Goal: Information Seeking & Learning: Find specific fact

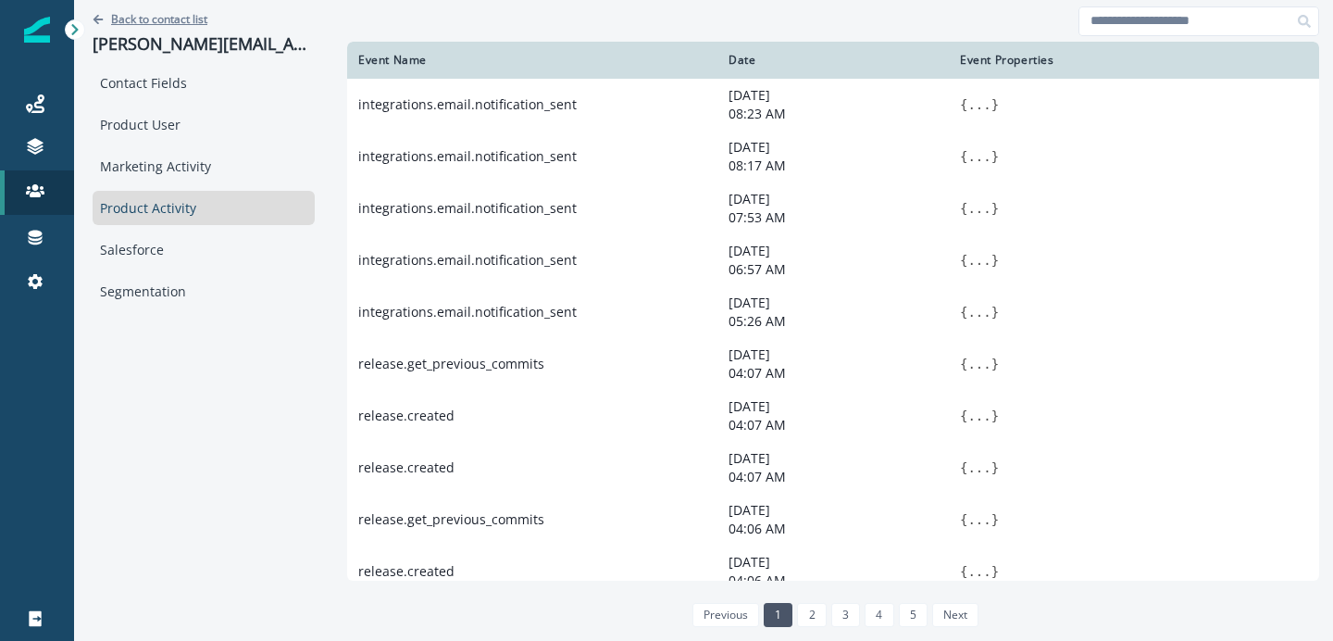
click at [147, 18] on p "Back to contact list" at bounding box center [159, 19] width 96 height 16
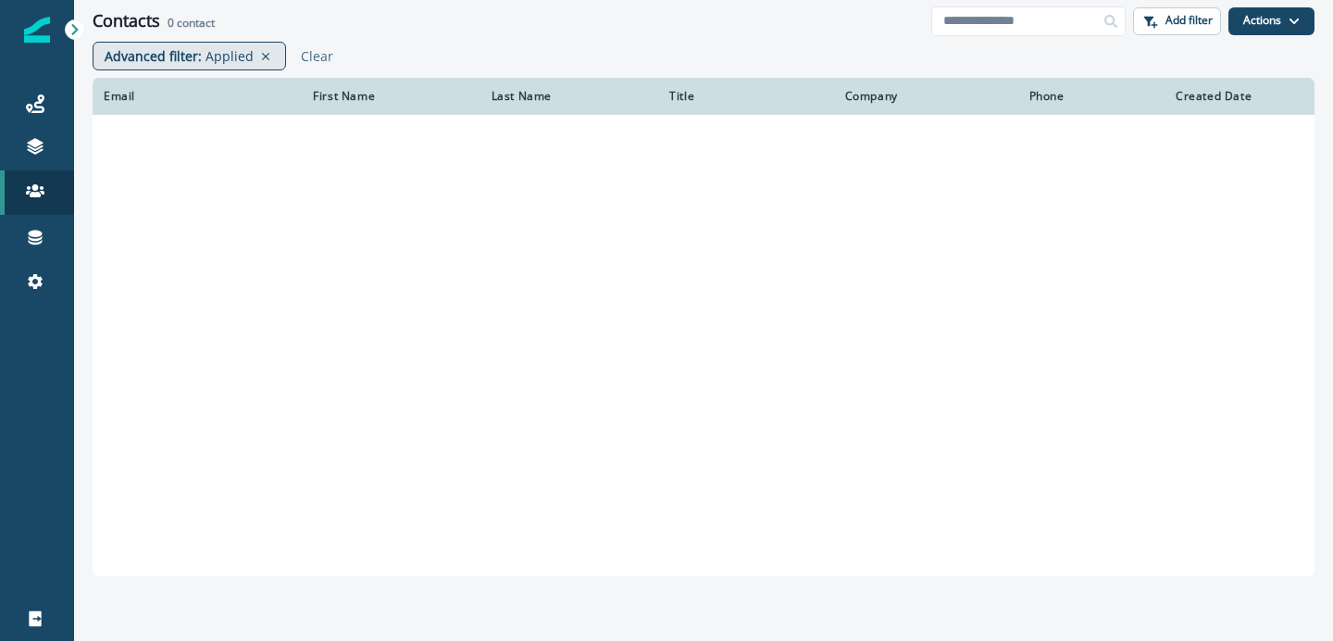
click at [218, 56] on p "Applied" at bounding box center [230, 55] width 48 height 19
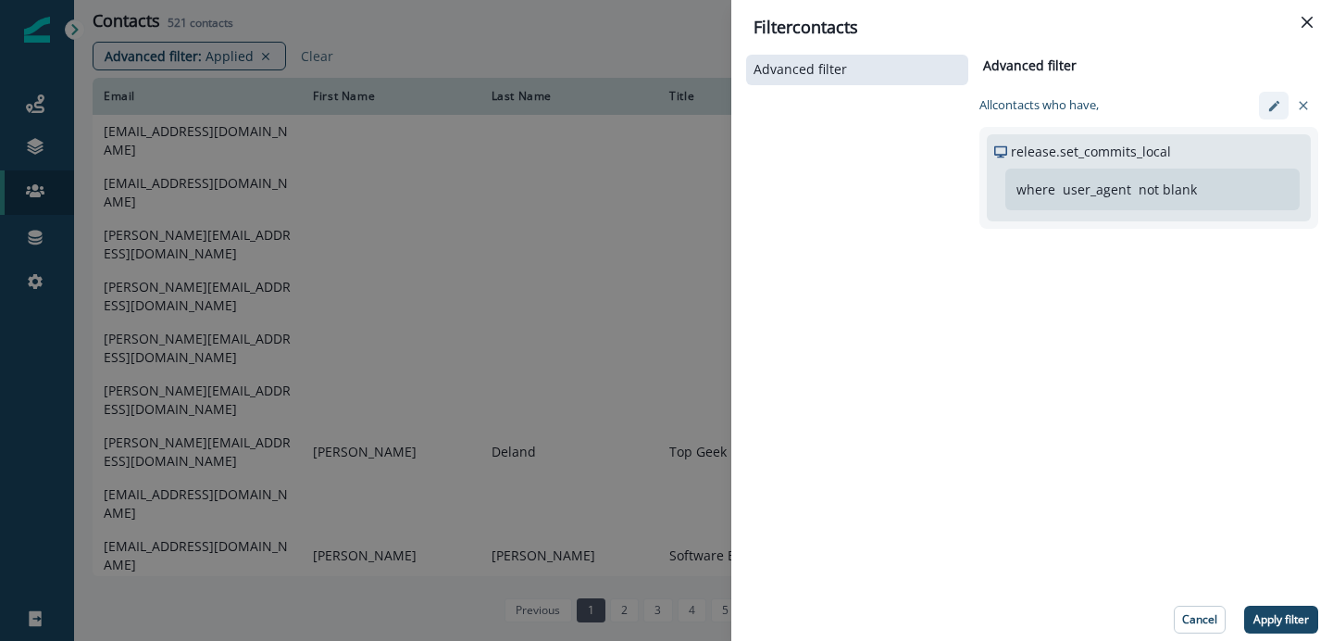
click at [1274, 99] on icon "edit-filter" at bounding box center [1274, 106] width 14 height 14
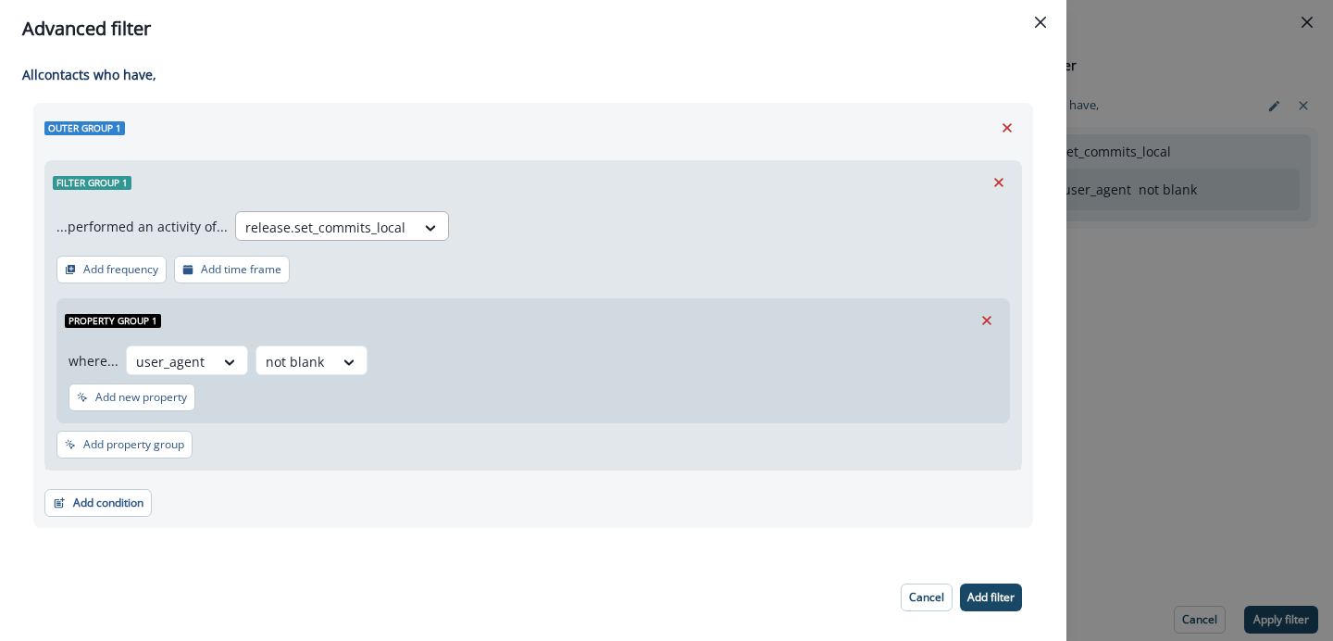
click at [353, 239] on div "release.set_commits_local" at bounding box center [325, 227] width 179 height 31
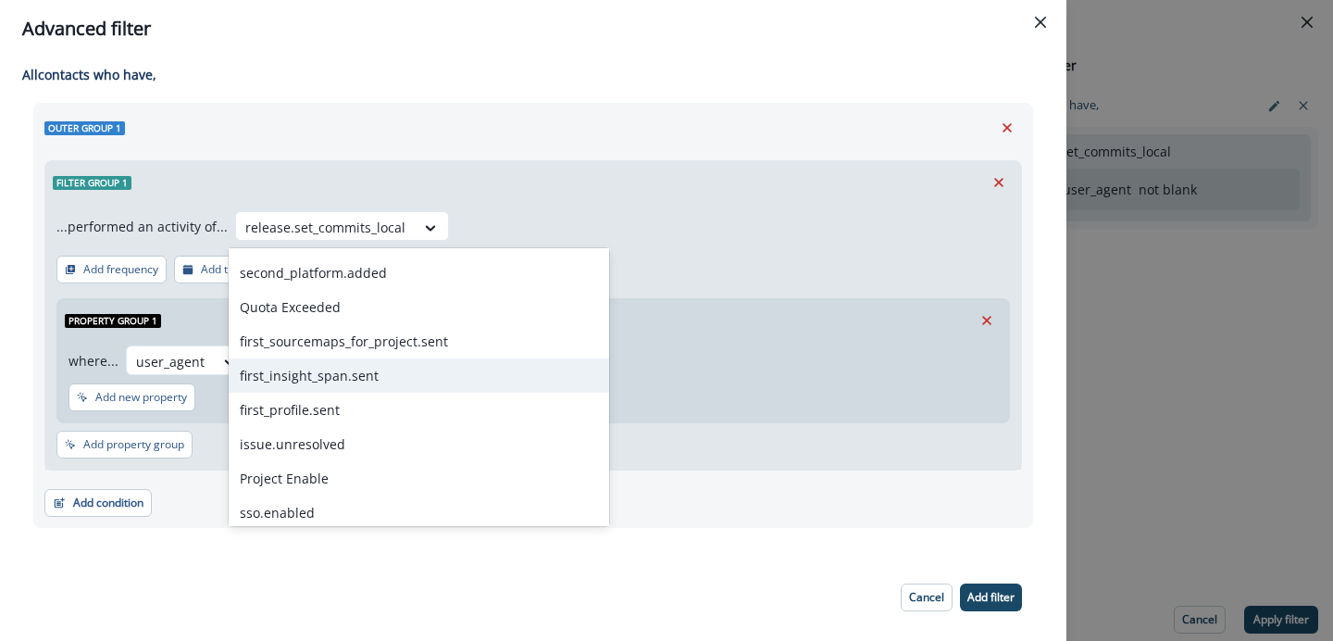
scroll to position [3152, 0]
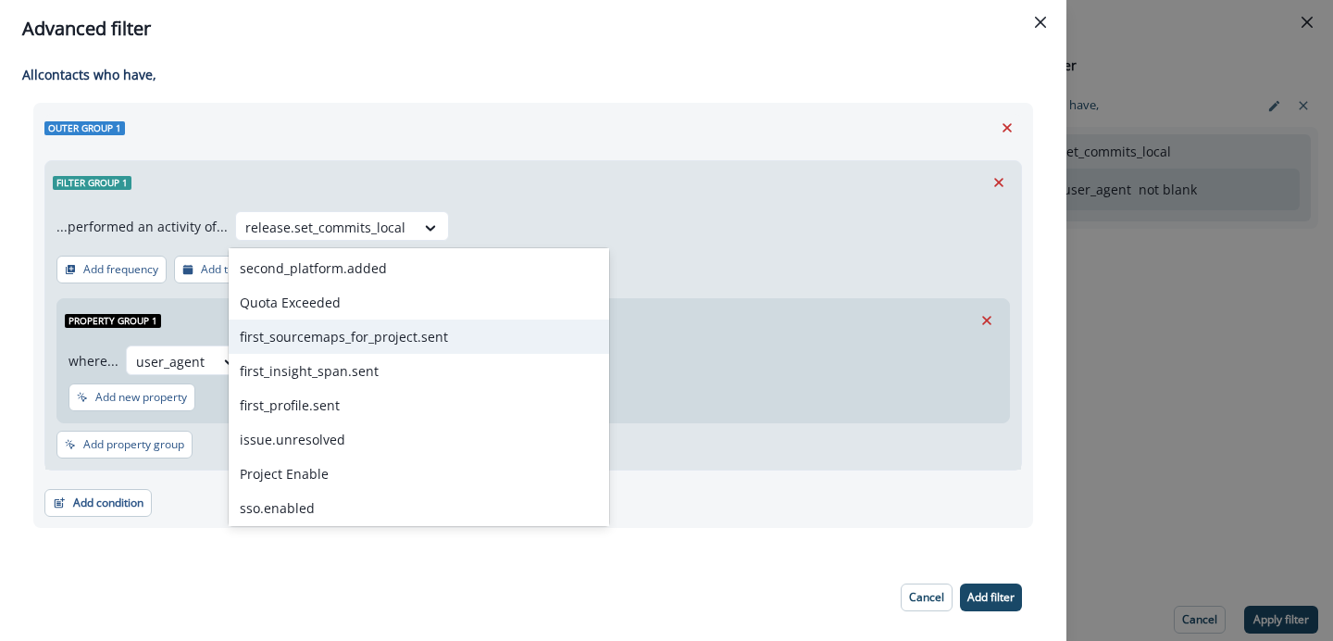
click at [361, 352] on div "first_sourcemaps_for_project.sent" at bounding box center [419, 336] width 381 height 34
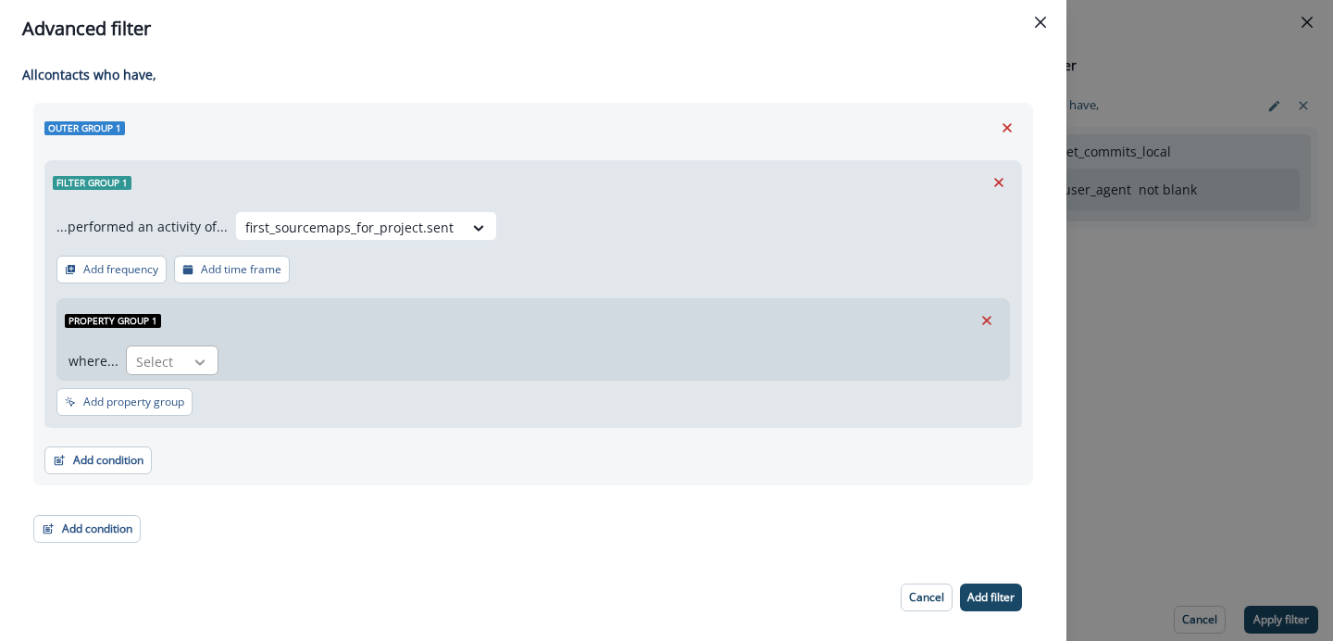
click at [204, 353] on icon at bounding box center [200, 362] width 17 height 19
click at [186, 468] on div "url" at bounding box center [186, 472] width 125 height 34
click at [245, 372] on div at bounding box center [255, 361] width 39 height 23
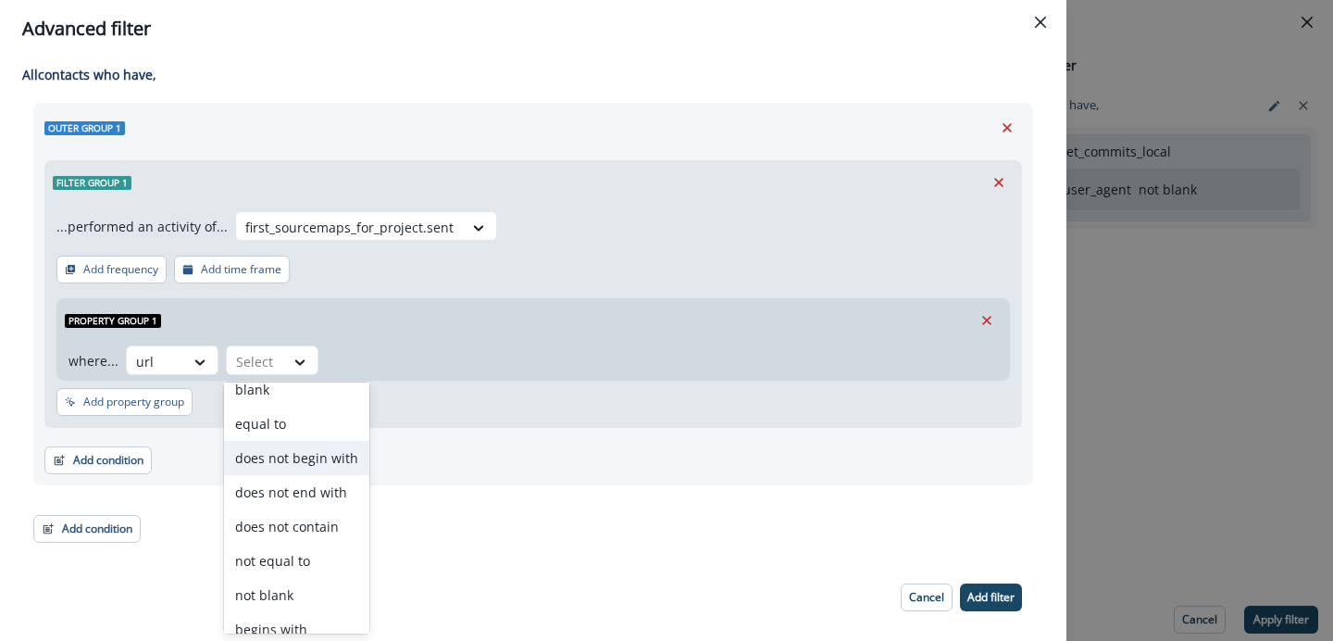
scroll to position [99, 0]
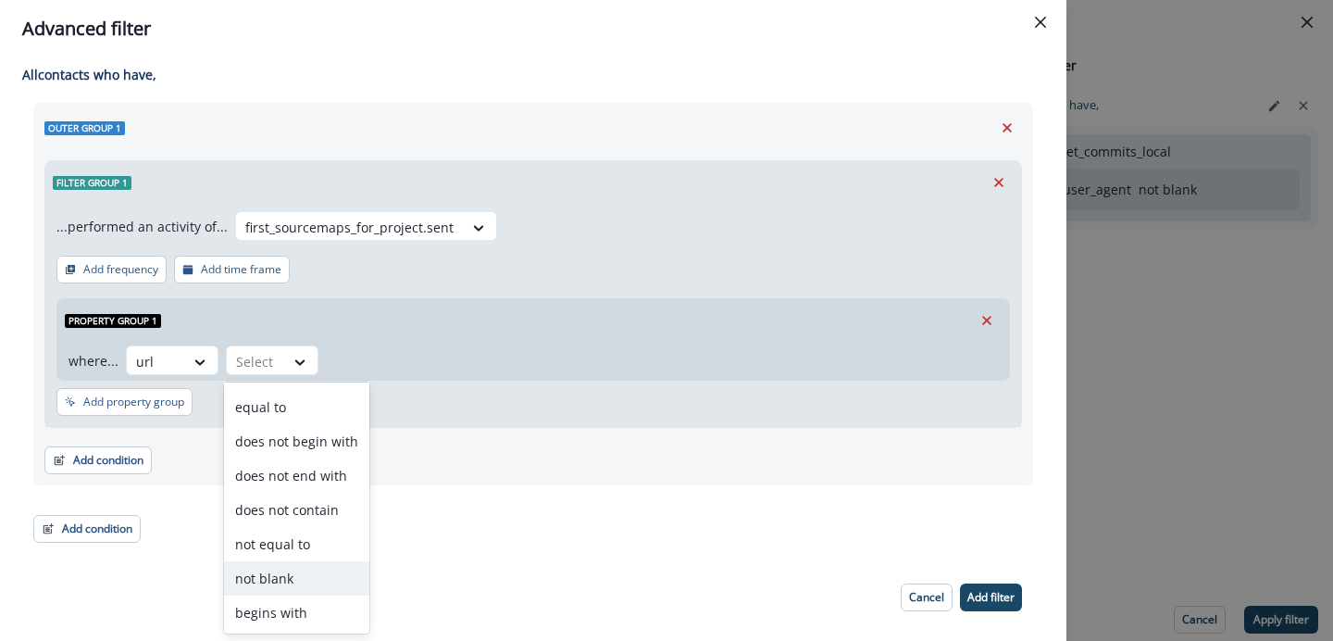
click at [268, 568] on div "not blank" at bounding box center [296, 578] width 145 height 34
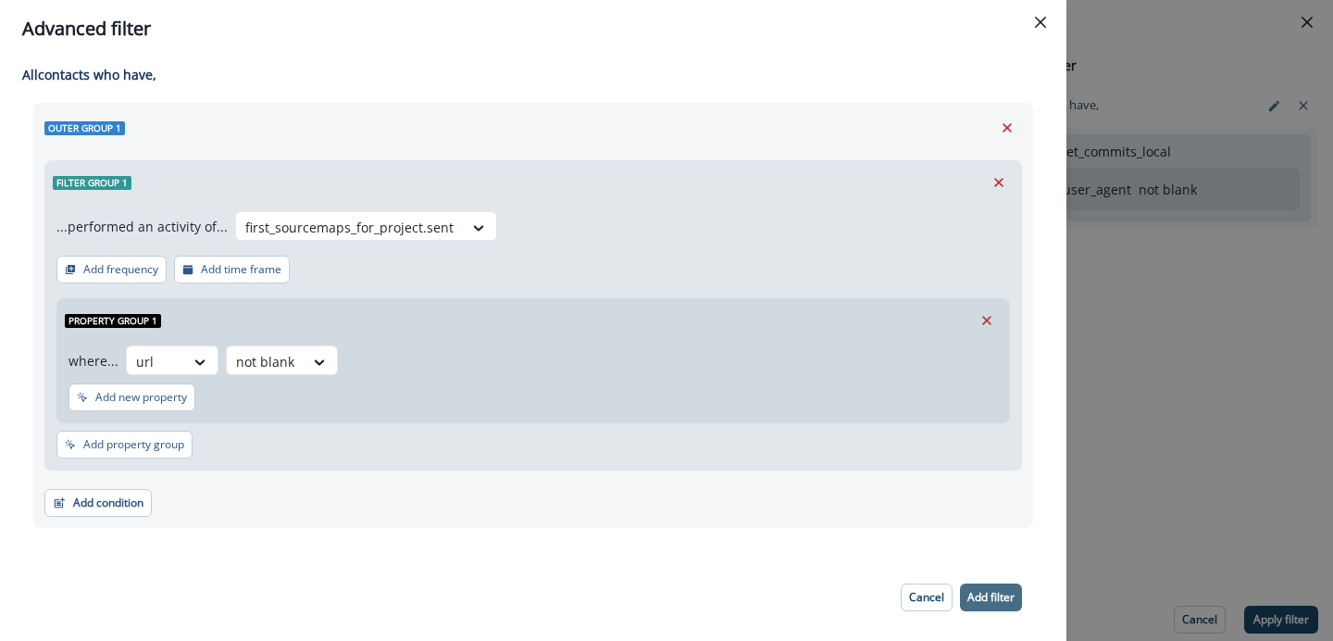
click at [989, 597] on p "Add filter" at bounding box center [990, 597] width 47 height 13
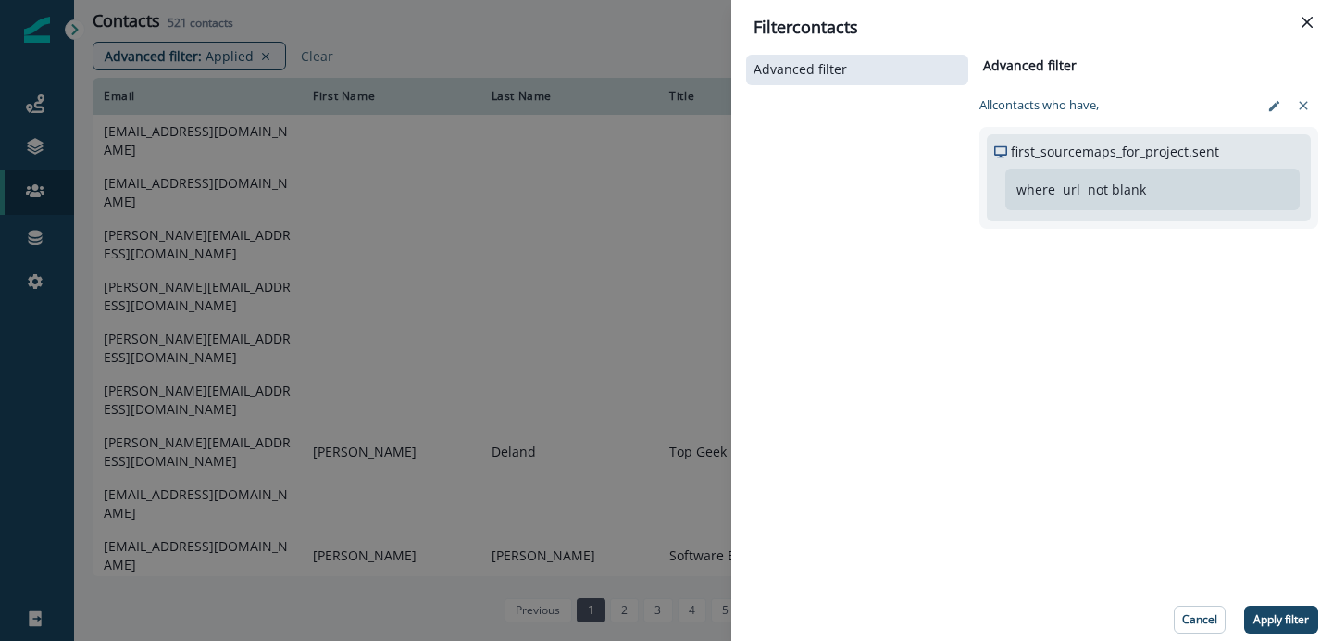
click at [1266, 604] on div "Advanced filter Advanced filter Clear All contact s who have, first_sourcemaps_…" at bounding box center [1032, 342] width 572 height 582
click at [1263, 616] on p "Apply filter" at bounding box center [1282, 619] width 56 height 13
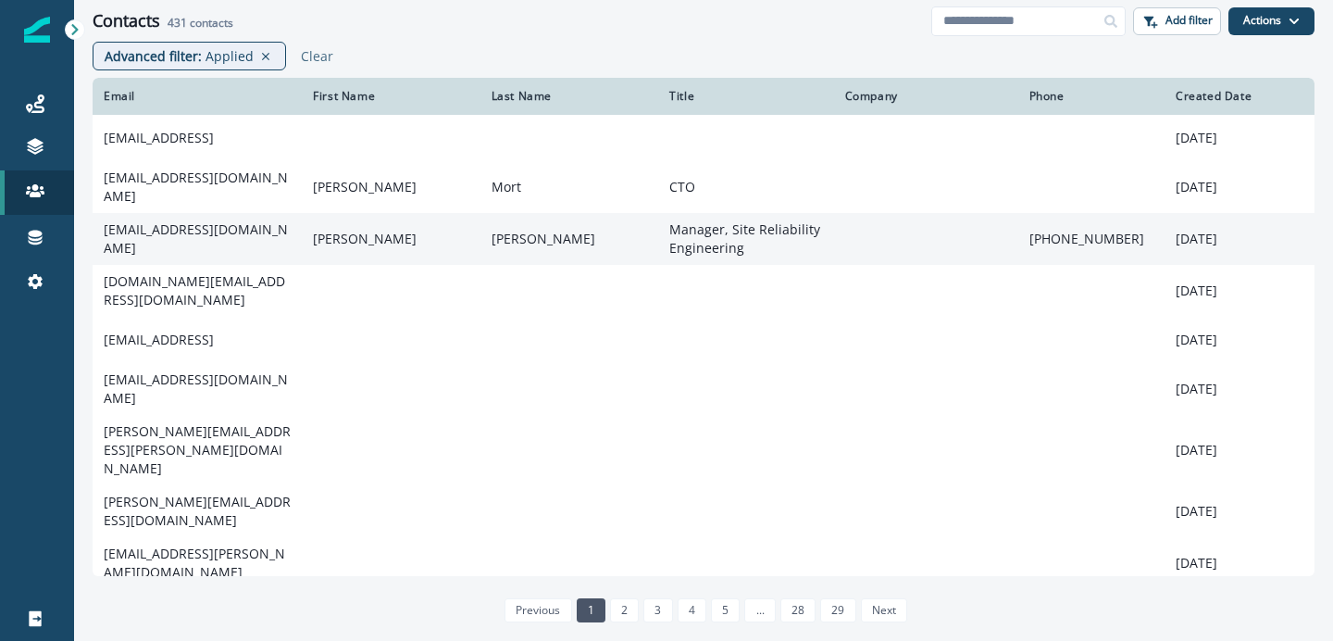
click at [207, 230] on td "[EMAIL_ADDRESS][DOMAIN_NAME]" at bounding box center [197, 239] width 209 height 52
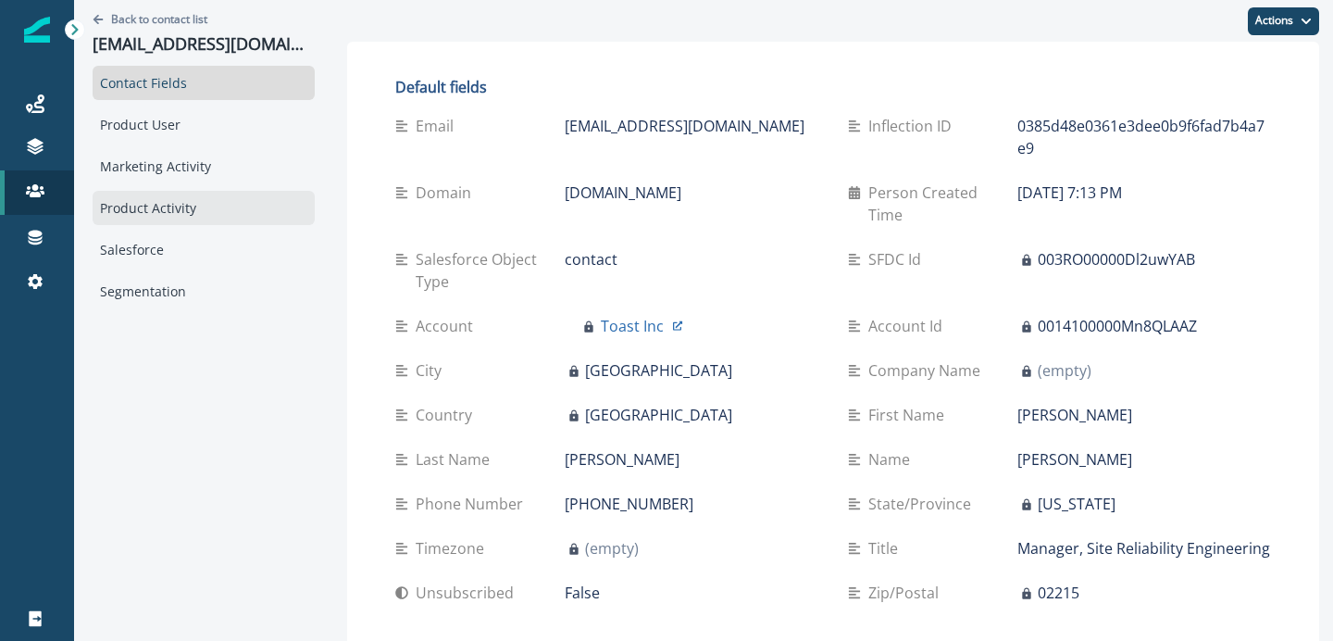
click at [192, 214] on div "Product Activity" at bounding box center [204, 208] width 222 height 34
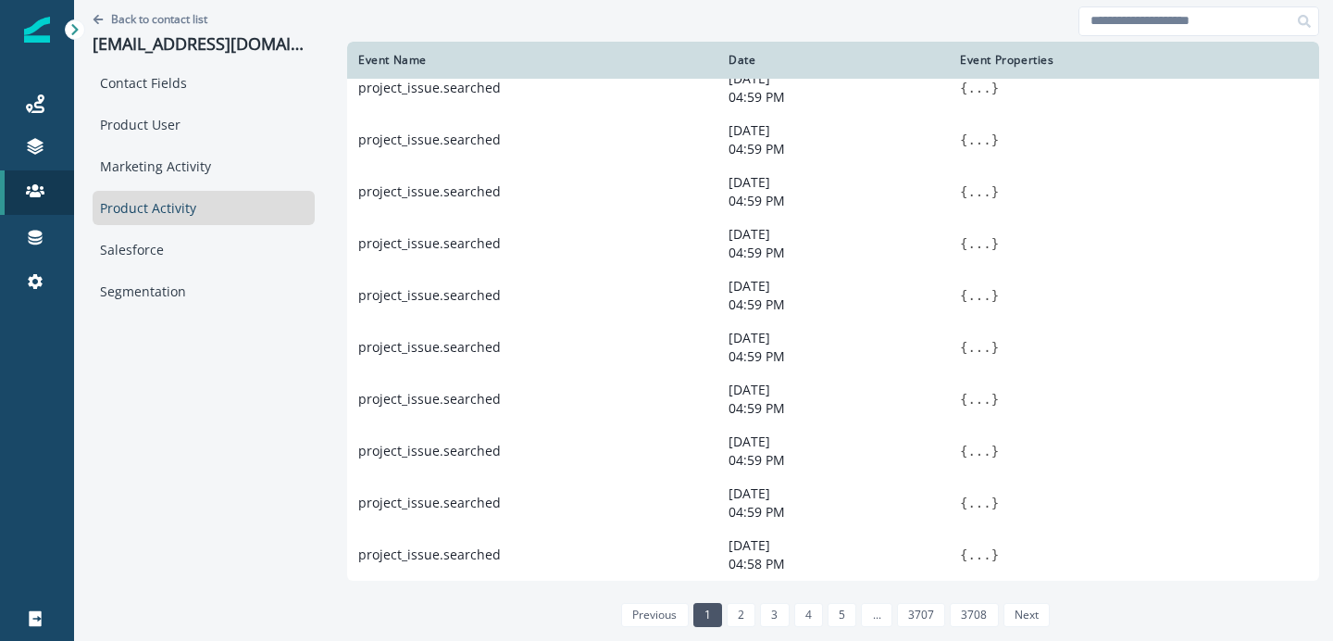
scroll to position [1081, 0]
click at [736, 617] on link "2" at bounding box center [741, 615] width 29 height 24
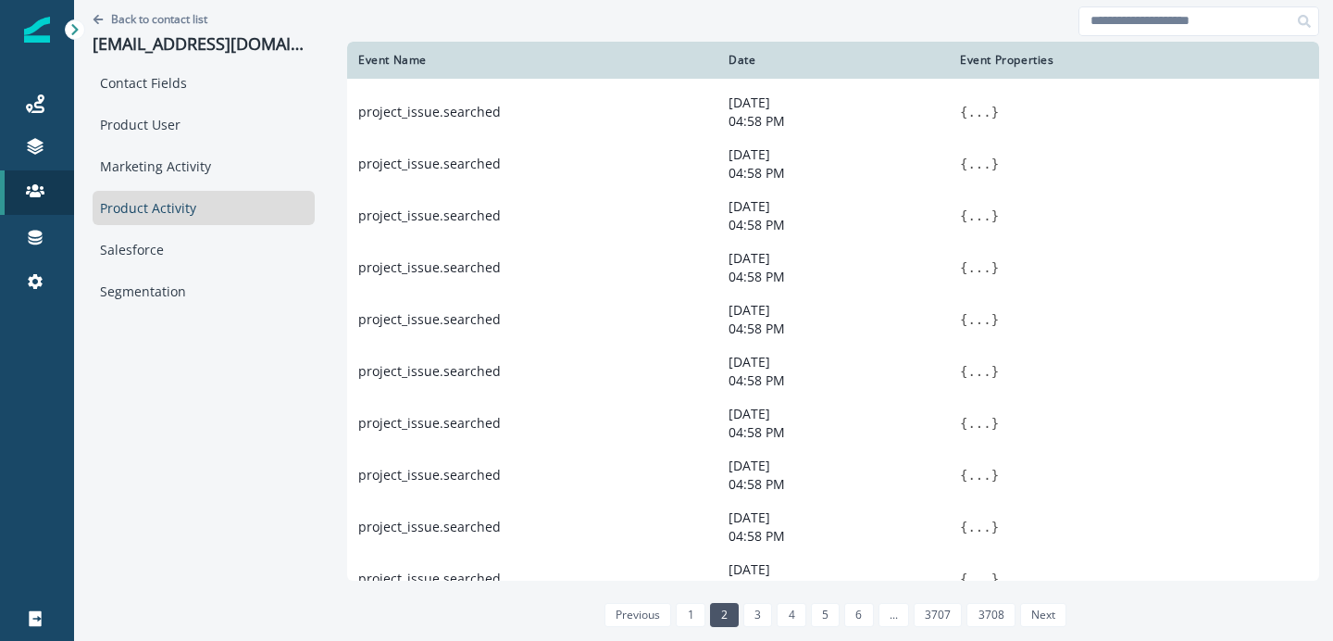
scroll to position [0, 0]
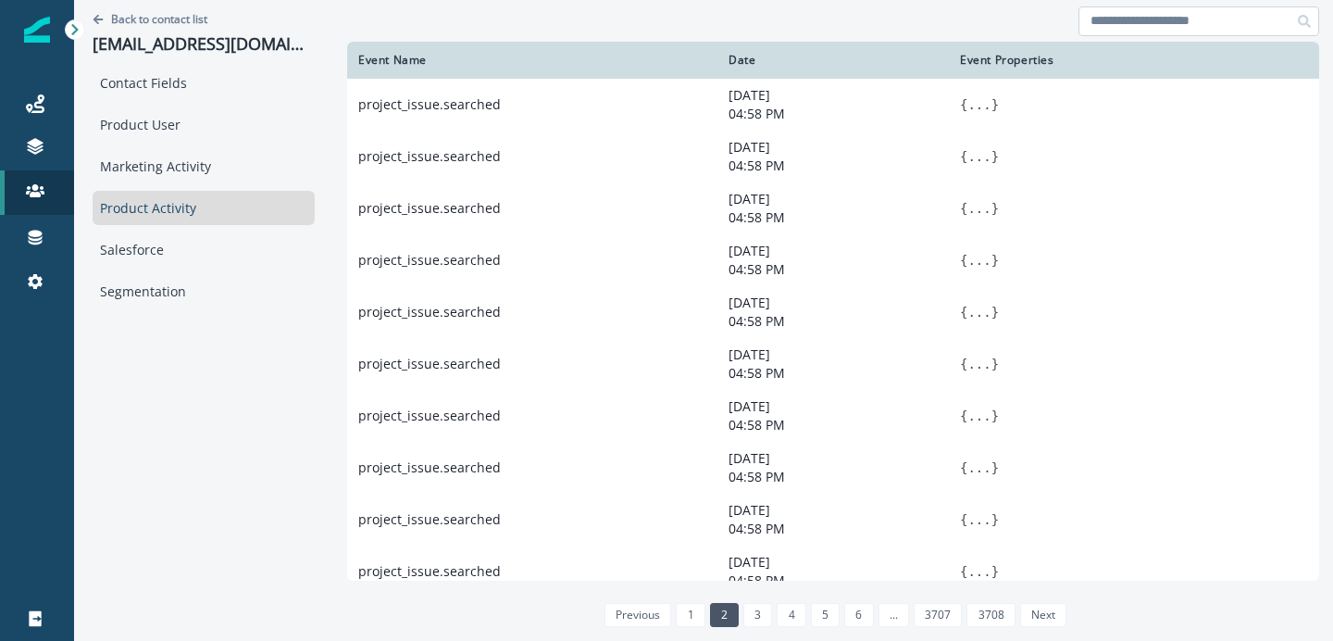
click at [1146, 30] on input at bounding box center [1199, 21] width 241 height 30
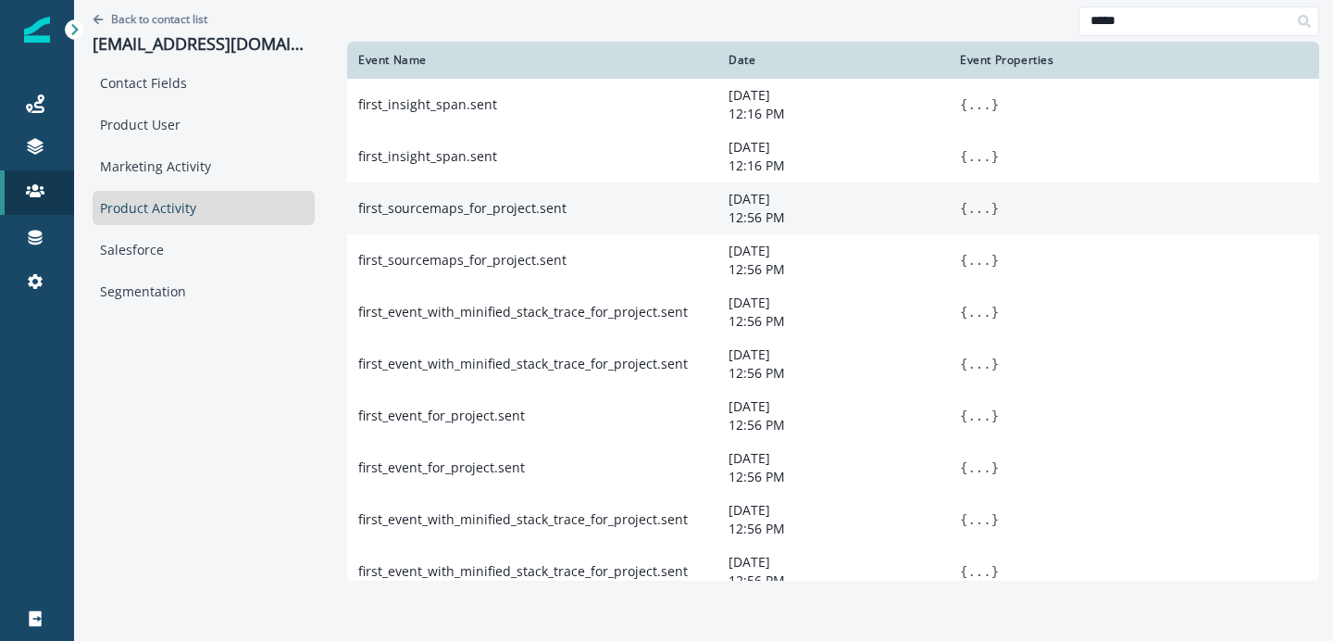
type input "*****"
click at [975, 214] on button "..." at bounding box center [978, 208] width 23 height 19
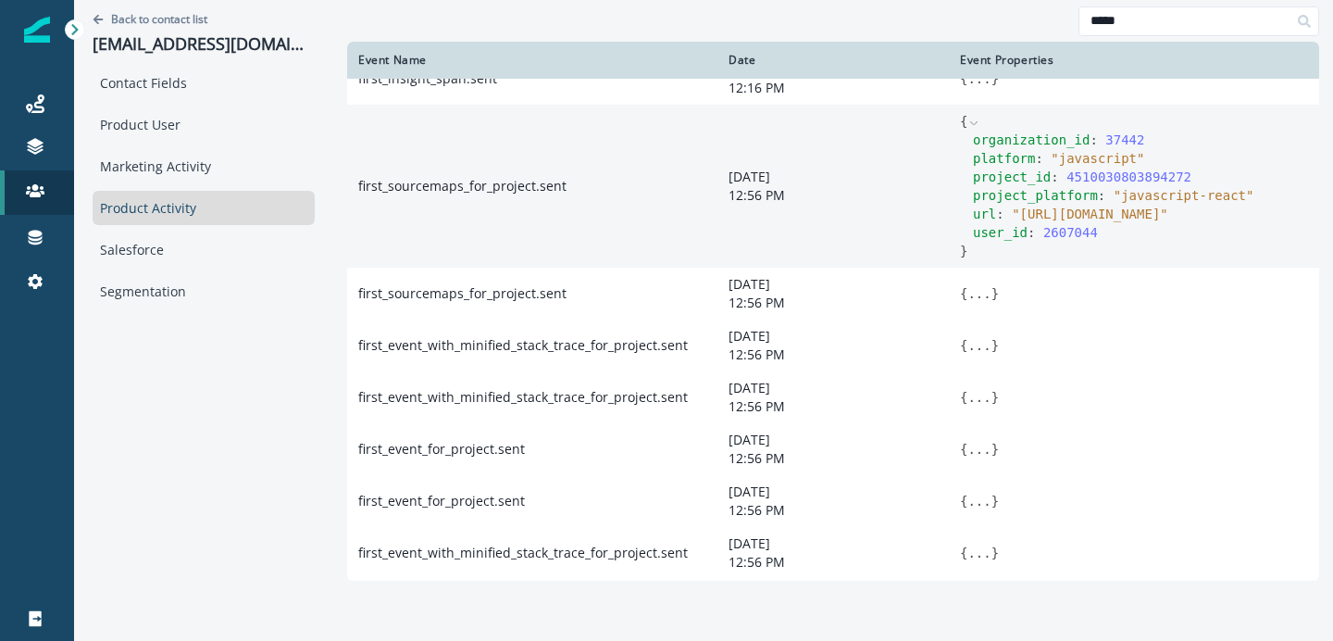
scroll to position [94, 0]
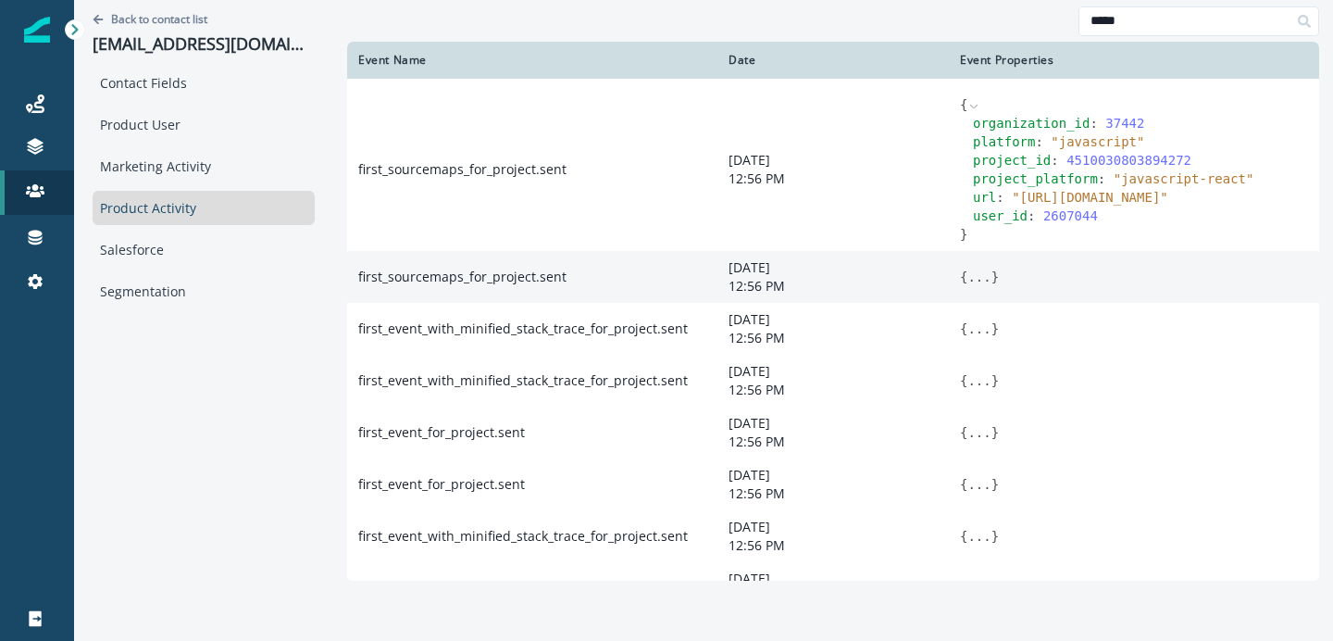
click at [979, 286] on button "..." at bounding box center [978, 277] width 23 height 19
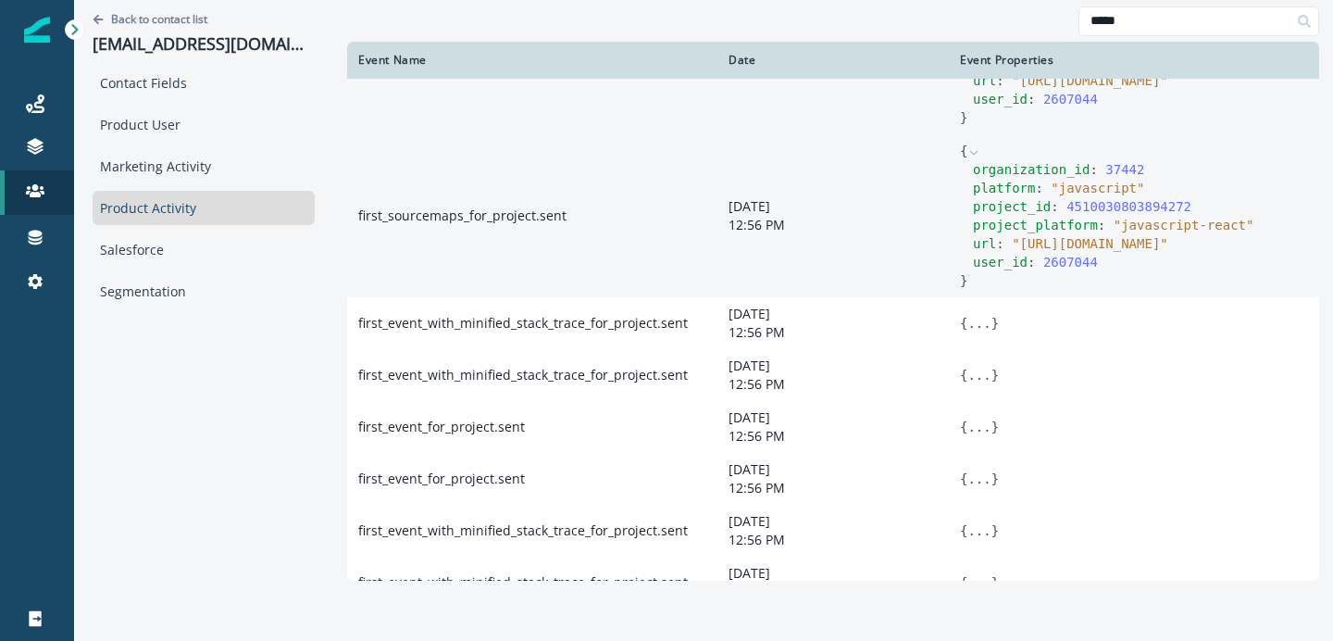
scroll to position [222, 0]
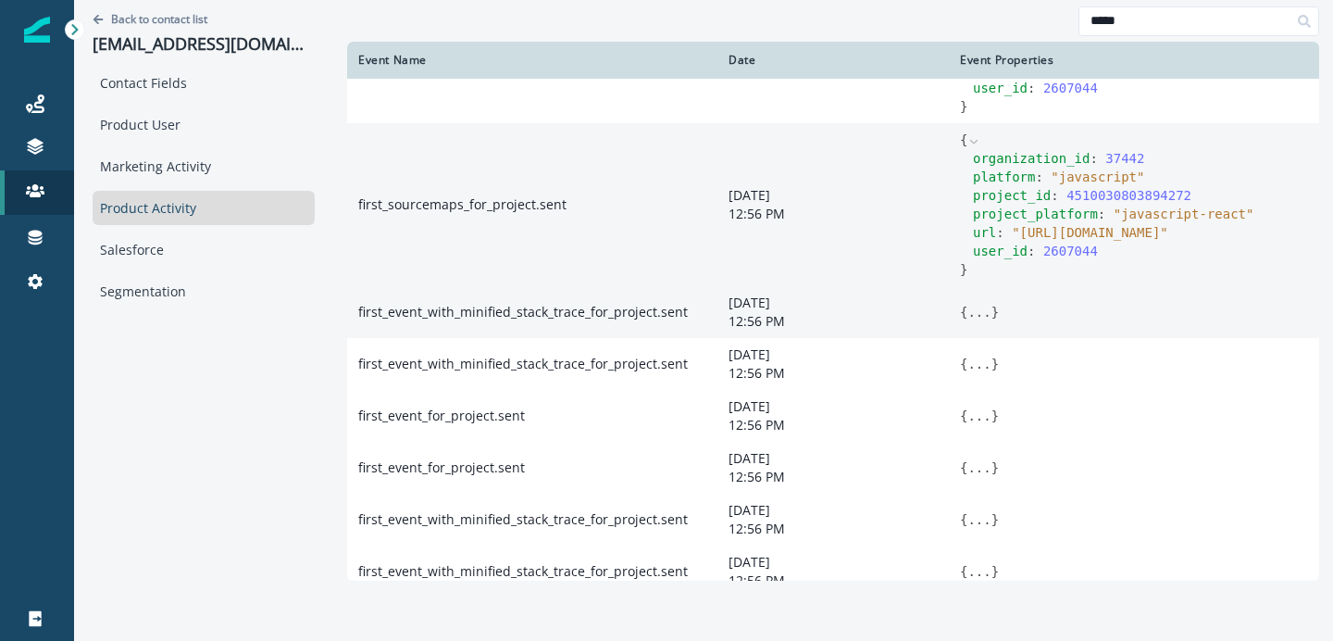
click at [982, 321] on button "..." at bounding box center [978, 312] width 23 height 19
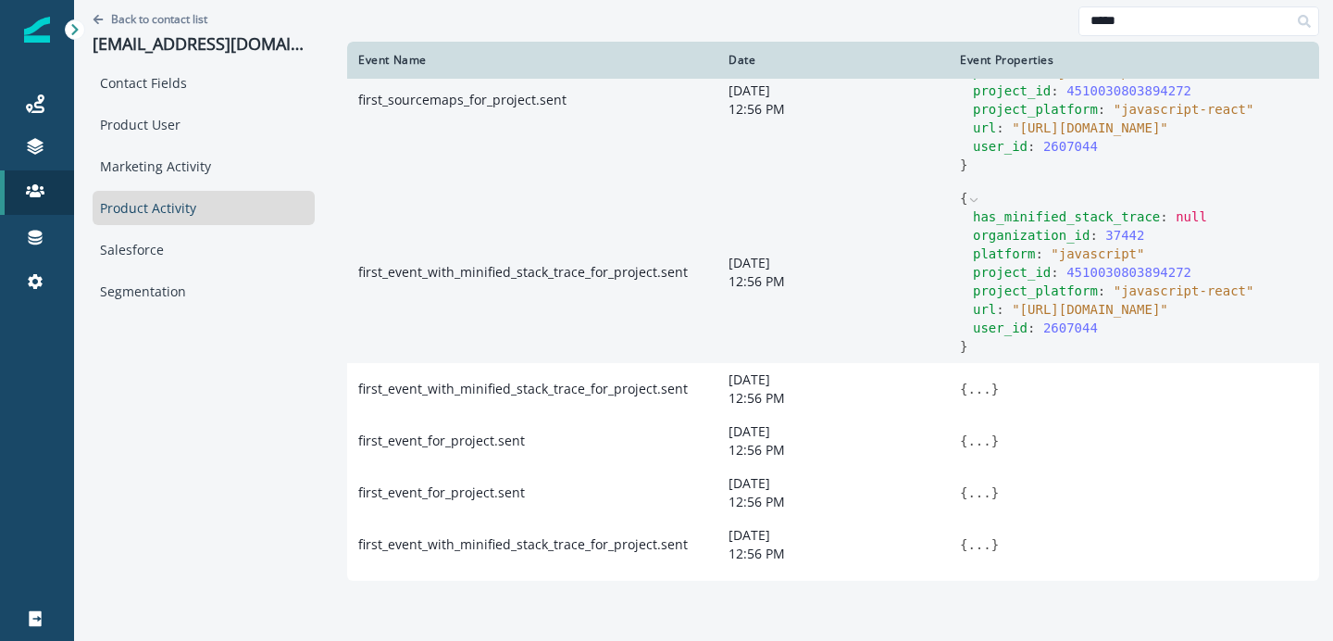
scroll to position [332, 0]
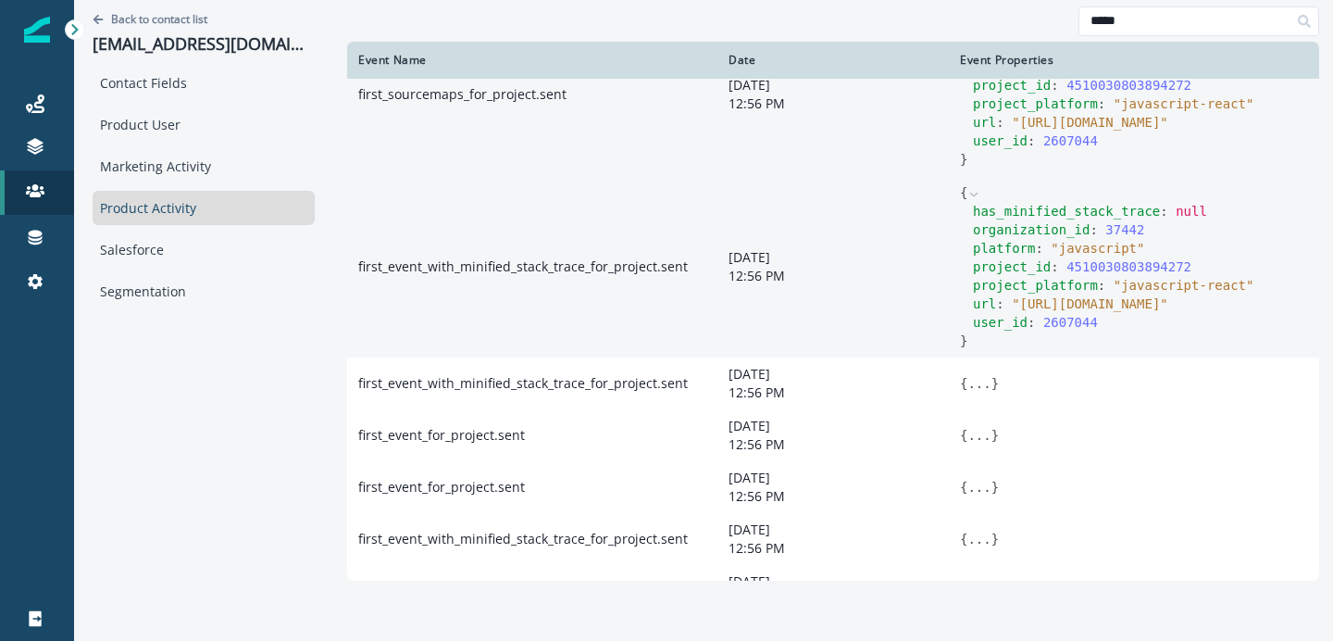
drag, startPoint x: 1020, startPoint y: 347, endPoint x: 1175, endPoint y: 366, distance: 155.7
click at [1168, 311] on span "" [URL][DOMAIN_NAME] "" at bounding box center [1090, 303] width 156 height 15
click at [962, 323] on div "has_minified_stack_trace : null organization_id : 37442 platform : " javascript…" at bounding box center [1134, 267] width 348 height 130
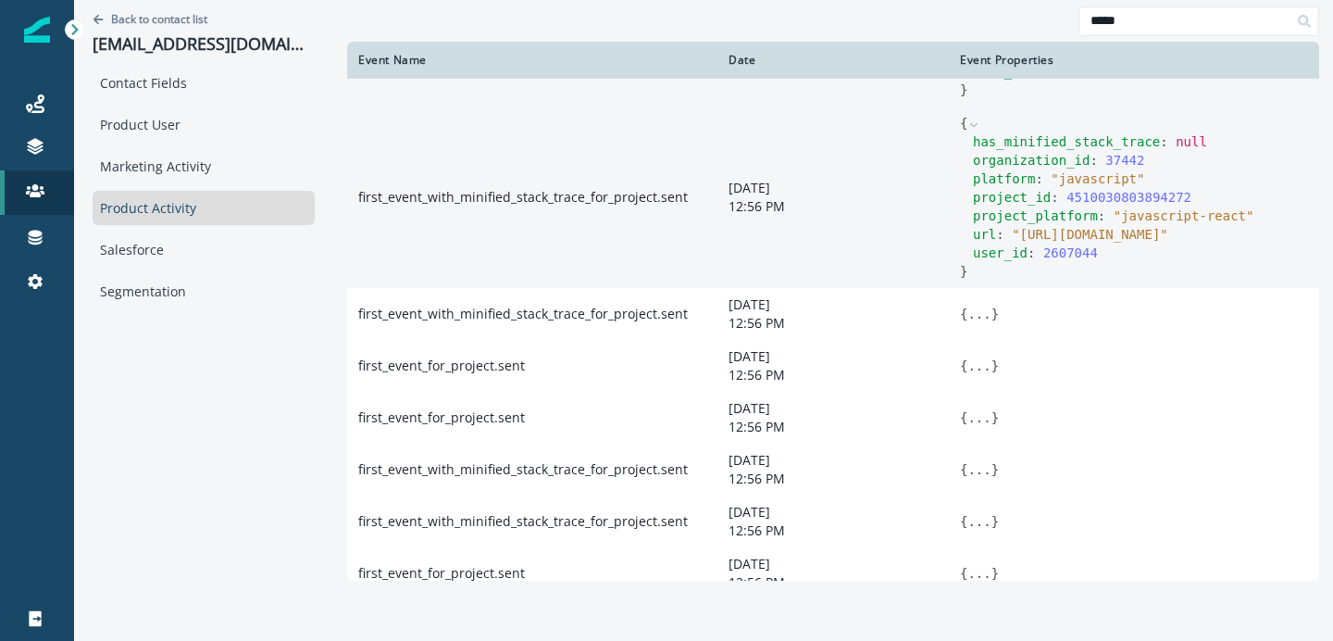
scroll to position [456, 0]
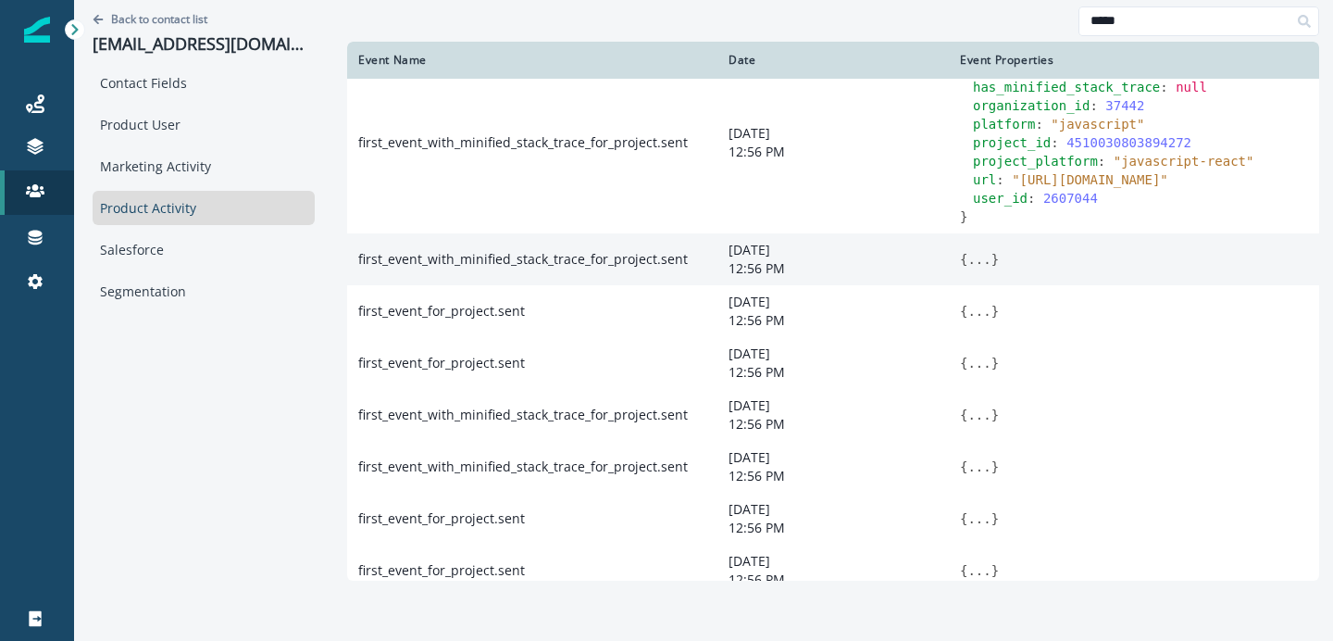
click at [982, 285] on td "{ ... }" at bounding box center [1134, 259] width 370 height 52
click at [984, 268] on button "..." at bounding box center [978, 259] width 23 height 19
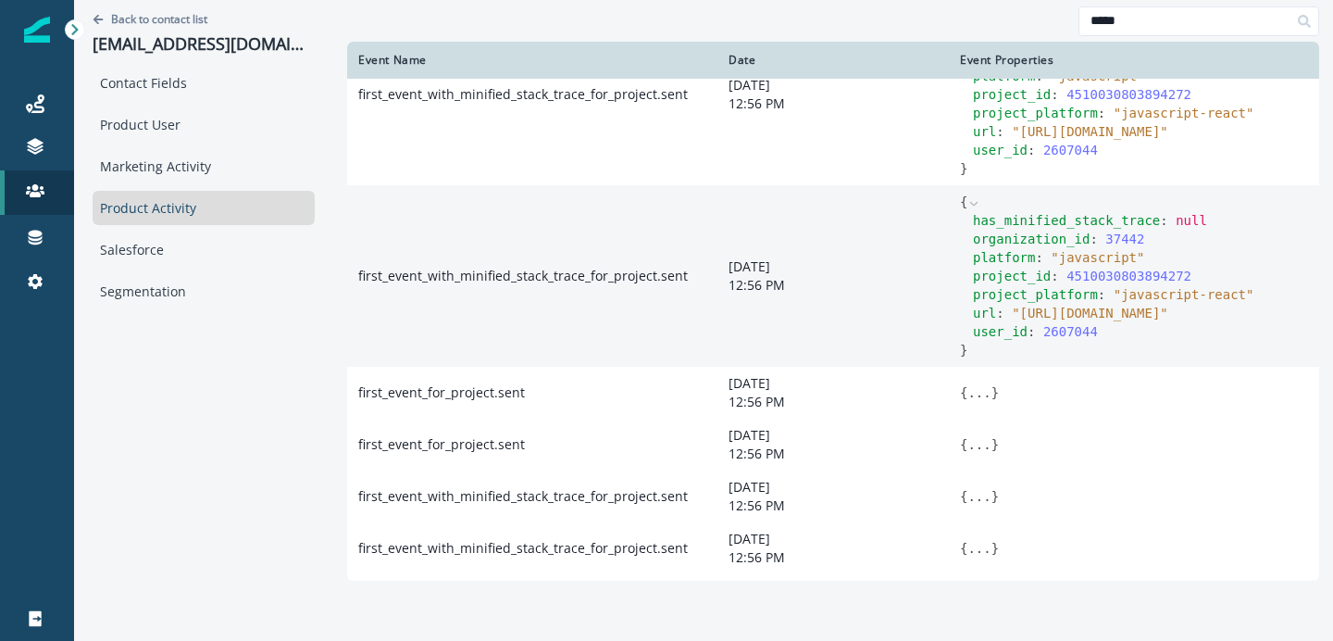
scroll to position [522, 0]
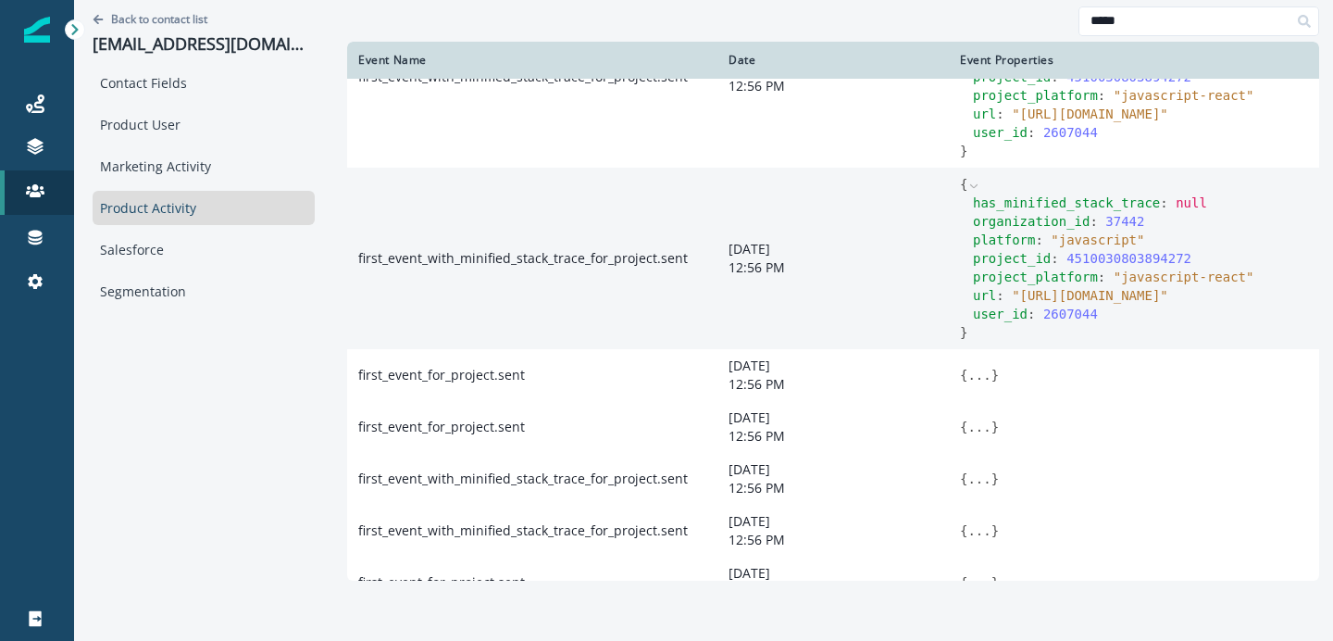
drag, startPoint x: 1022, startPoint y: 358, endPoint x: 1177, endPoint y: 382, distance: 156.5
click at [1177, 305] on div "url : " [URL][DOMAIN_NAME] "" at bounding box center [1140, 295] width 335 height 19
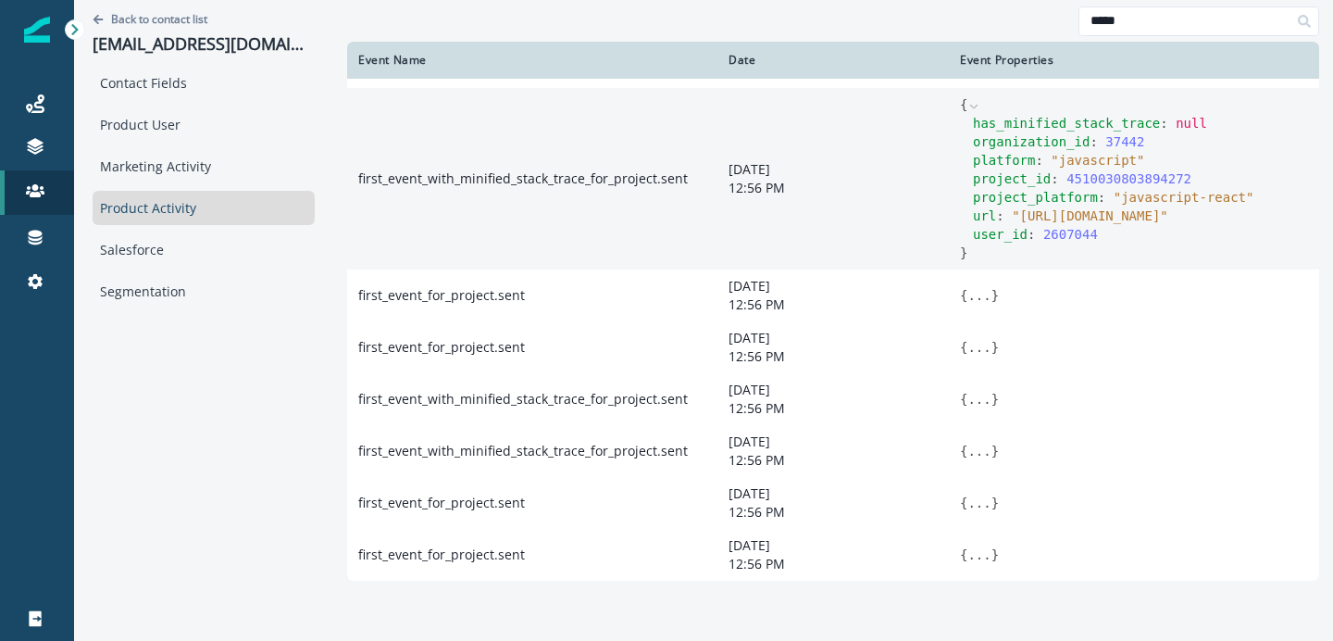
scroll to position [687, 0]
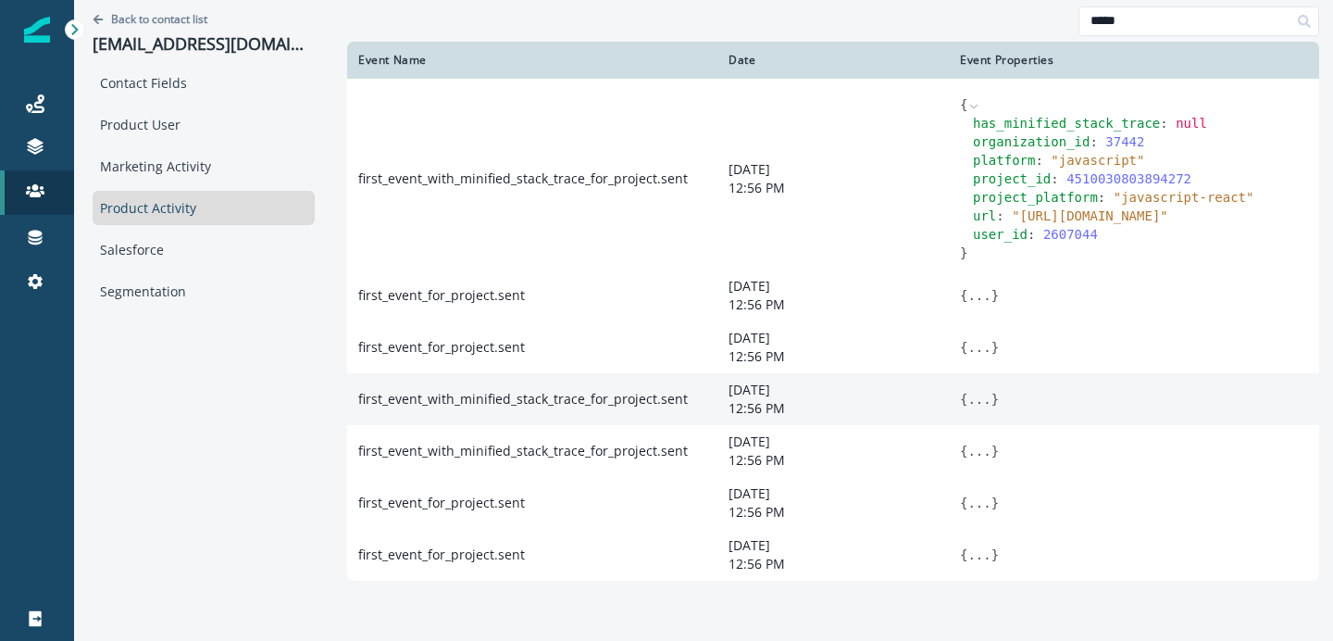
click at [957, 403] on td "{ ... }" at bounding box center [1134, 399] width 370 height 52
click at [984, 396] on button "..." at bounding box center [978, 399] width 23 height 19
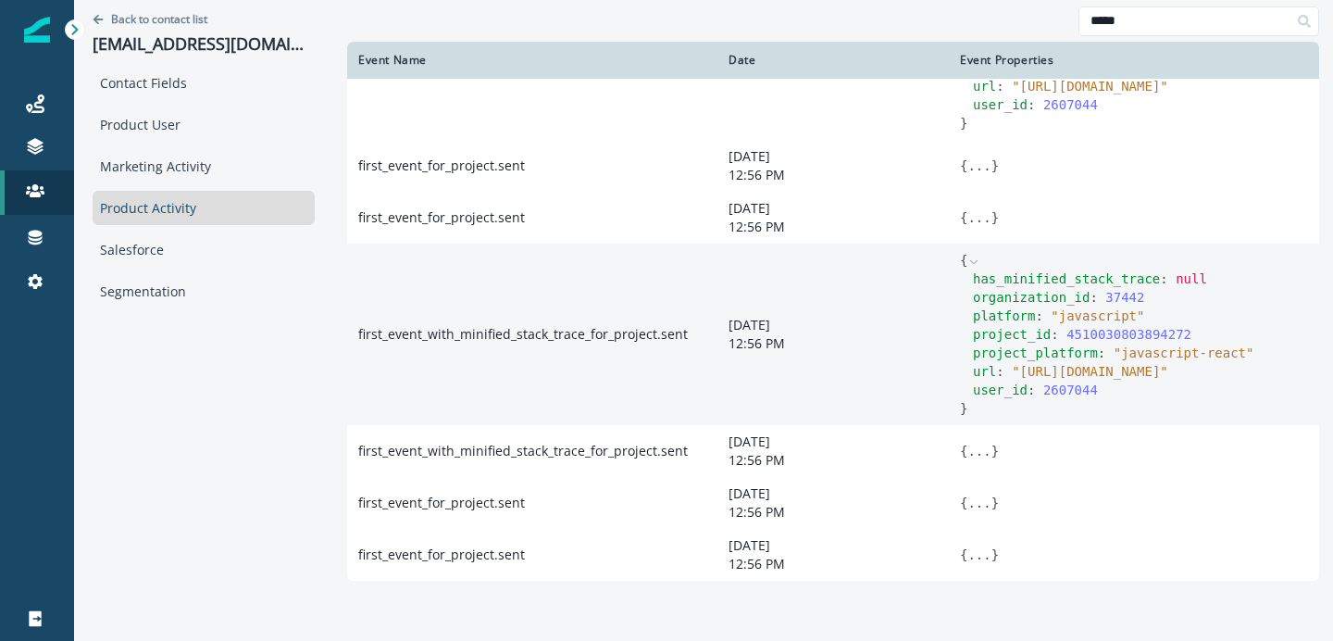
scroll to position [789, 0]
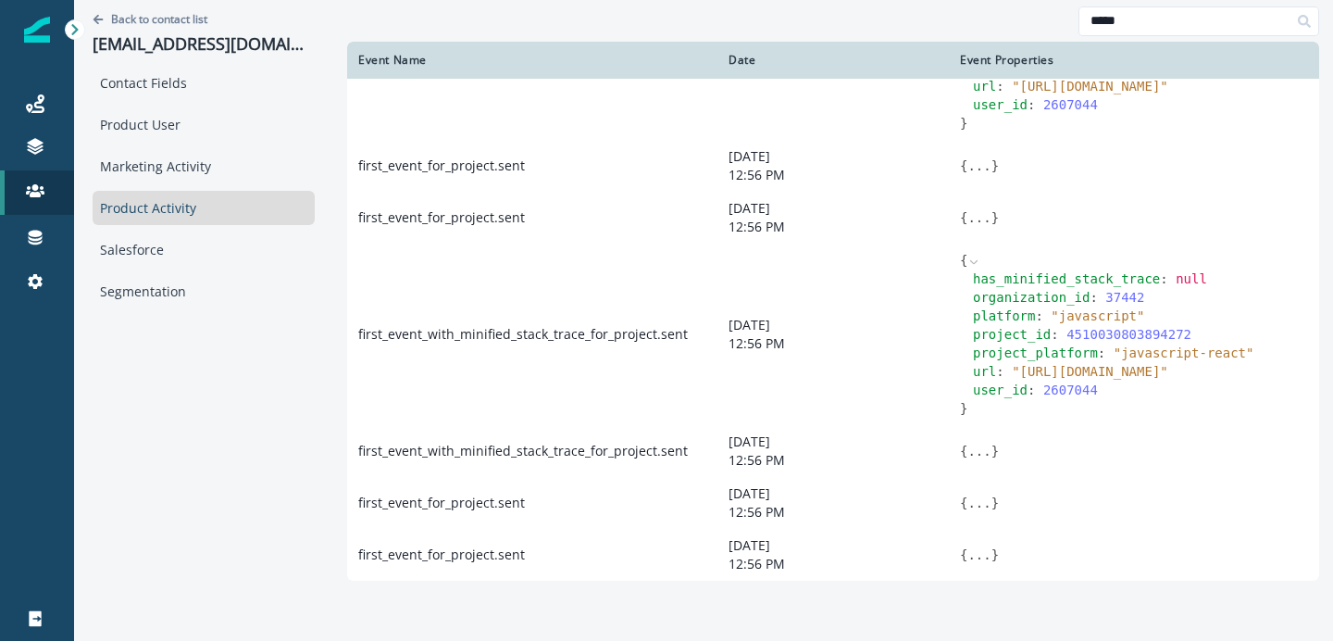
drag, startPoint x: 1020, startPoint y: 396, endPoint x: 1174, endPoint y: 416, distance: 154.9
click at [1168, 379] on span "" [URL][DOMAIN_NAME] "" at bounding box center [1090, 371] width 156 height 15
click at [1055, 379] on span "" [URL][DOMAIN_NAME] "" at bounding box center [1090, 371] width 156 height 15
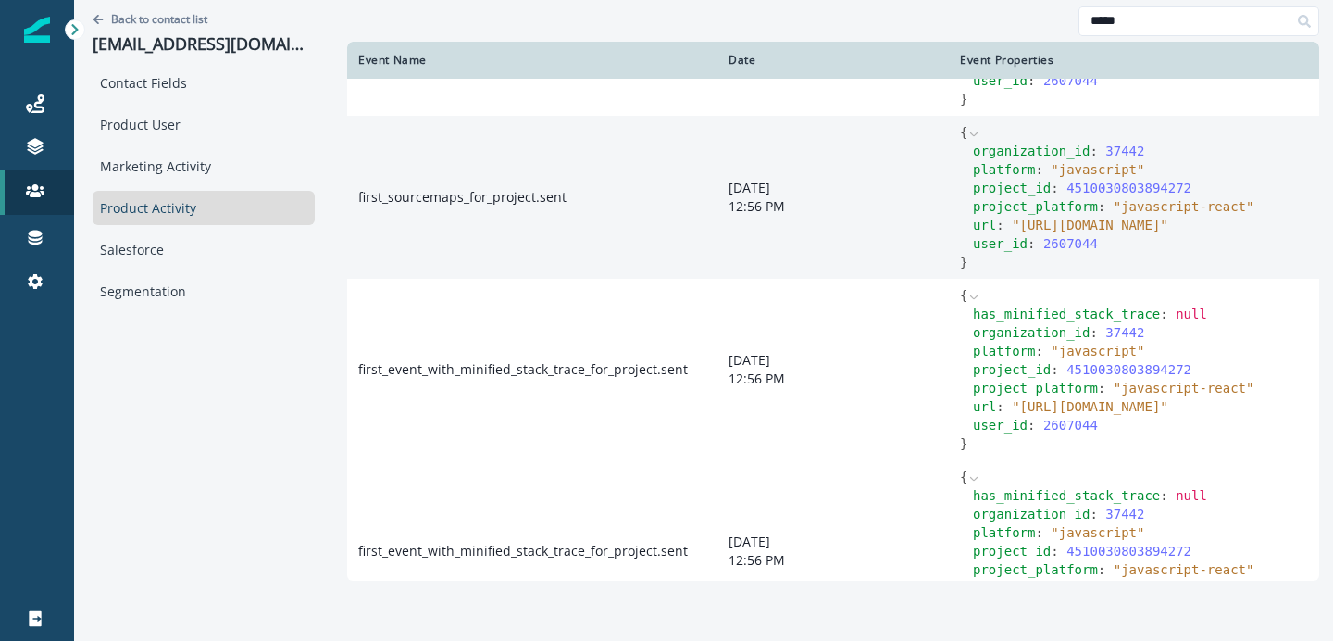
scroll to position [0, 0]
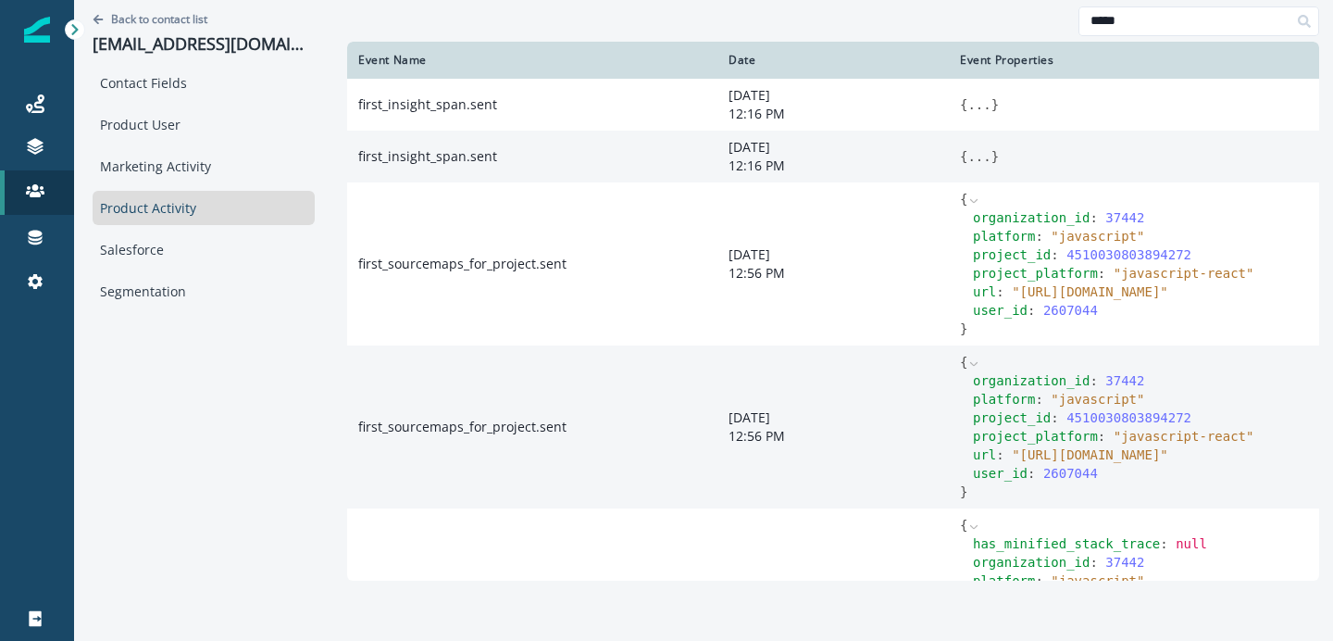
click at [986, 156] on button "..." at bounding box center [978, 156] width 23 height 19
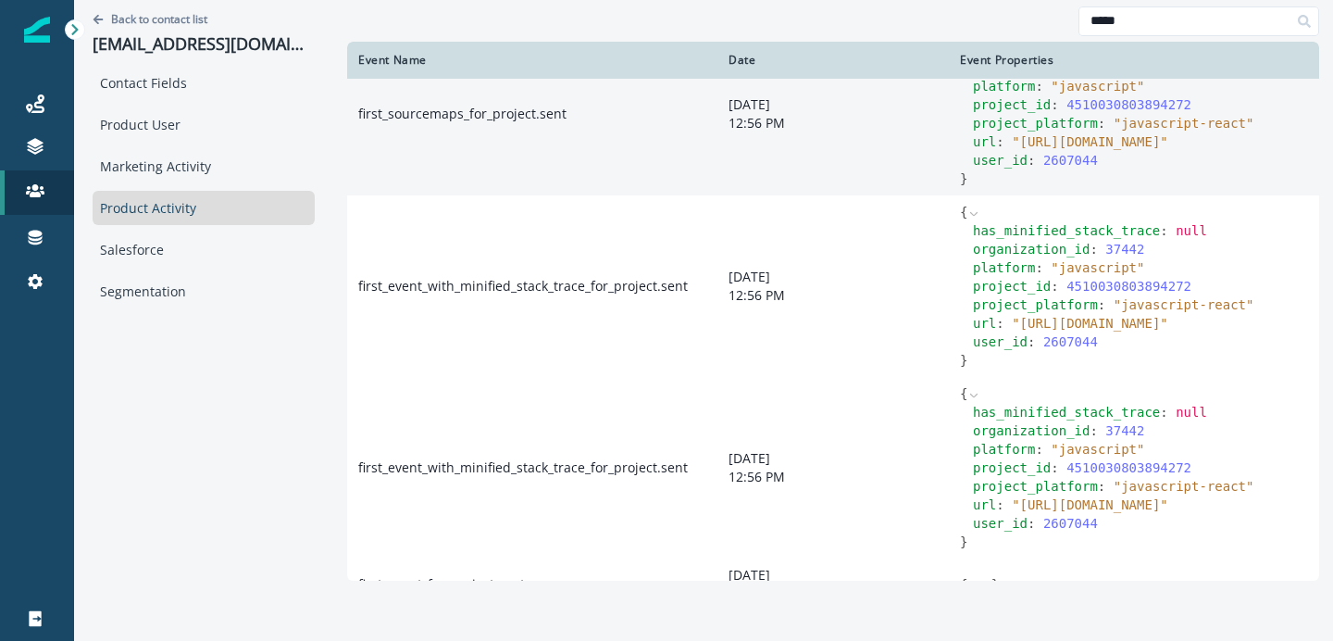
scroll to position [331, 0]
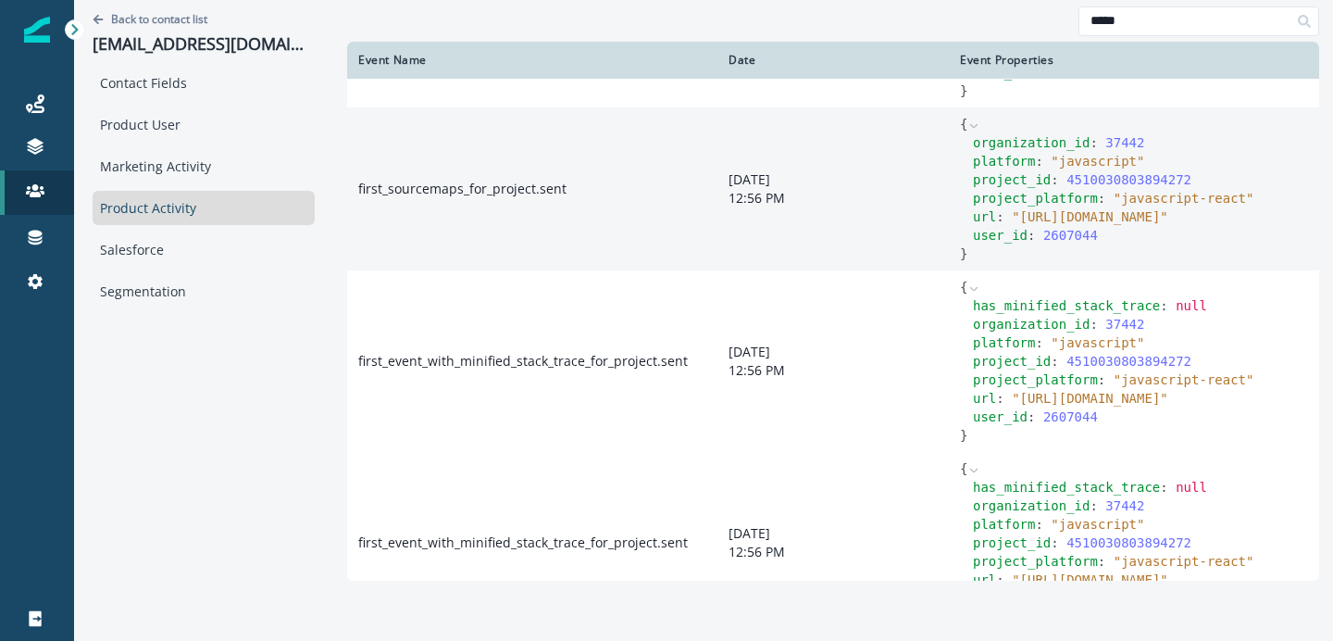
drag, startPoint x: 1021, startPoint y: 242, endPoint x: 1172, endPoint y: 259, distance: 151.9
click at [1168, 224] on span "" [URL][DOMAIN_NAME] "" at bounding box center [1090, 216] width 156 height 15
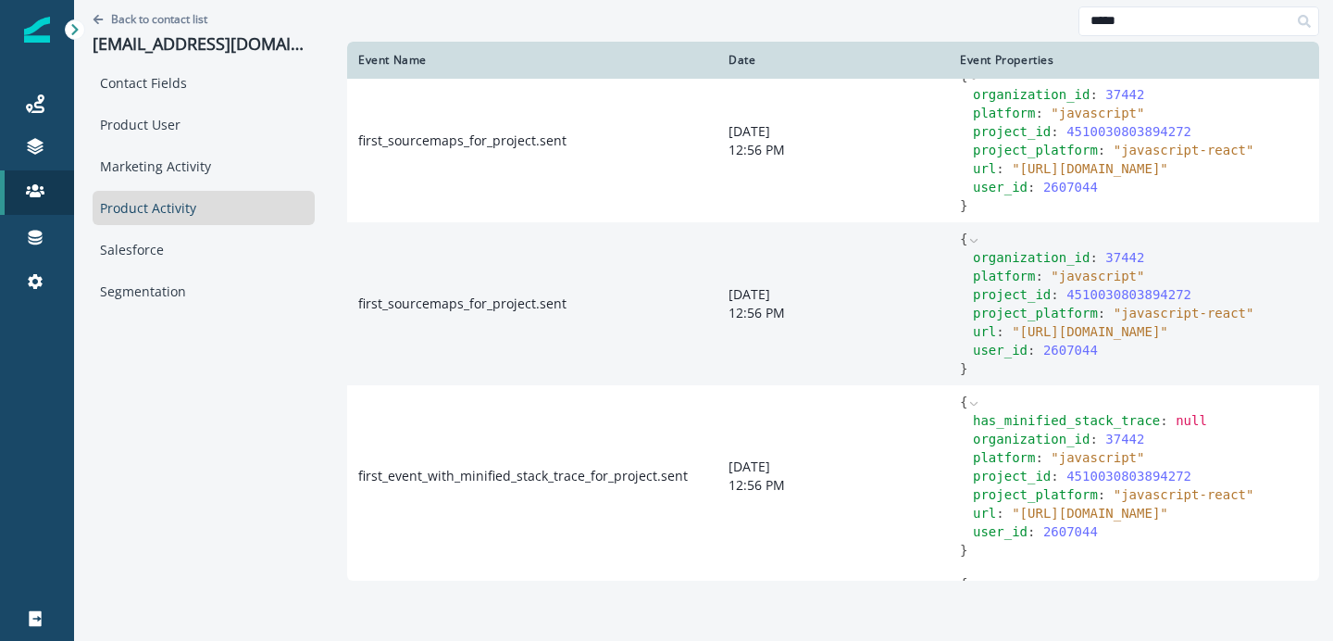
scroll to position [310, 0]
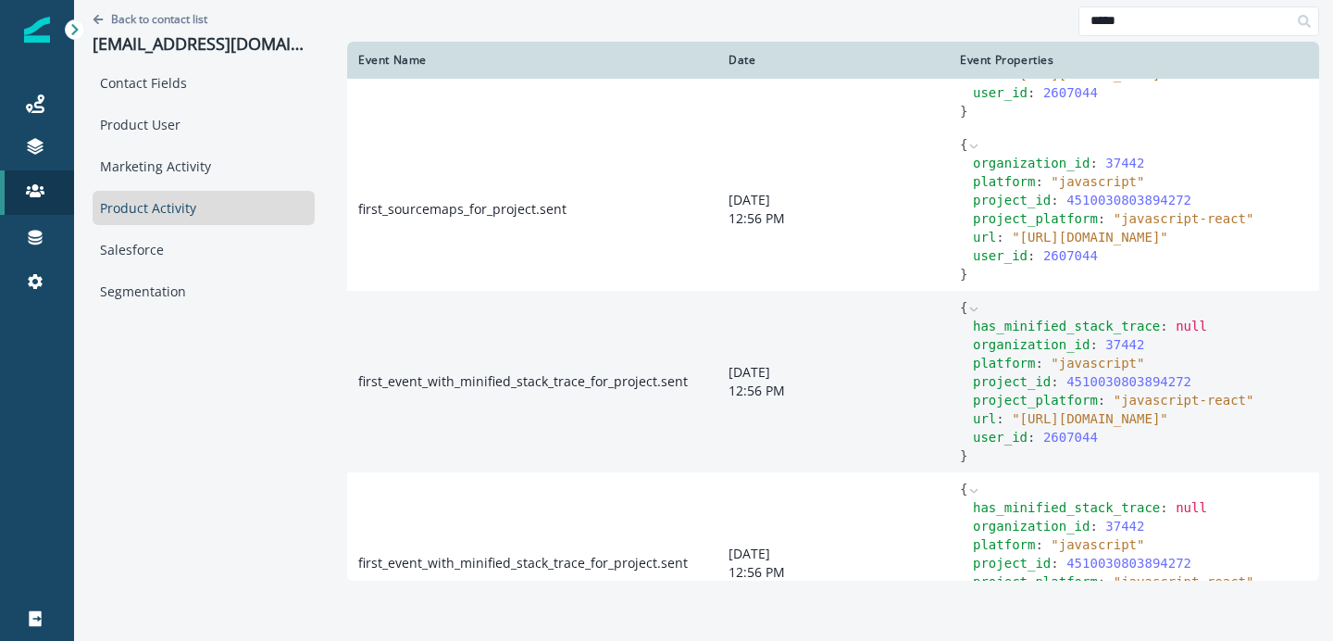
click at [973, 316] on icon at bounding box center [973, 309] width 13 height 13
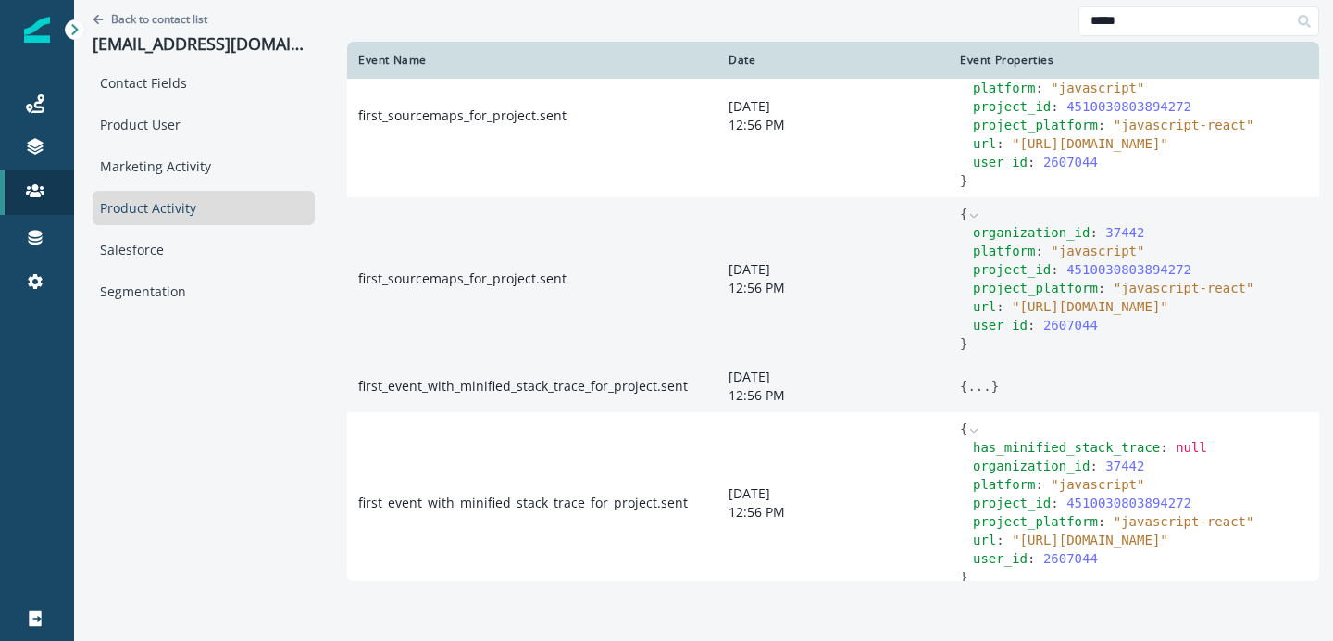
scroll to position [232, 0]
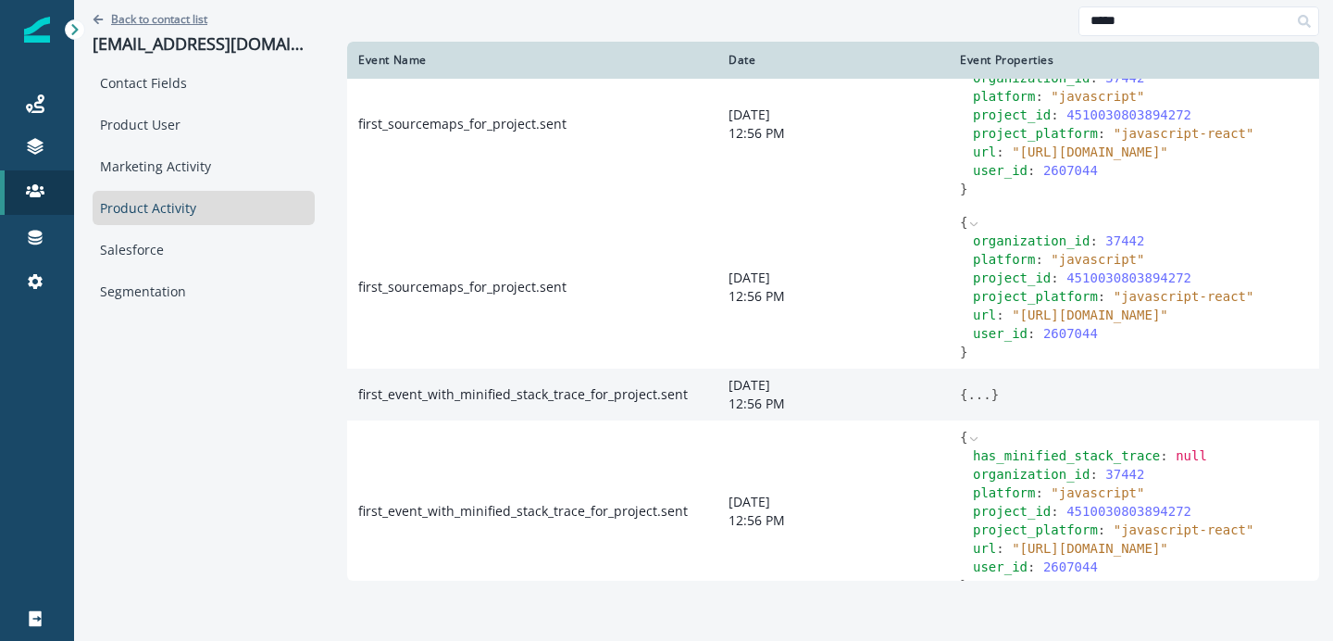
click at [169, 21] on p "Back to contact list" at bounding box center [159, 19] width 96 height 16
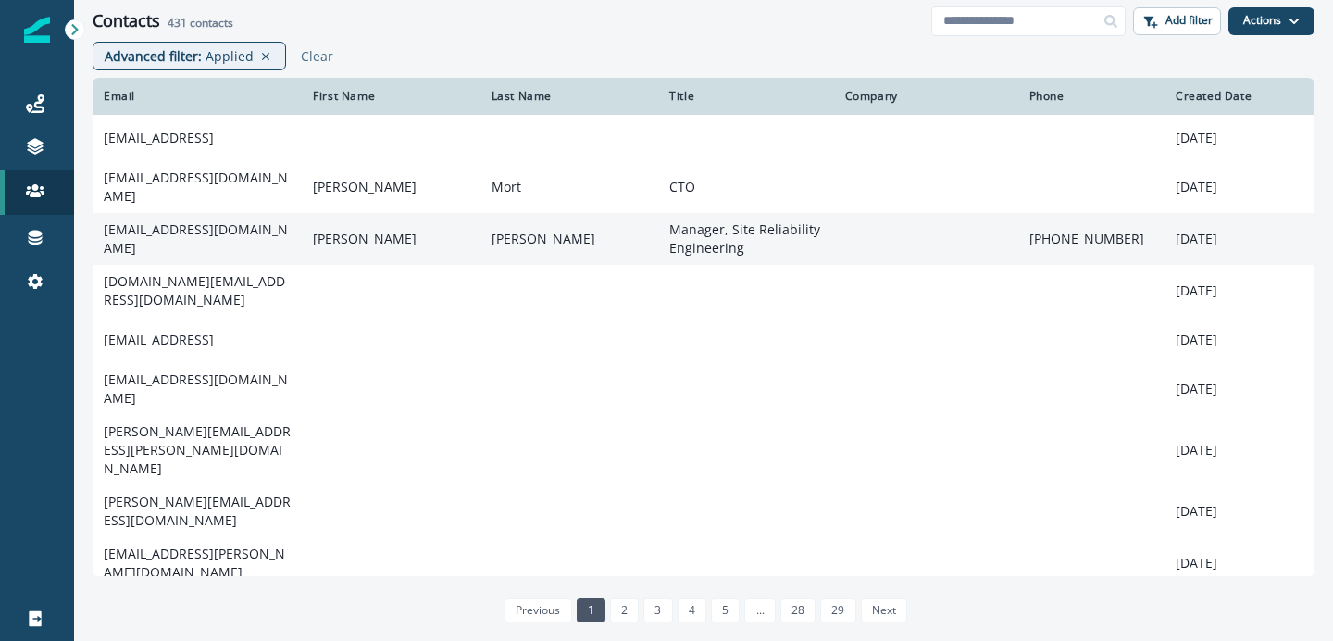
click at [211, 241] on td "[EMAIL_ADDRESS][DOMAIN_NAME]" at bounding box center [197, 239] width 209 height 52
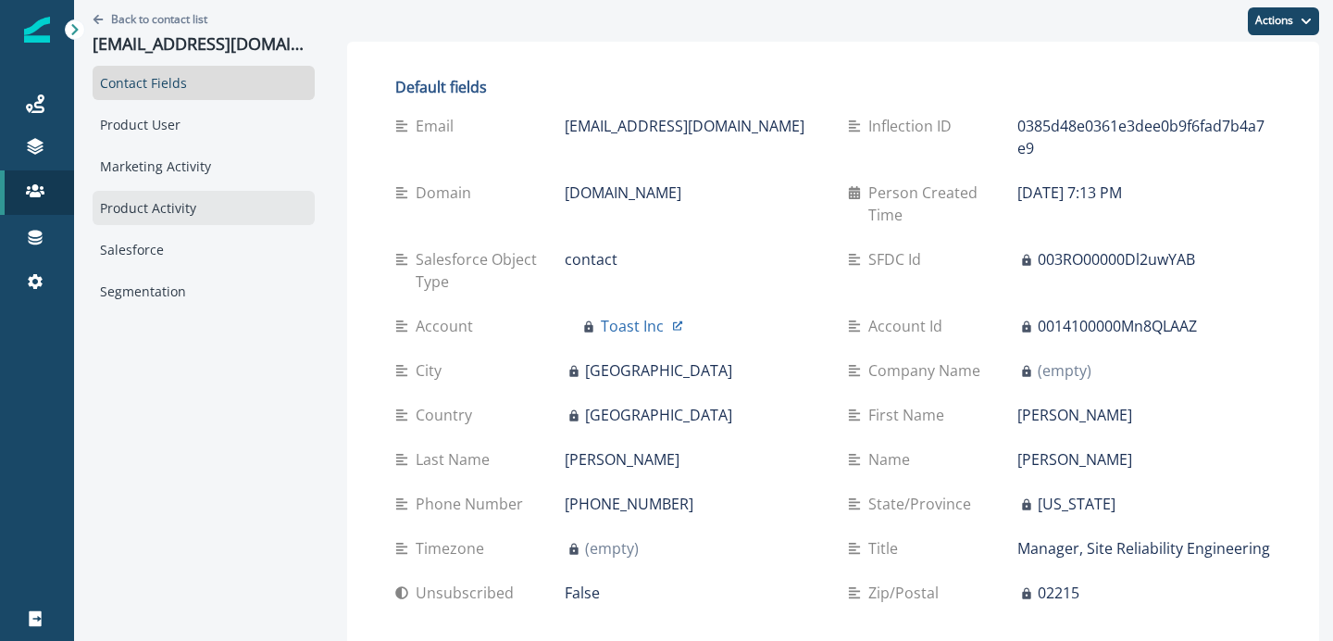
click at [161, 191] on div "Product Activity" at bounding box center [204, 208] width 222 height 34
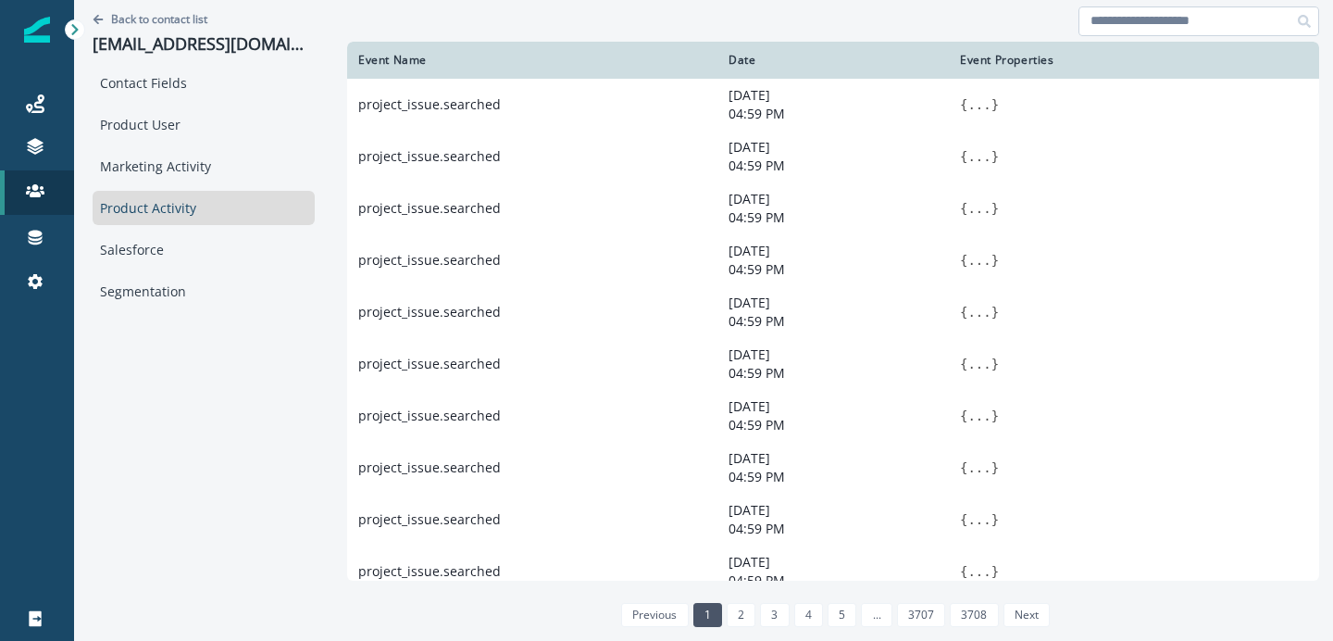
click at [1092, 27] on input at bounding box center [1199, 21] width 241 height 30
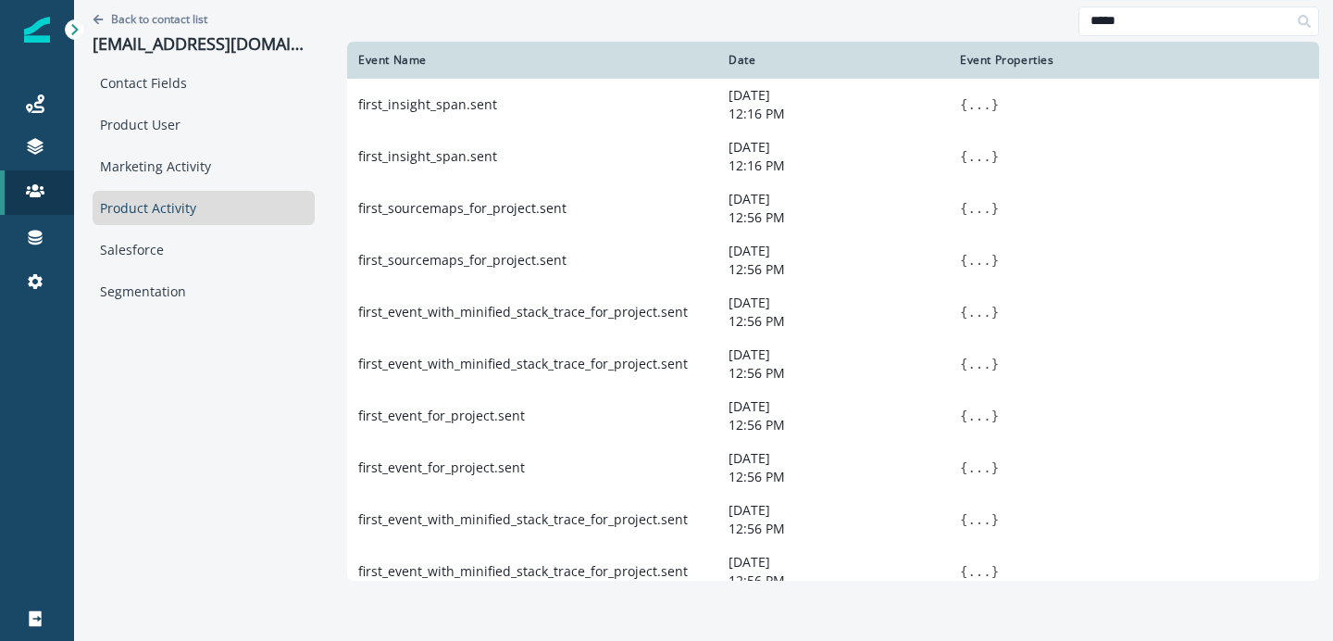
scroll to position [14, 0]
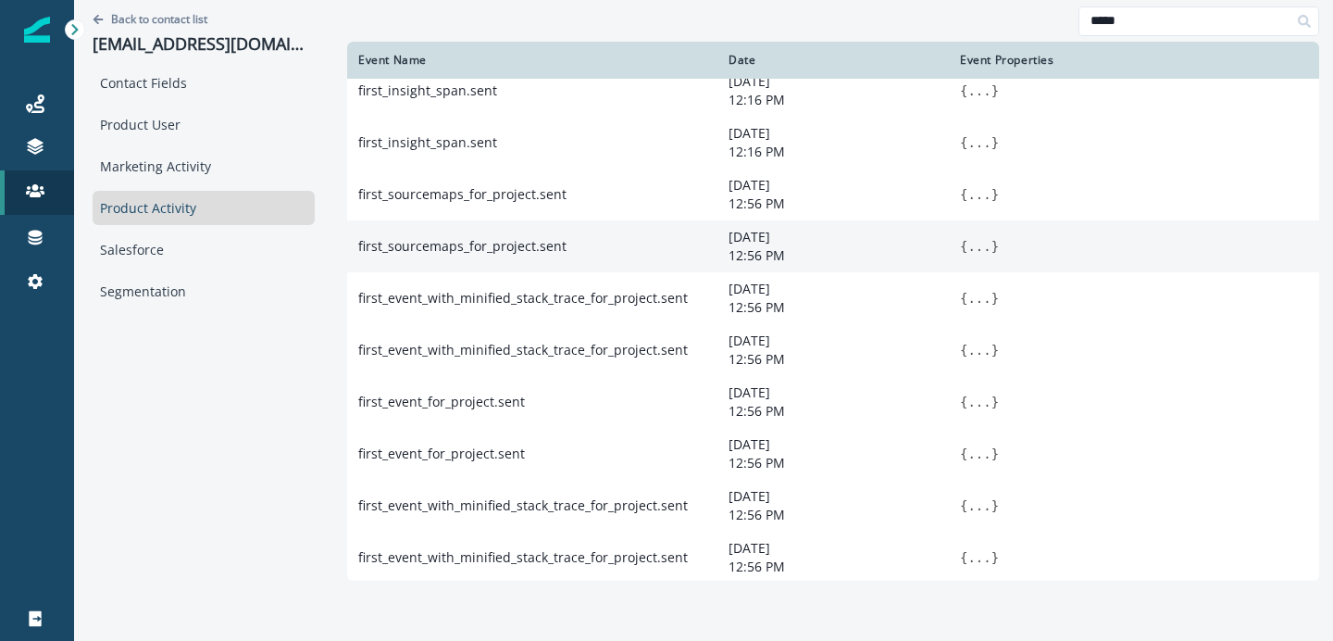
type input "*****"
click at [970, 254] on button "..." at bounding box center [978, 246] width 23 height 19
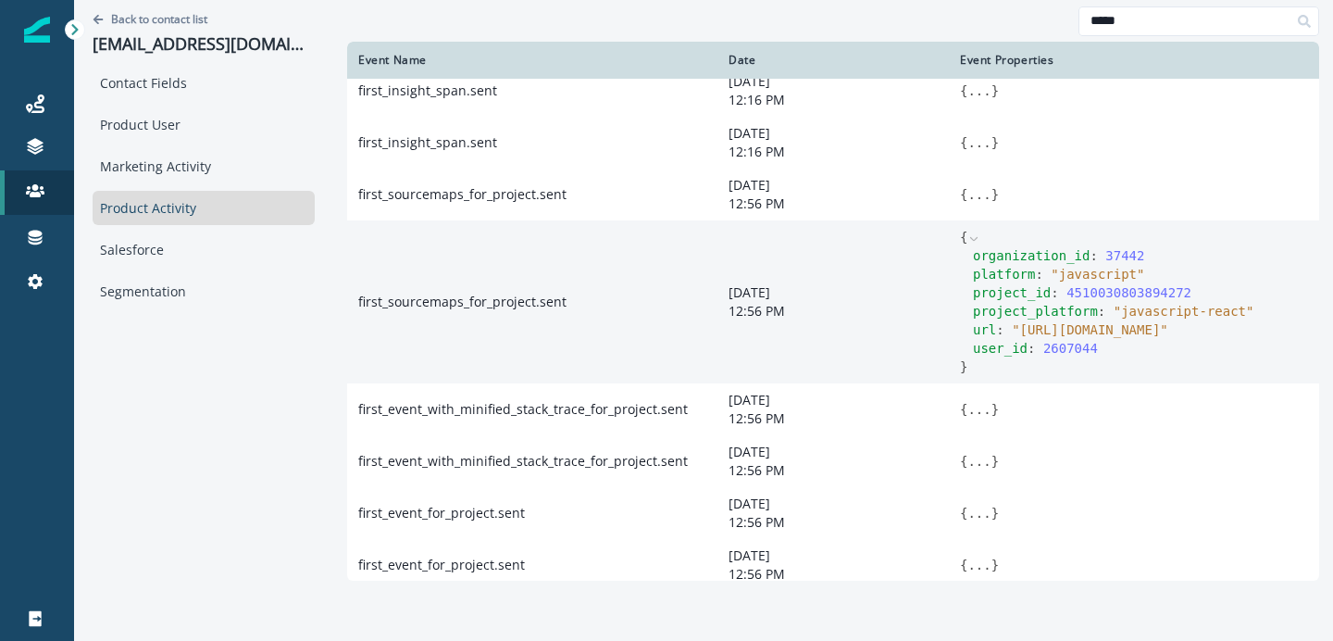
scroll to position [34, 0]
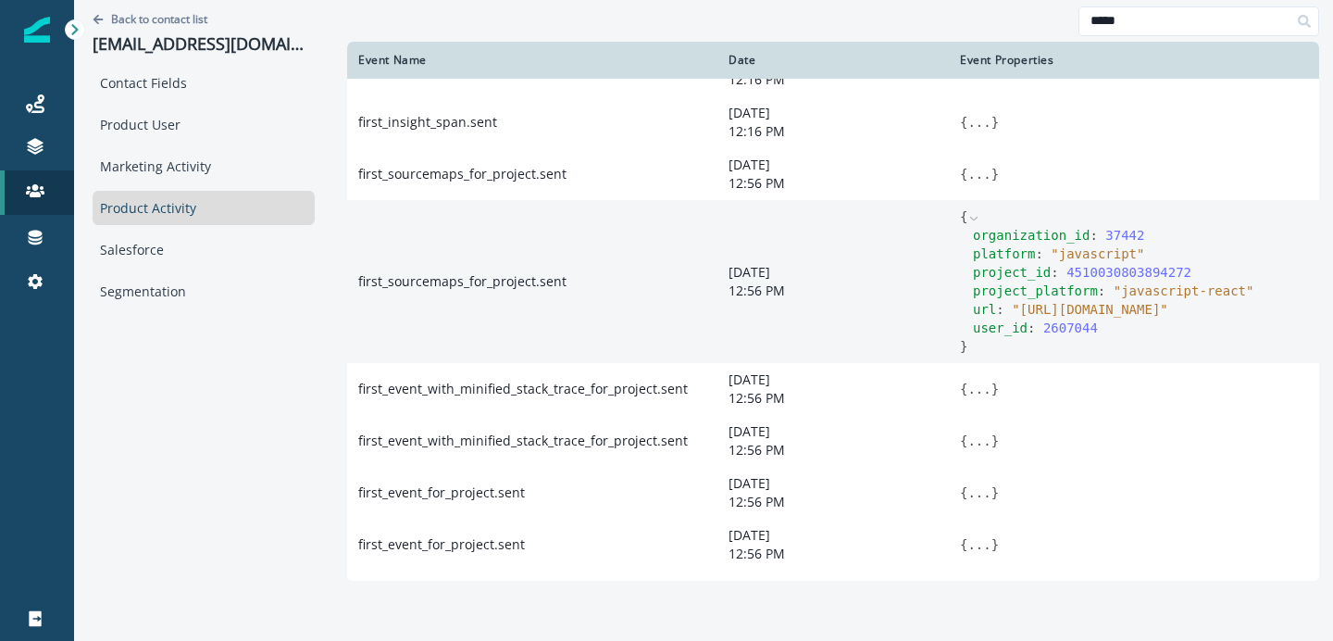
drag, startPoint x: 1018, startPoint y: 315, endPoint x: 1175, endPoint y: 334, distance: 157.7
click at [1168, 317] on span "" [URL][DOMAIN_NAME] "" at bounding box center [1090, 309] width 156 height 15
copy span "[URL][DOMAIN_NAME]"
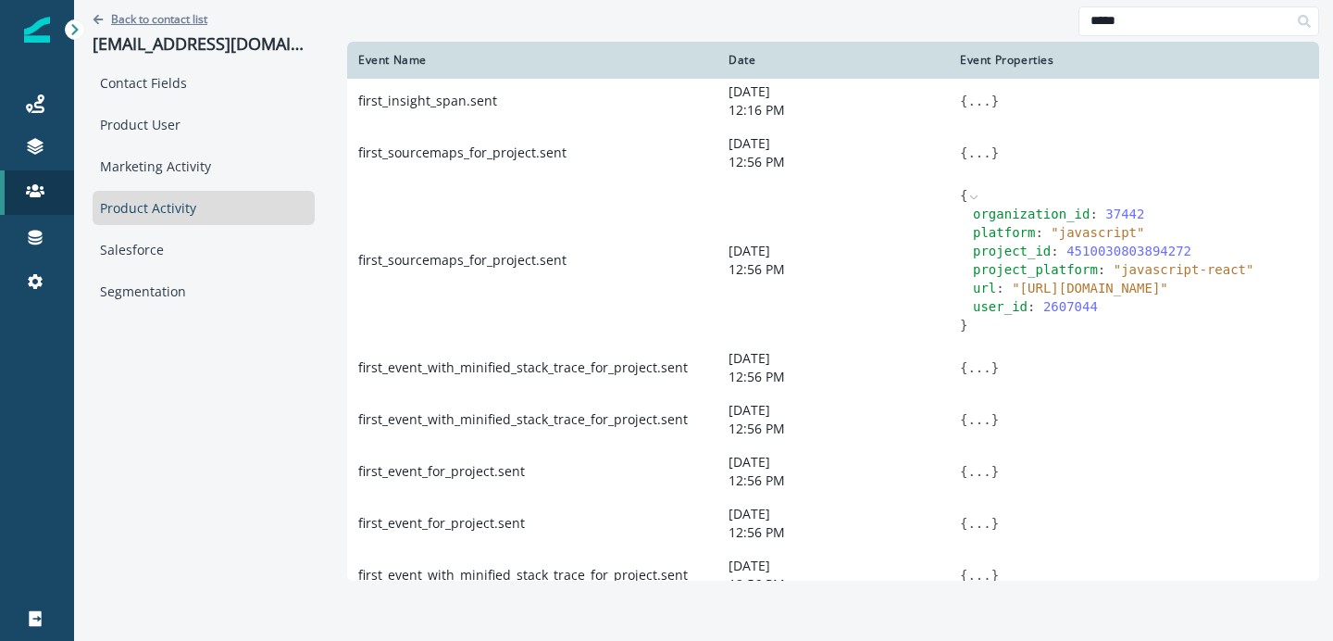
click at [167, 25] on p "Back to contact list" at bounding box center [159, 19] width 96 height 16
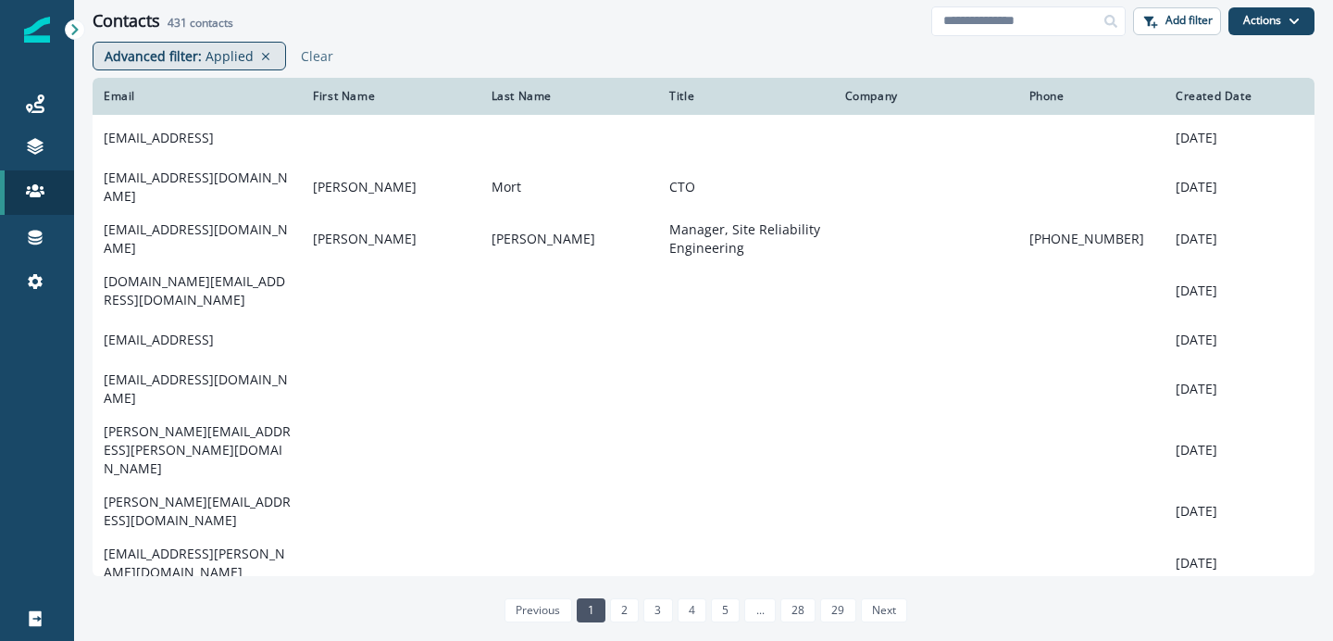
click at [228, 64] on p "Applied" at bounding box center [230, 55] width 48 height 19
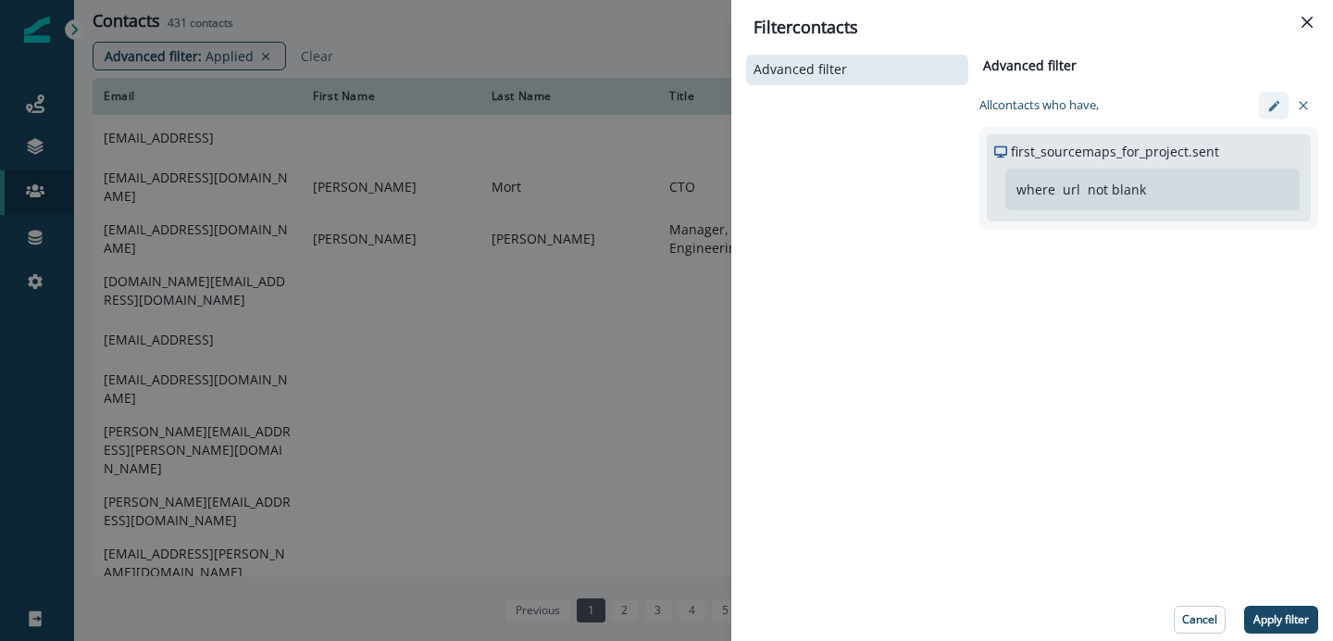
click at [1266, 100] on button "edit-filter" at bounding box center [1274, 106] width 30 height 28
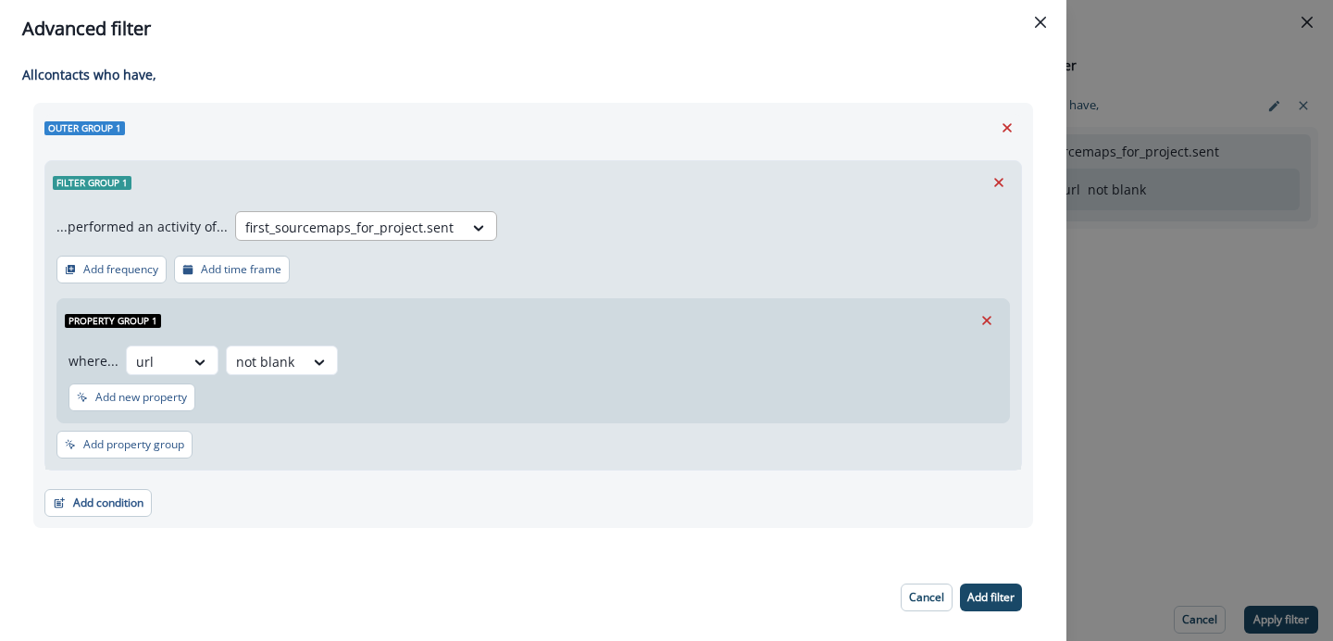
click at [418, 231] on div at bounding box center [349, 227] width 208 height 23
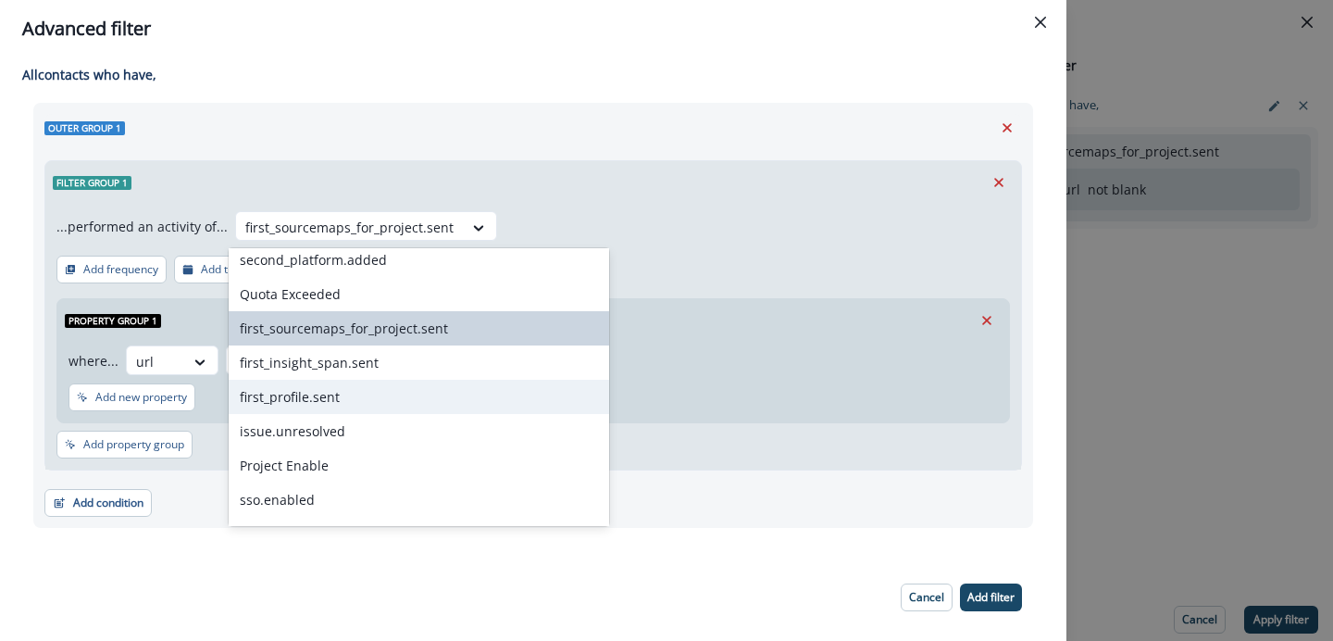
scroll to position [3163, 0]
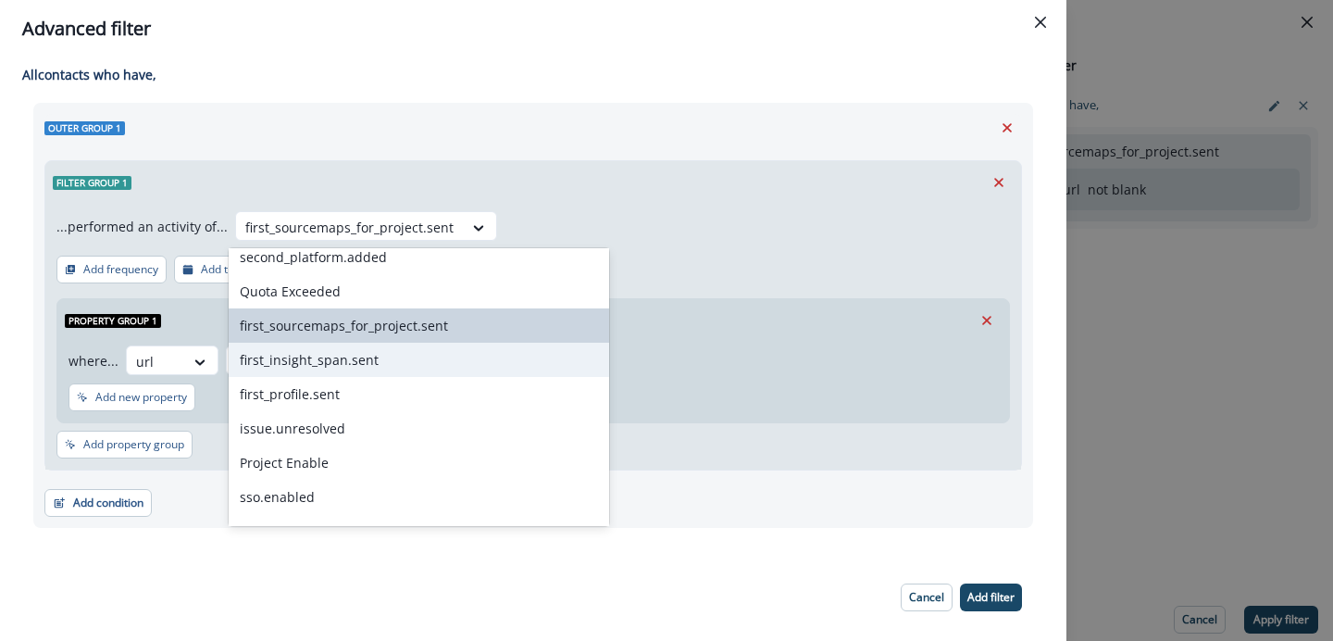
click at [331, 368] on div "first_insight_span.sent" at bounding box center [419, 360] width 381 height 34
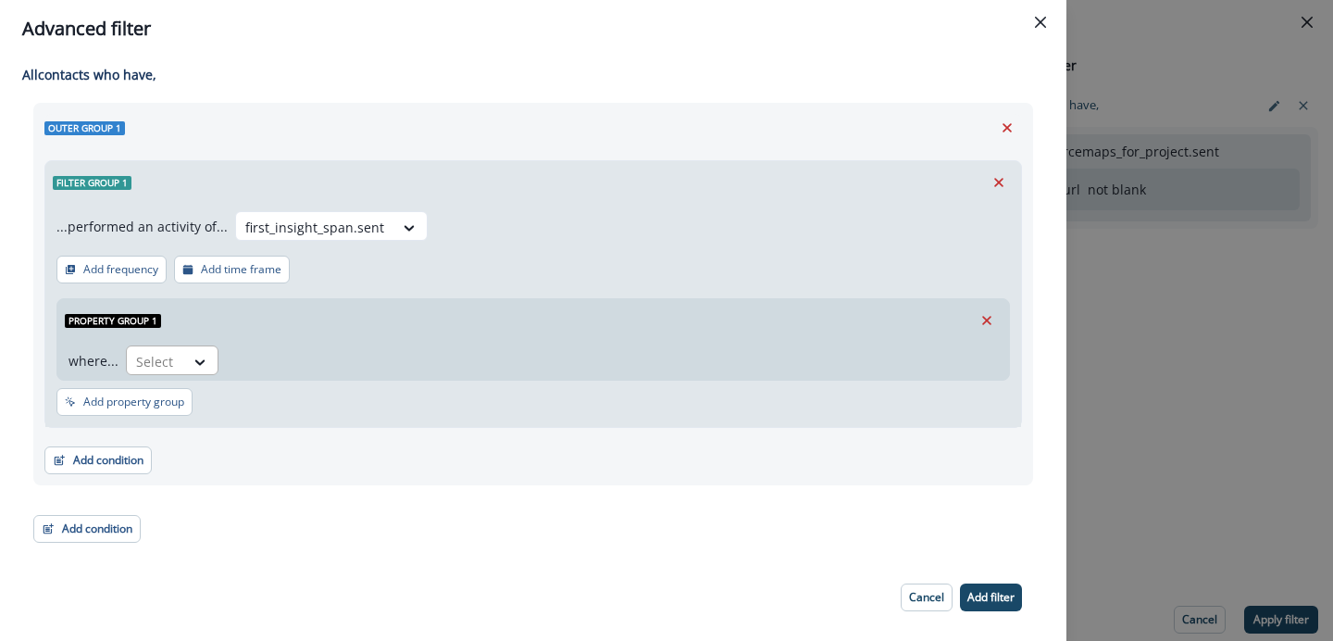
click at [215, 356] on div at bounding box center [200, 361] width 33 height 31
click at [345, 233] on div at bounding box center [314, 227] width 139 height 23
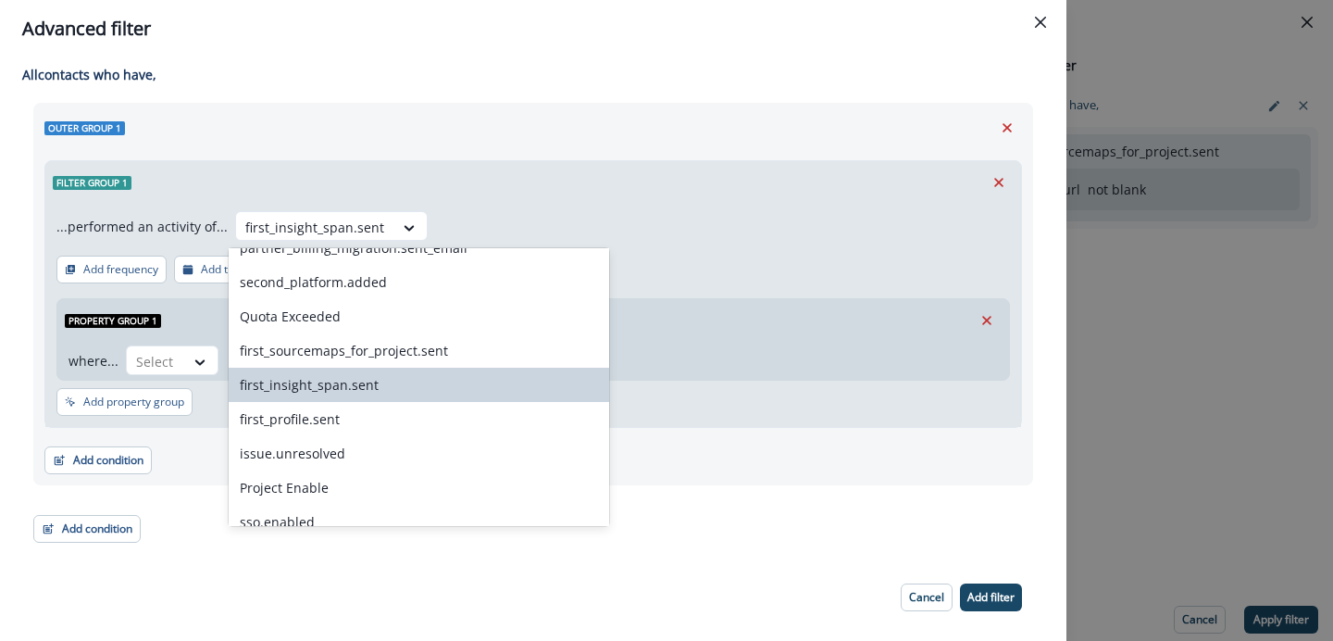
scroll to position [3162, 0]
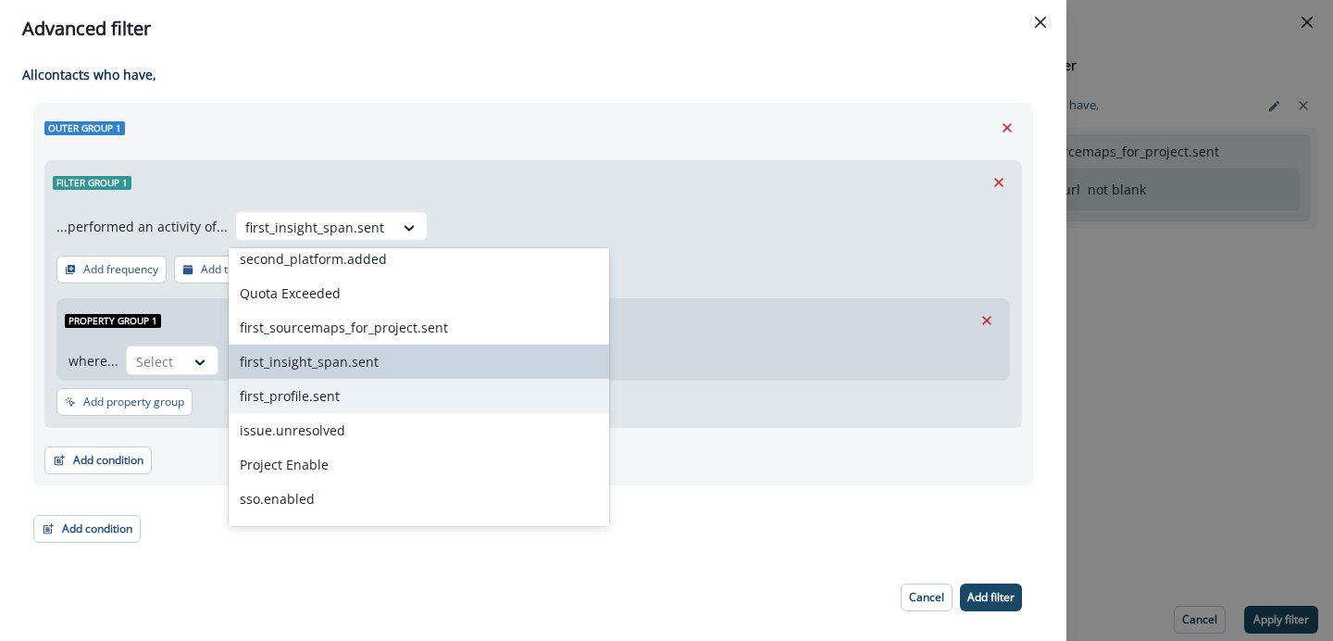
click at [315, 401] on div "first_profile.sent" at bounding box center [419, 396] width 381 height 34
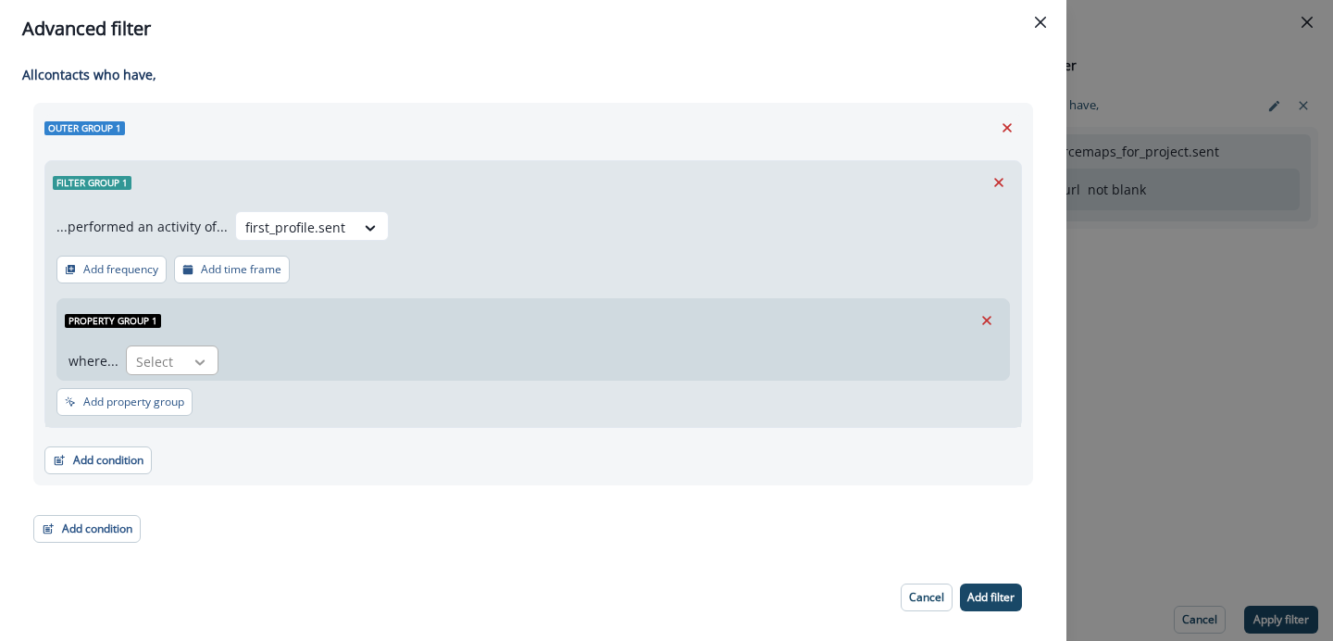
click at [199, 369] on icon at bounding box center [200, 362] width 17 height 19
click at [355, 212] on div at bounding box center [371, 227] width 33 height 31
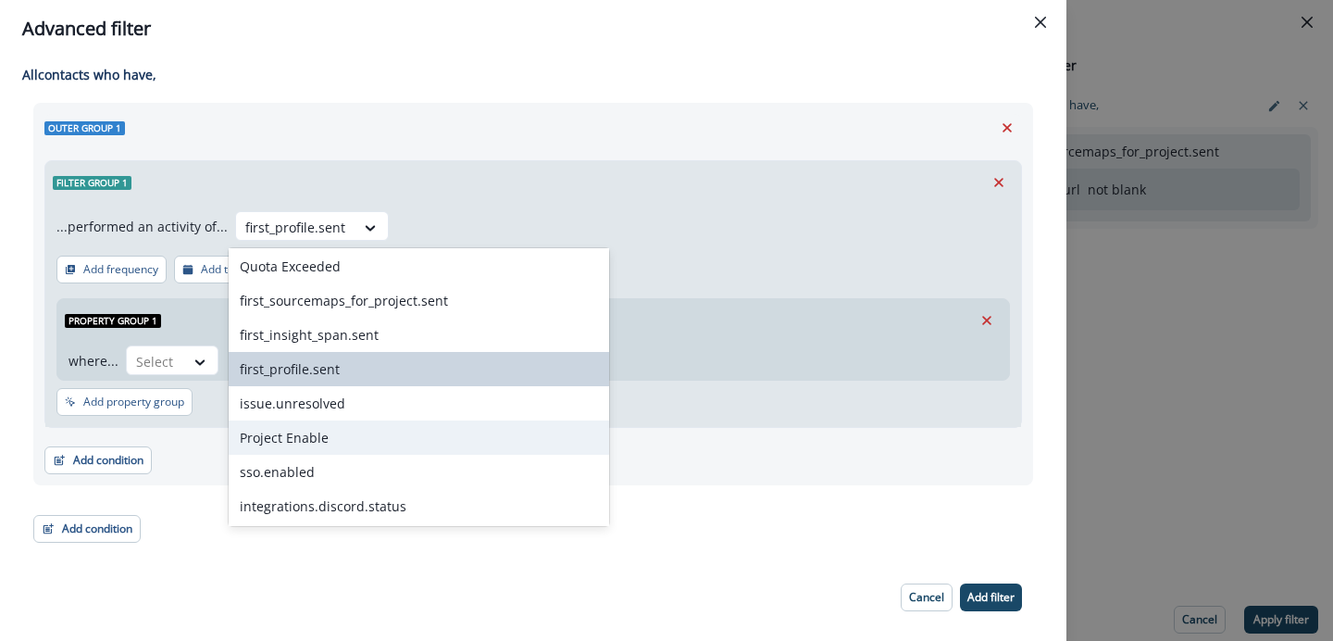
scroll to position [3258, 0]
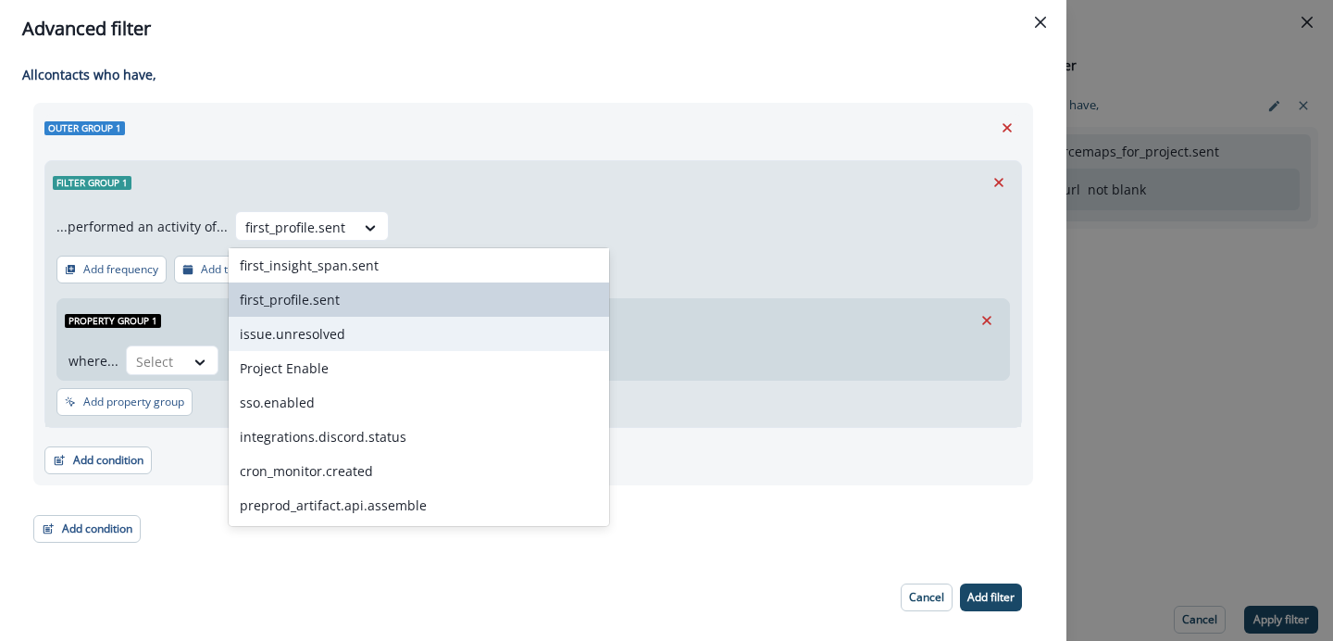
click at [354, 341] on div "issue.unresolved" at bounding box center [419, 334] width 381 height 34
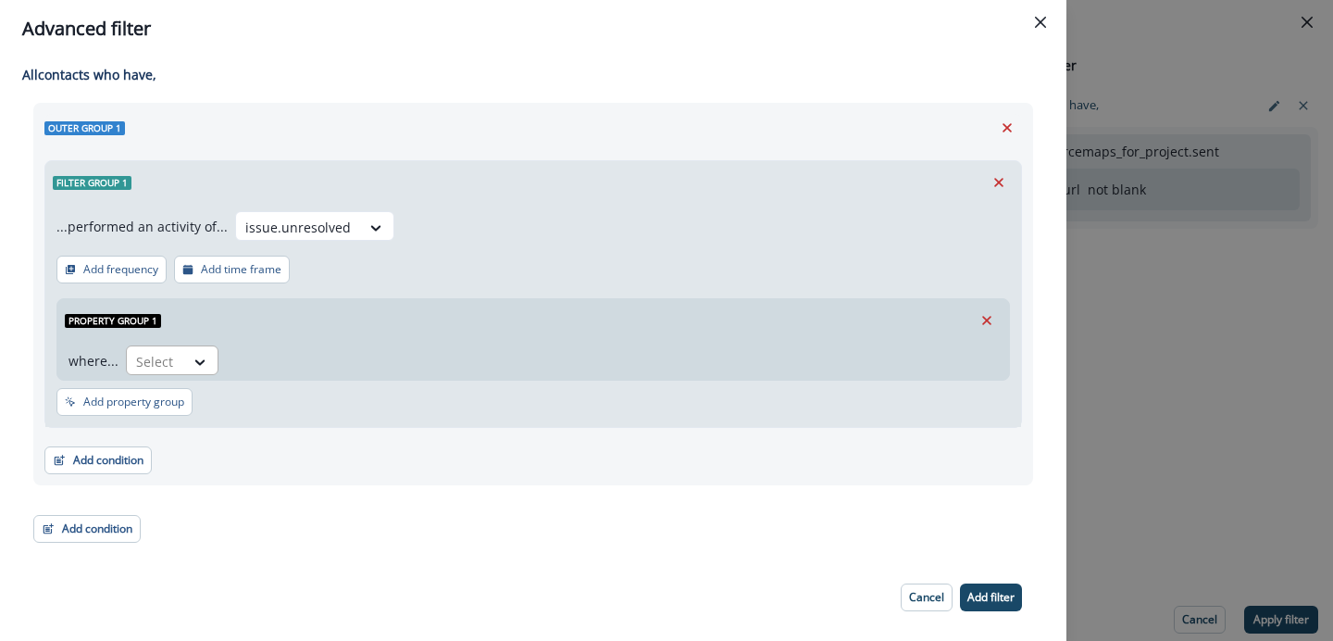
click at [214, 359] on div at bounding box center [200, 361] width 33 height 31
click at [360, 226] on div at bounding box center [375, 227] width 31 height 19
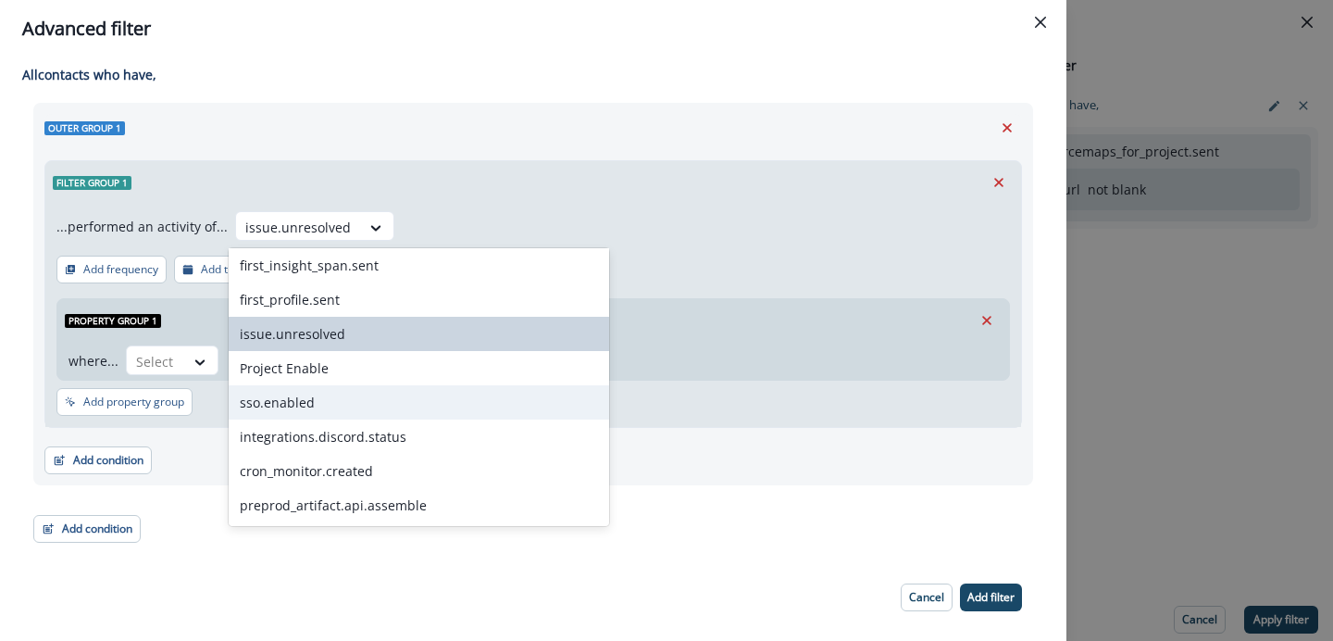
click at [322, 412] on div "sso.enabled" at bounding box center [419, 402] width 381 height 34
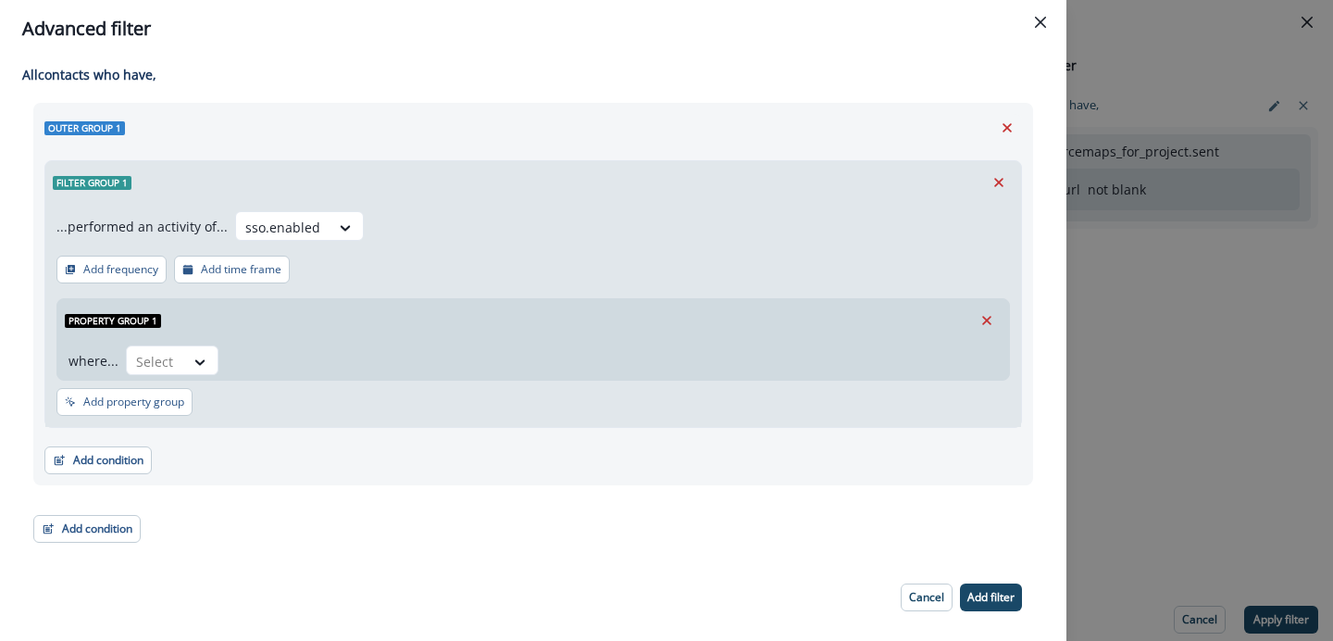
click at [221, 368] on div "where... Select" at bounding box center [530, 360] width 922 height 31
click at [206, 368] on icon at bounding box center [200, 362] width 17 height 19
click at [337, 226] on icon at bounding box center [345, 227] width 17 height 19
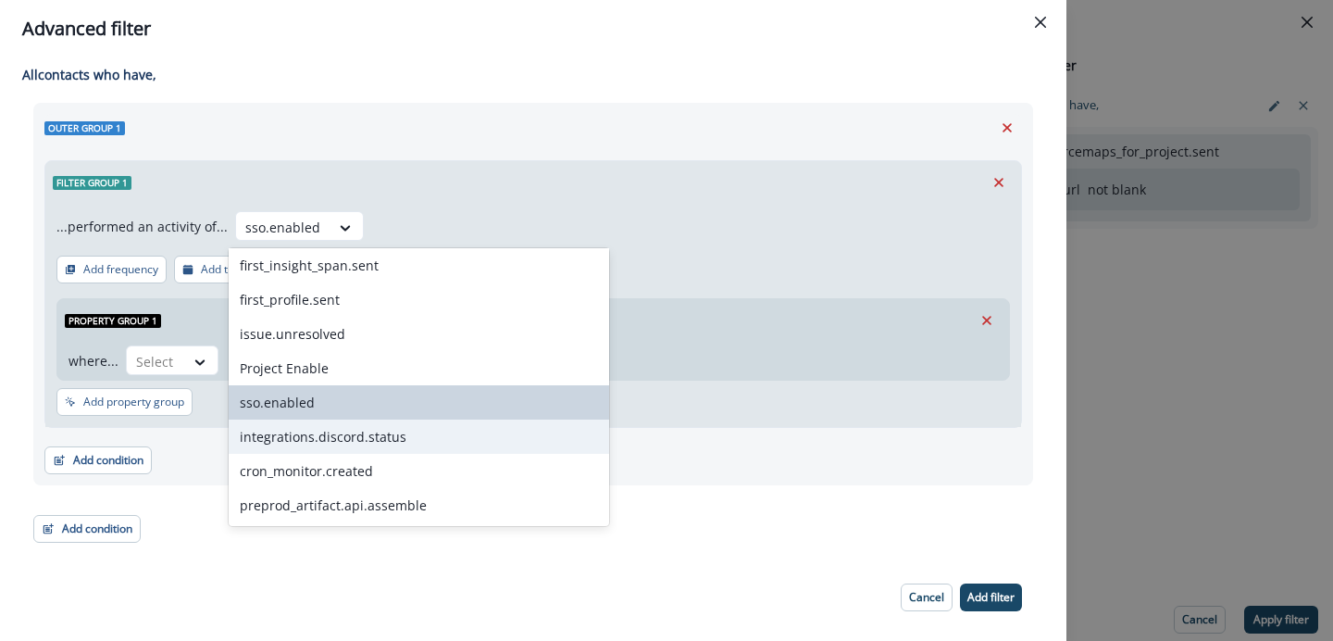
click at [339, 431] on div "integrations.discord.status" at bounding box center [419, 436] width 381 height 34
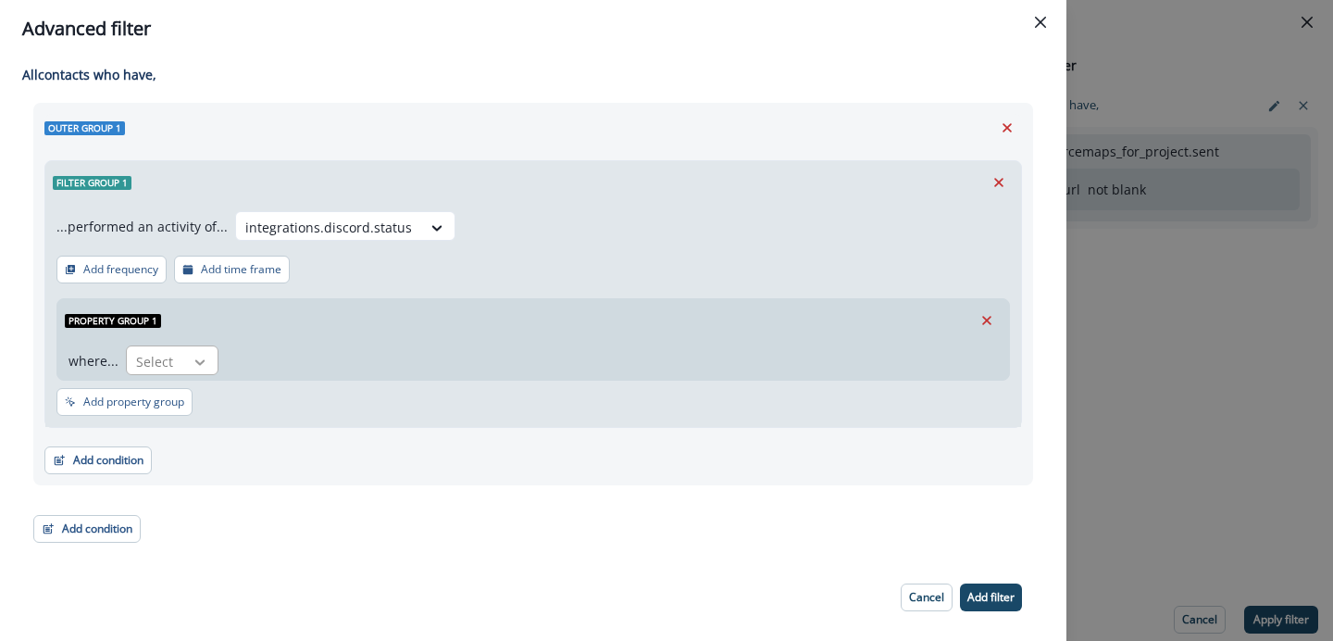
click at [206, 368] on div at bounding box center [199, 362] width 31 height 19
click at [421, 222] on div at bounding box center [436, 227] width 31 height 19
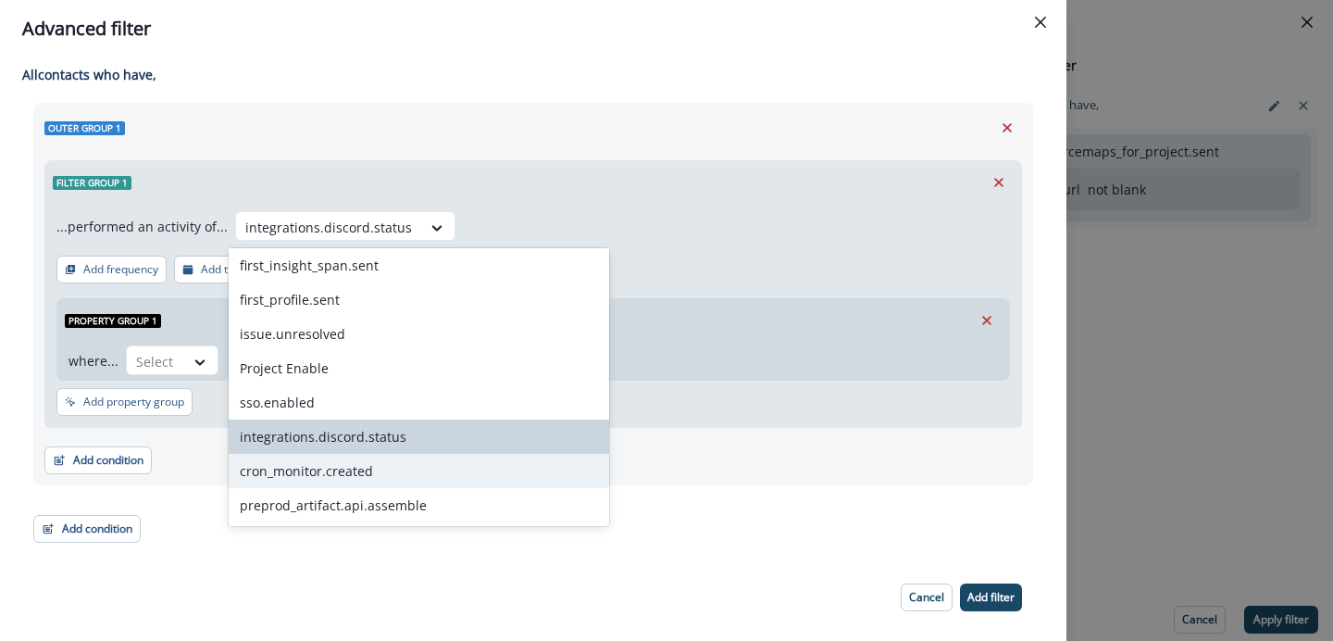
click at [322, 469] on div "cron_monitor.created" at bounding box center [419, 471] width 381 height 34
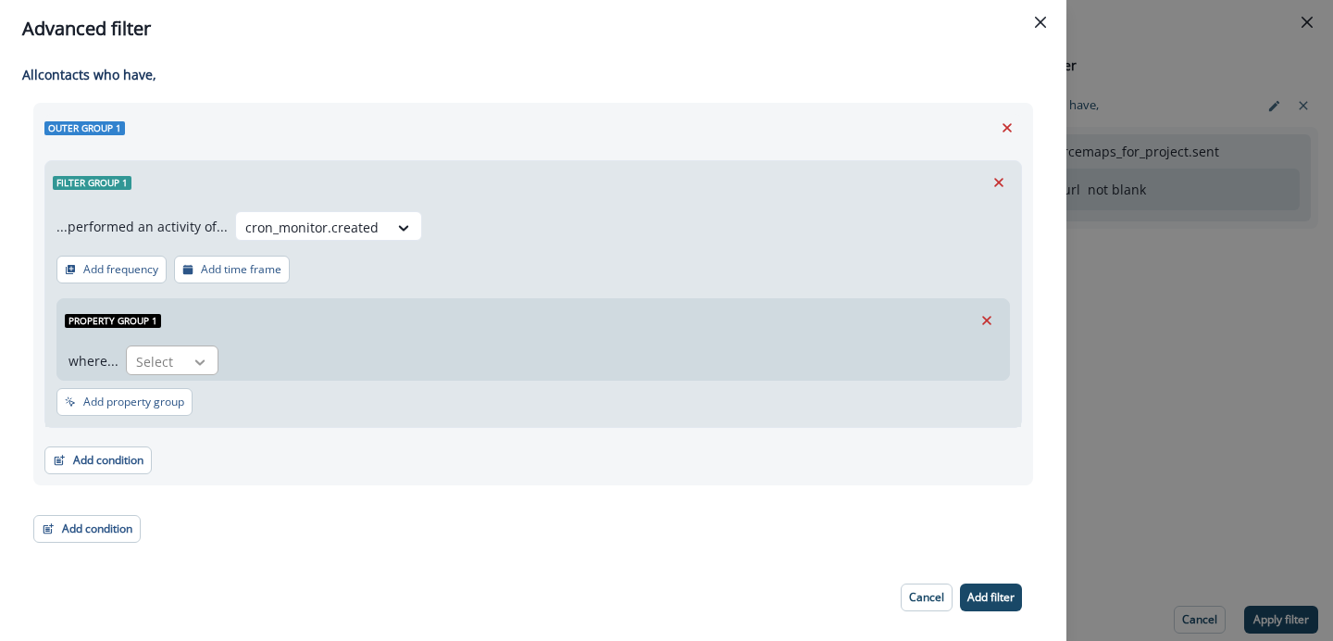
click at [206, 365] on icon at bounding box center [200, 362] width 17 height 19
click at [369, 219] on div at bounding box center [311, 227] width 133 height 23
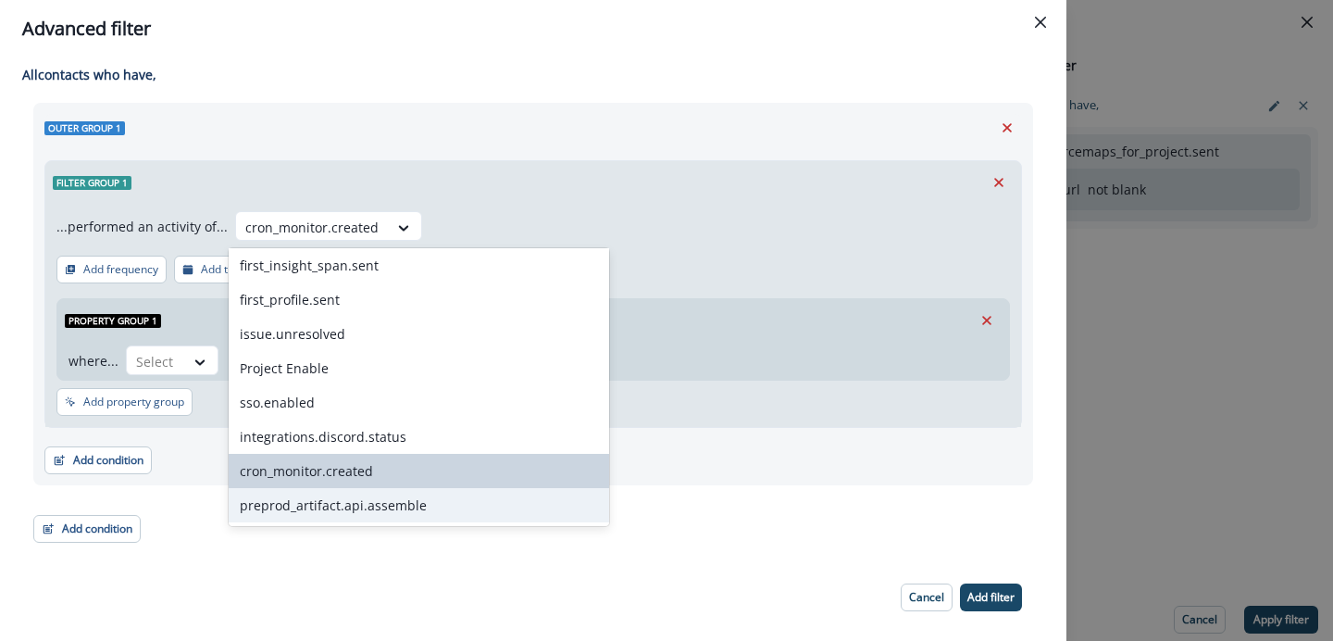
click at [331, 498] on div "preprod_artifact.api.assemble" at bounding box center [419, 505] width 381 height 34
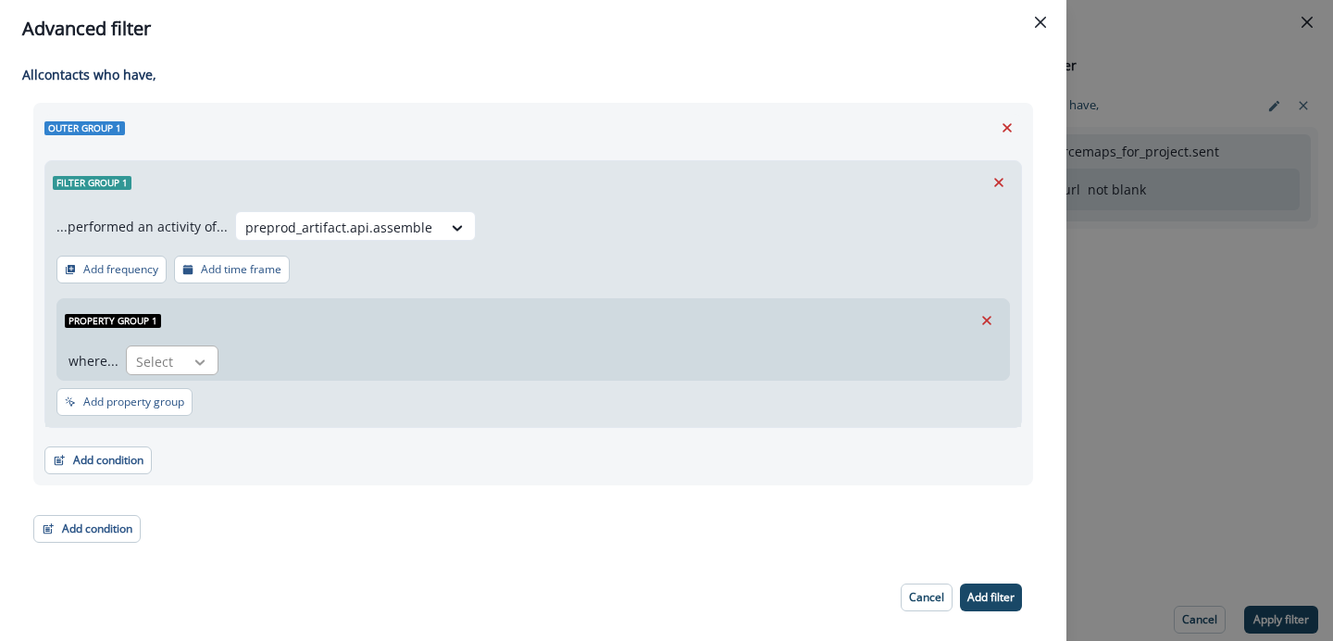
click at [197, 365] on icon at bounding box center [200, 362] width 17 height 19
click at [390, 384] on div "...performed an activity of... preprod_artifact.api.assemble Add frequency Add …" at bounding box center [533, 315] width 976 height 223
click at [1149, 460] on div "Advanced filter All contact s who have, Outer group 1 Filter group 1 ...perform…" at bounding box center [666, 320] width 1333 height 641
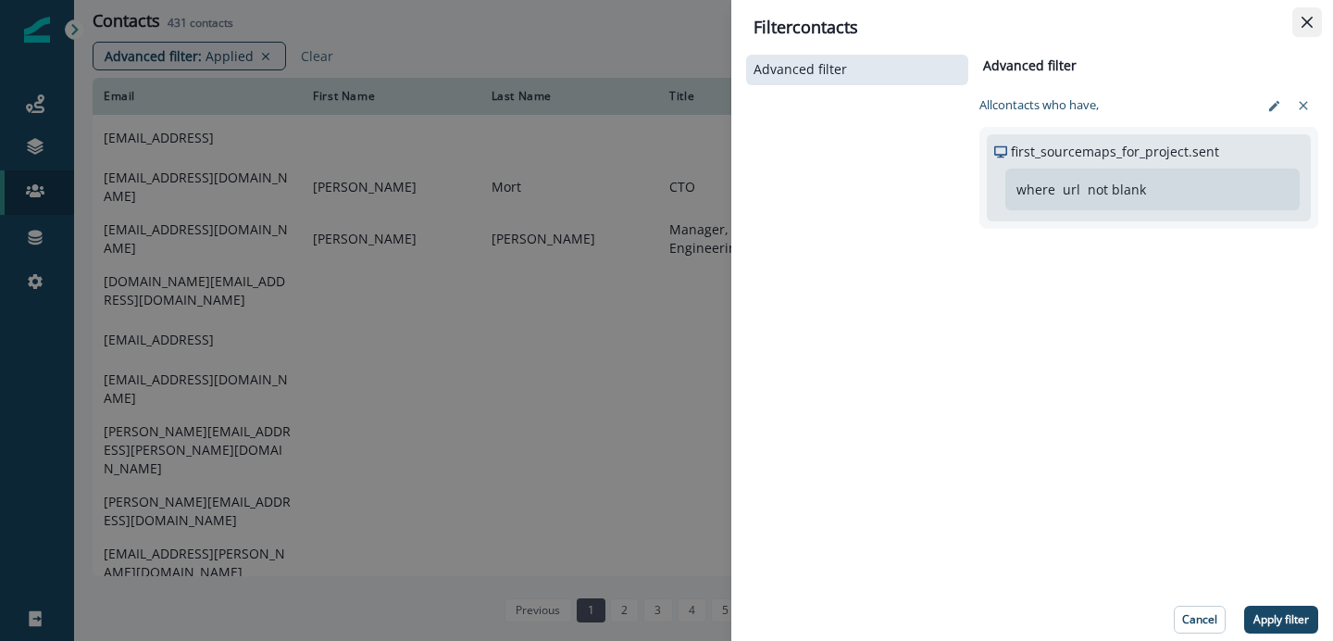
click at [1303, 21] on icon "Close" at bounding box center [1307, 22] width 11 height 11
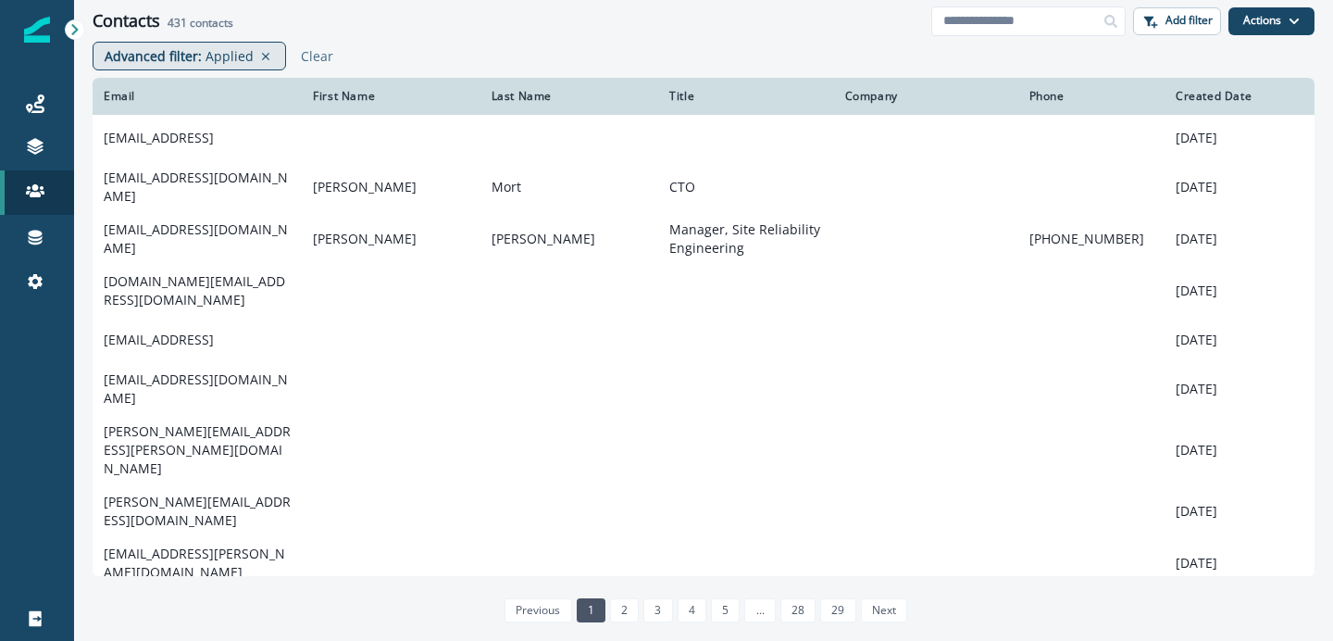
click at [196, 66] on div "Advanced filter : Applied" at bounding box center [189, 56] width 193 height 29
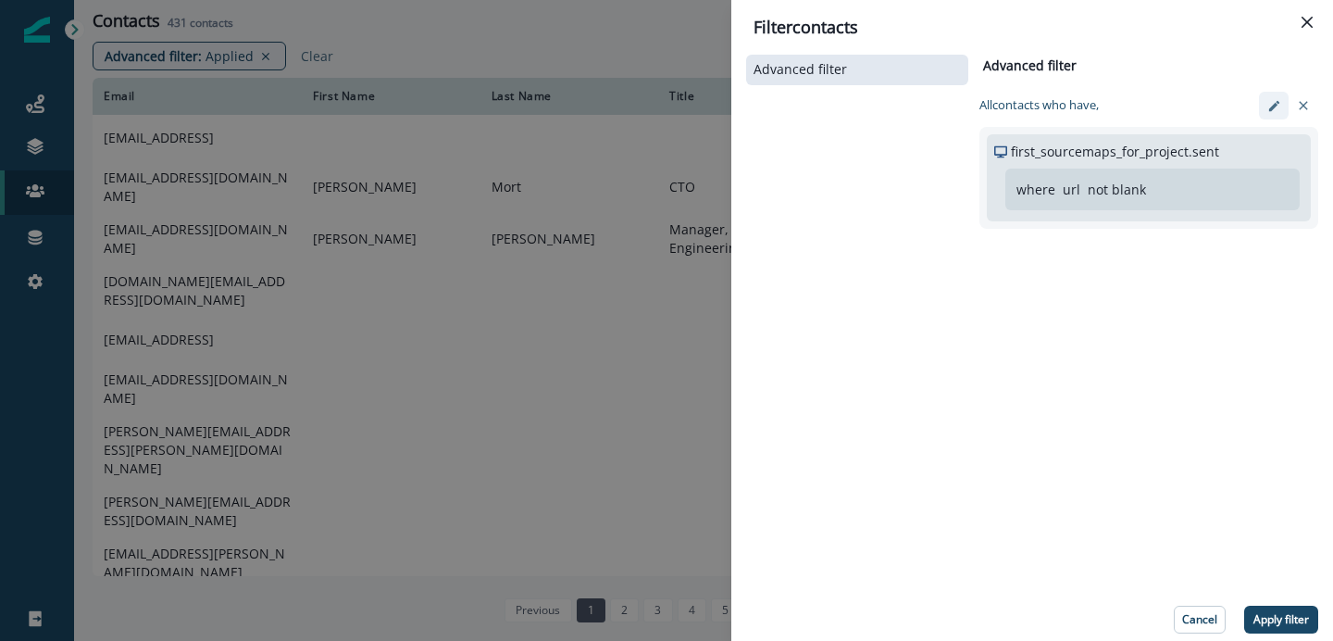
click at [1265, 107] on button "edit-filter" at bounding box center [1274, 106] width 30 height 28
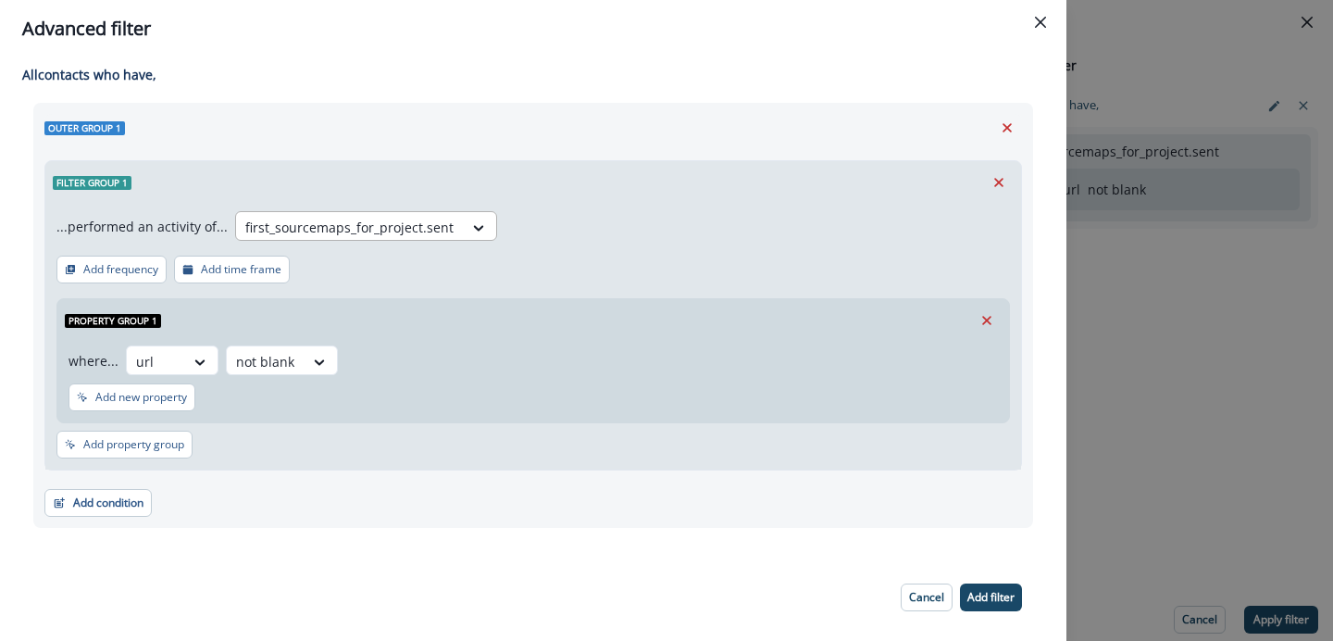
click at [414, 231] on div at bounding box center [349, 227] width 208 height 23
type input "*******"
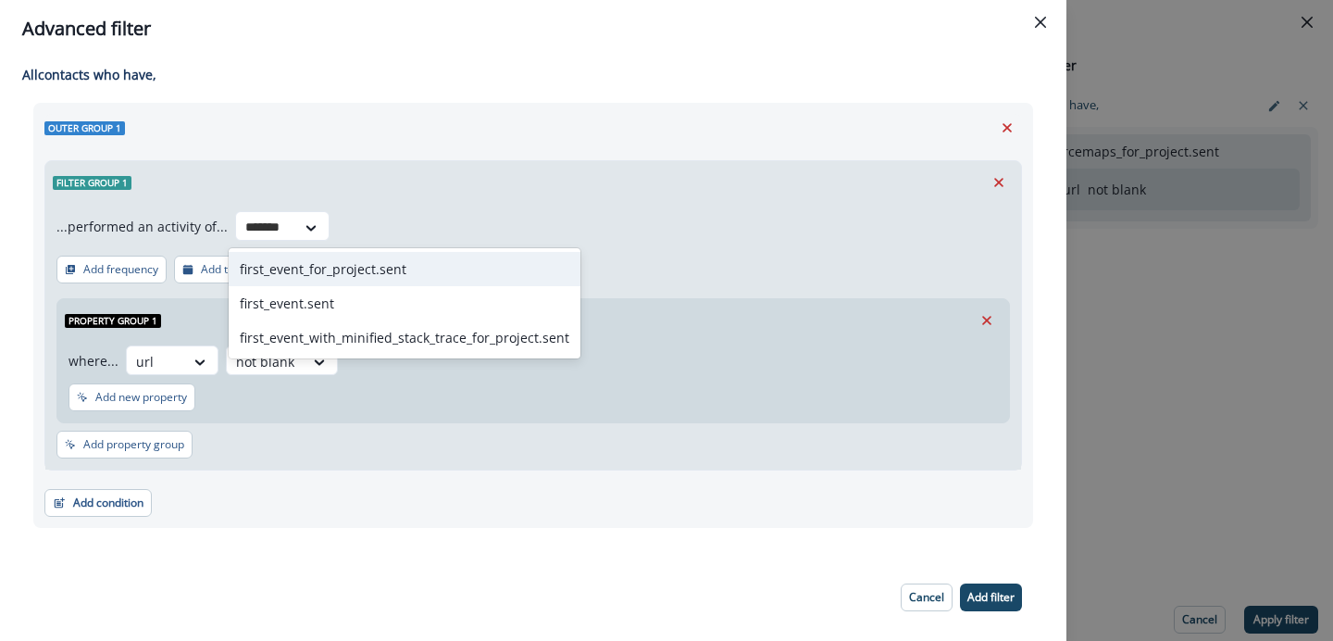
click at [391, 260] on div "first_event_for_project.sent" at bounding box center [405, 269] width 352 height 34
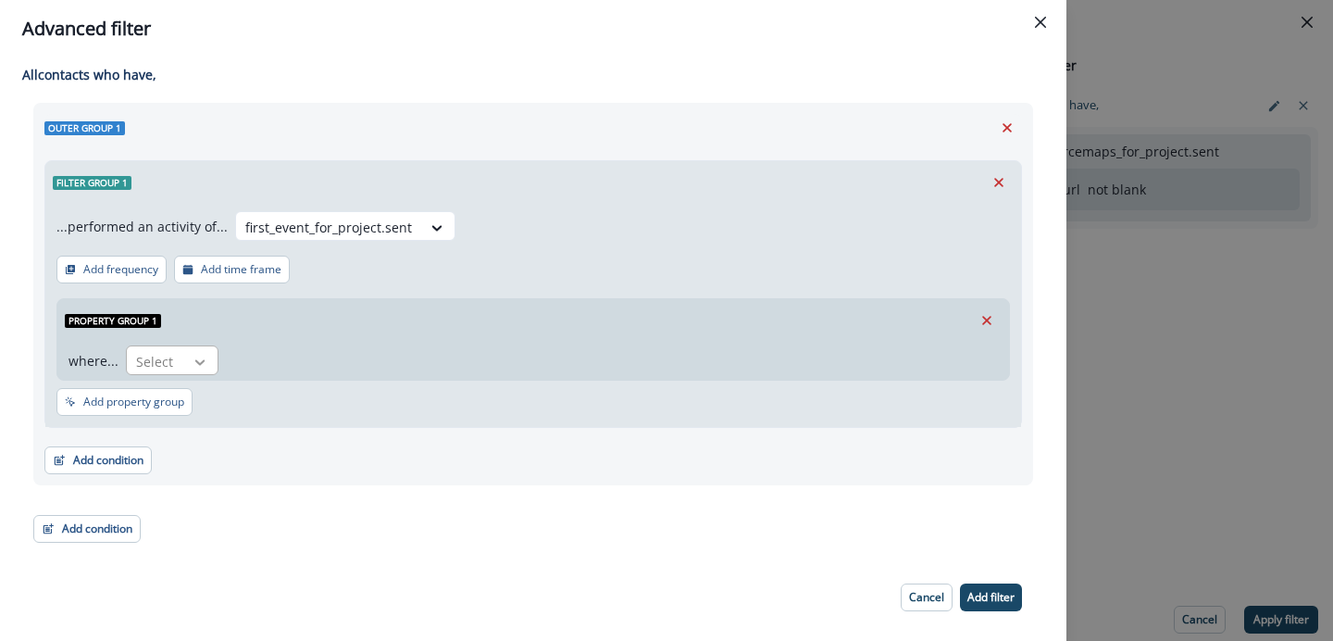
click at [187, 354] on div at bounding box center [199, 362] width 31 height 19
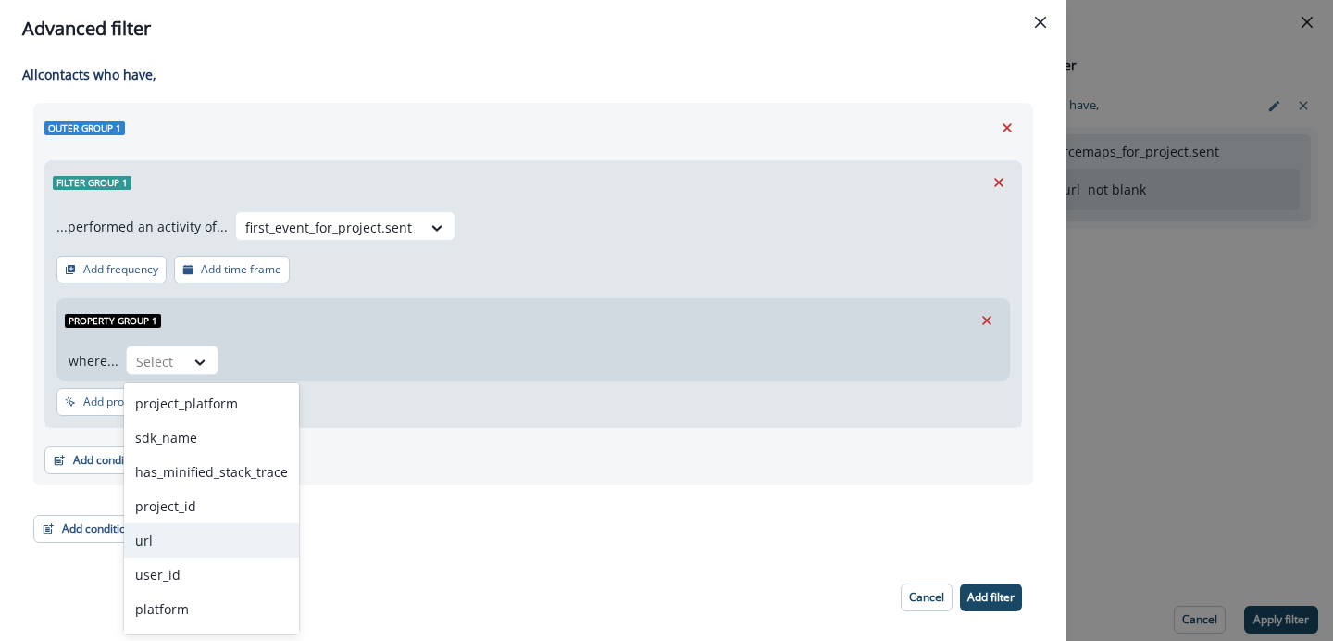
click at [173, 530] on div "url" at bounding box center [211, 540] width 175 height 34
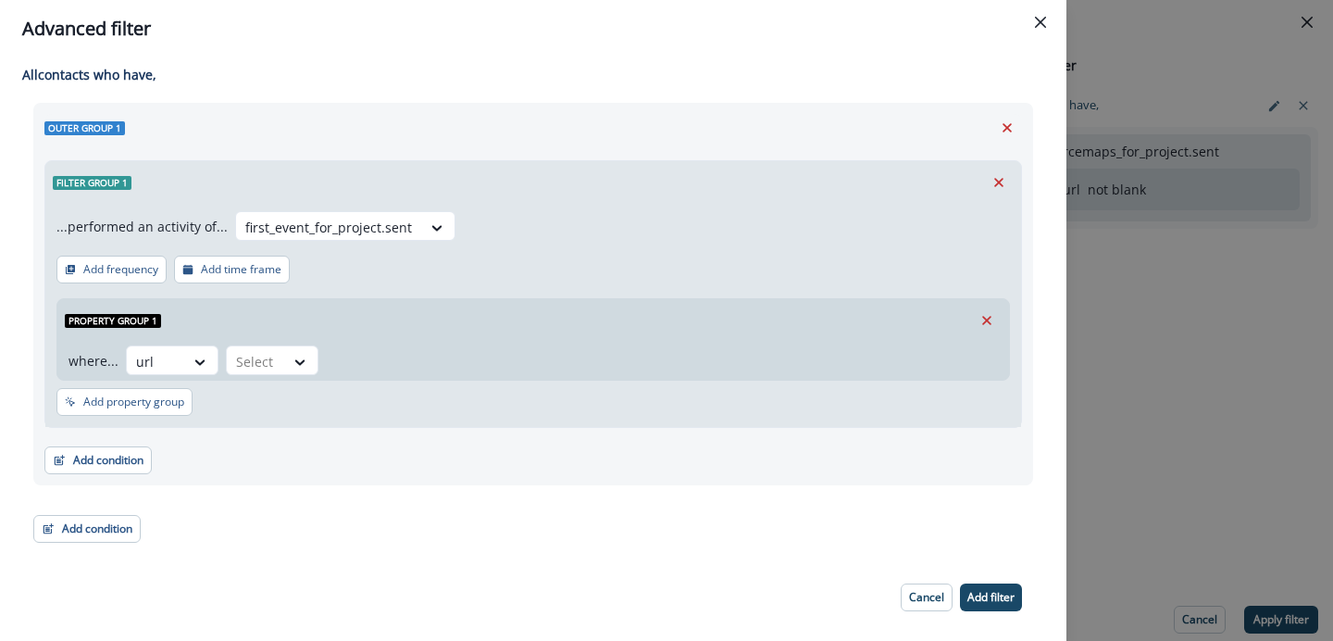
click at [263, 377] on div "where... option url, selected. url Select" at bounding box center [533, 361] width 952 height 38
click at [292, 366] on icon at bounding box center [300, 362] width 17 height 19
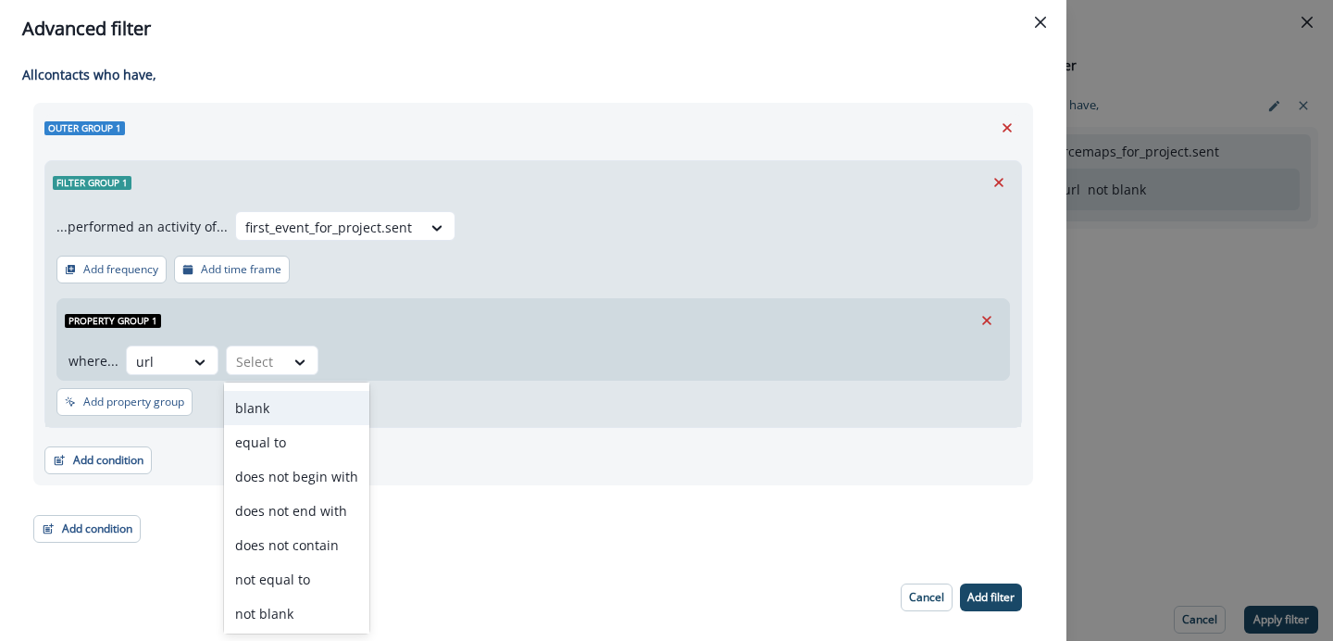
scroll to position [99, 0]
click at [255, 569] on div "not blank" at bounding box center [296, 578] width 145 height 34
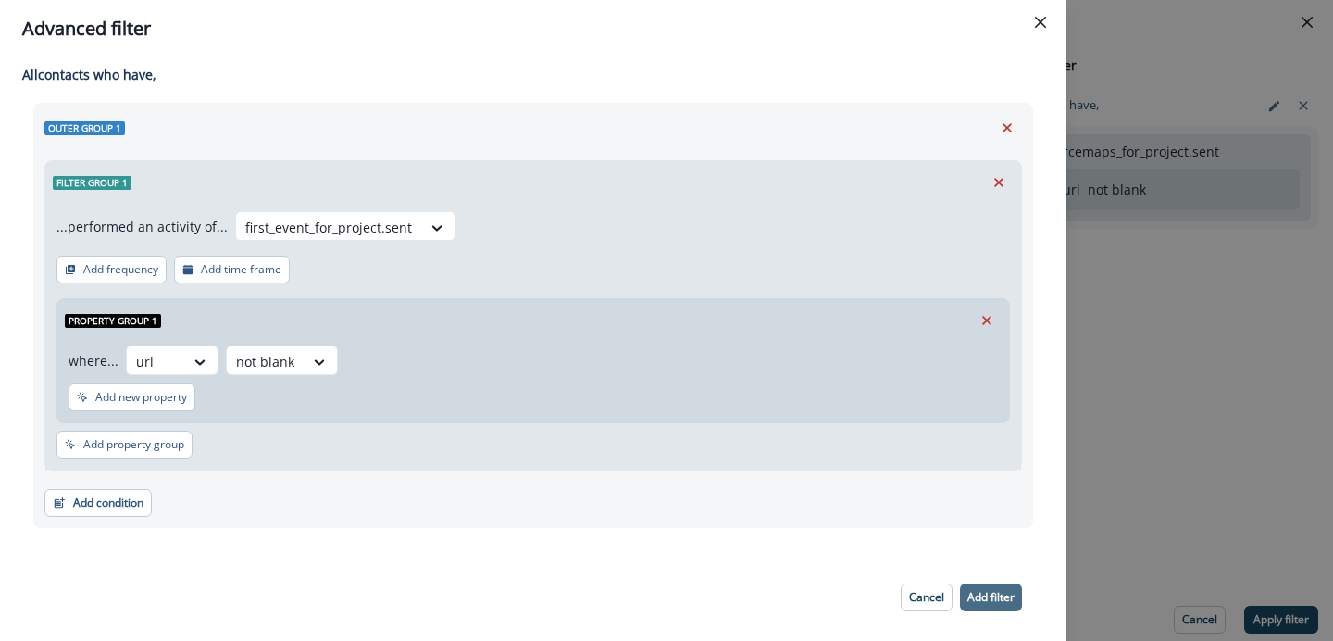
click at [974, 584] on button "Add filter" at bounding box center [991, 597] width 62 height 28
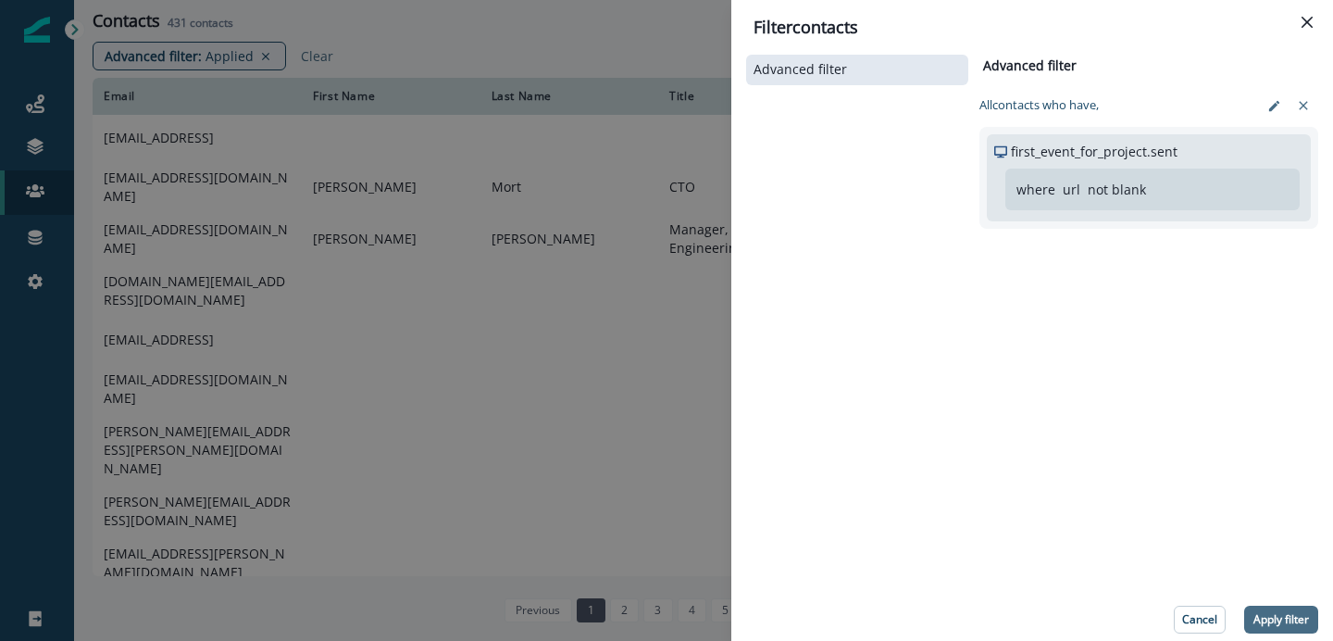
click at [1270, 618] on p "Apply filter" at bounding box center [1282, 619] width 56 height 13
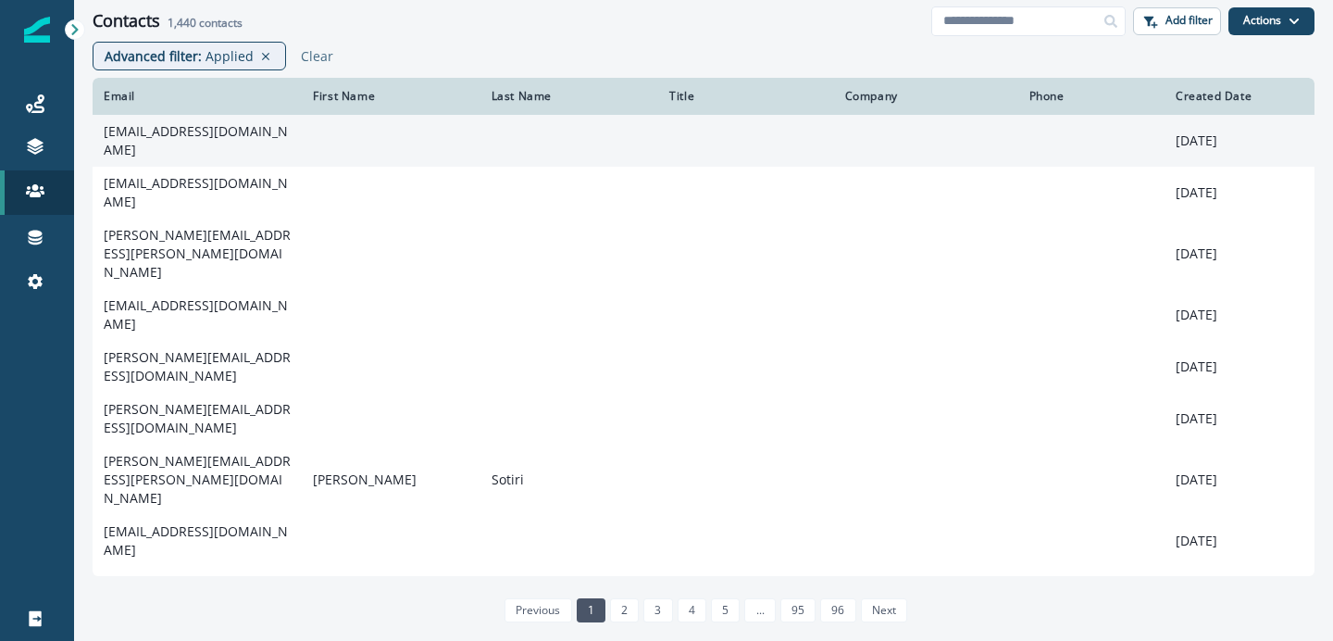
click at [229, 152] on td "[EMAIL_ADDRESS][DOMAIN_NAME]" at bounding box center [197, 141] width 209 height 52
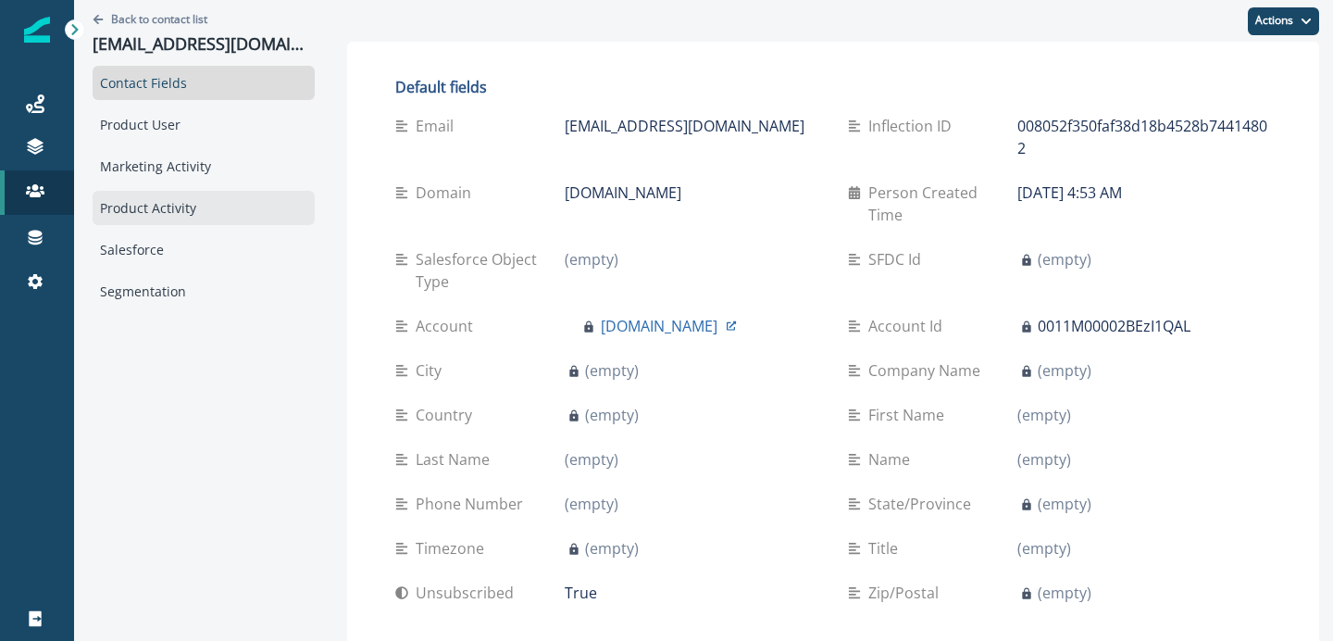
click at [154, 206] on div "Product Activity" at bounding box center [204, 208] width 222 height 34
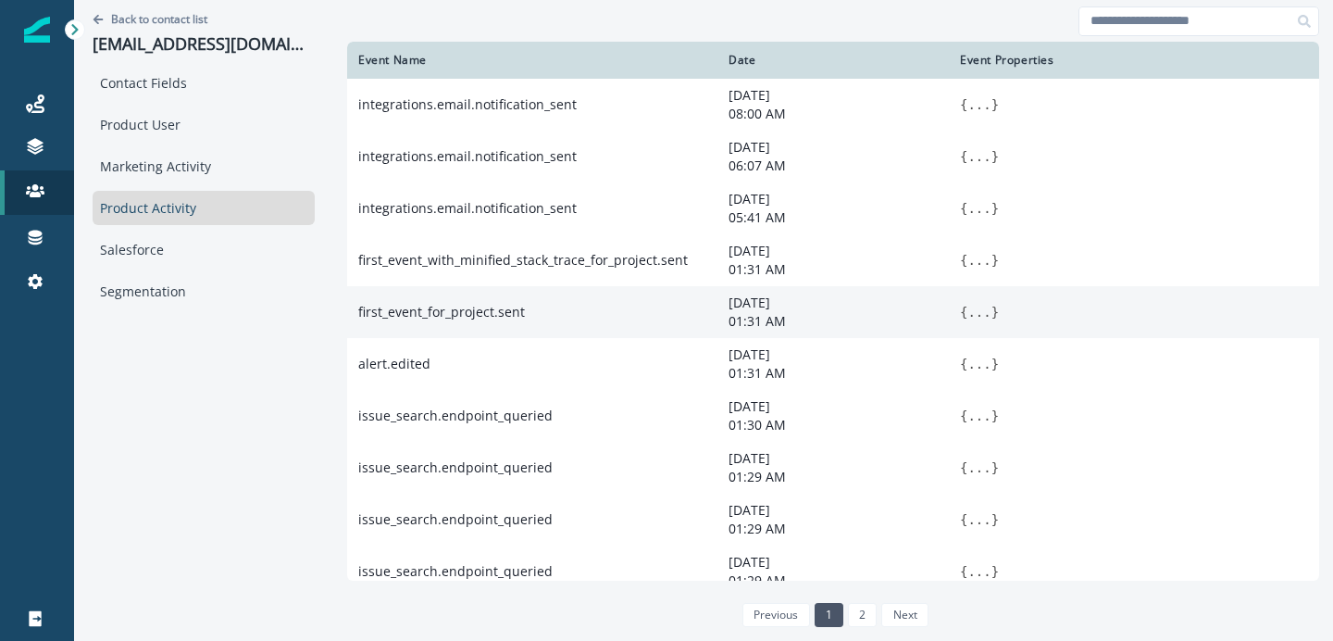
click at [992, 310] on span "}" at bounding box center [995, 312] width 7 height 15
click at [978, 314] on button "..." at bounding box center [978, 312] width 23 height 19
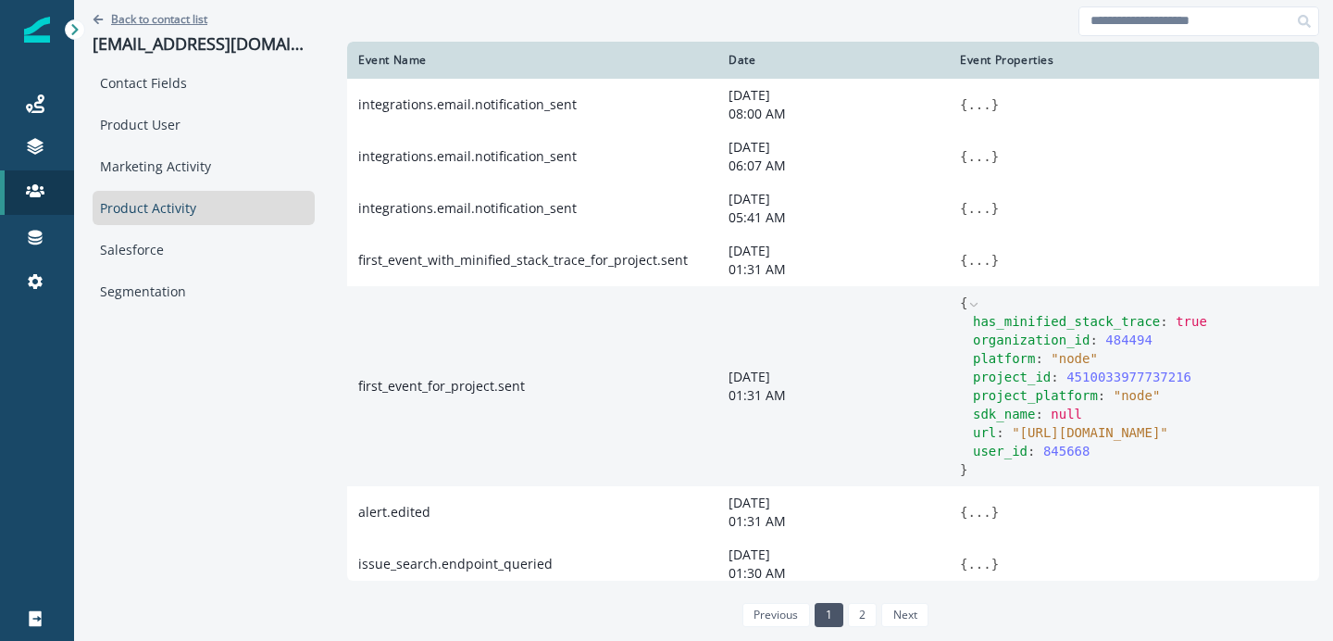
click at [97, 19] on icon "Go back" at bounding box center [99, 18] width 10 height 9
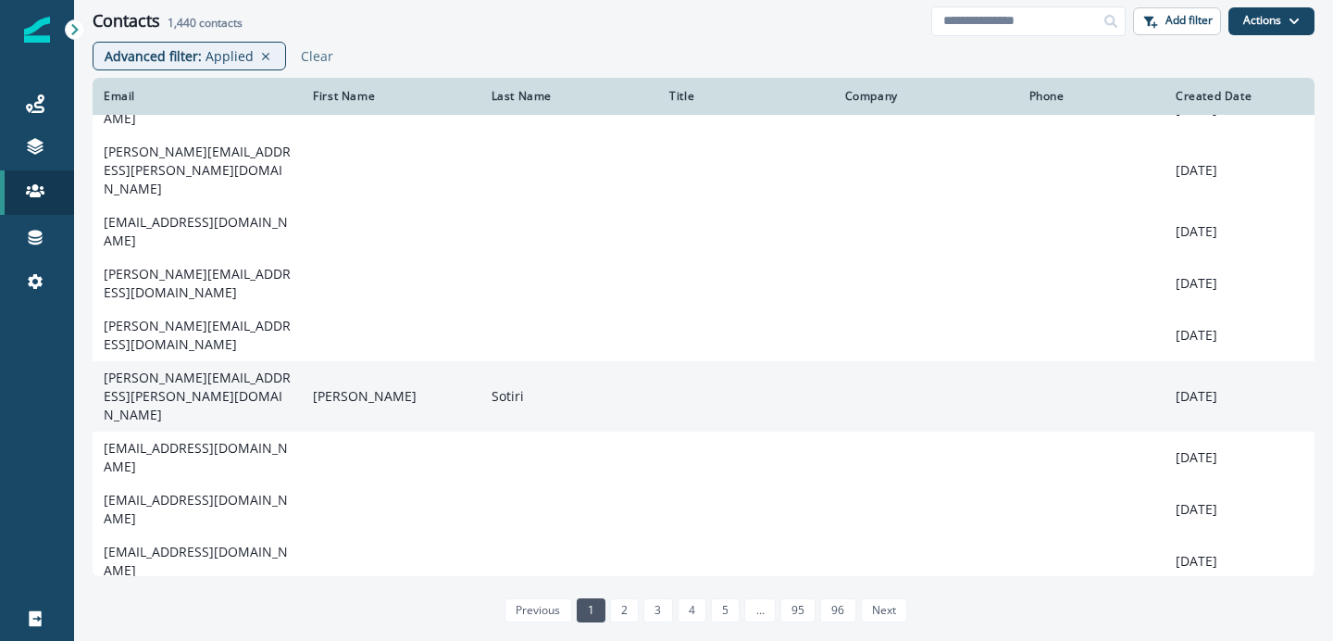
scroll to position [108, 0]
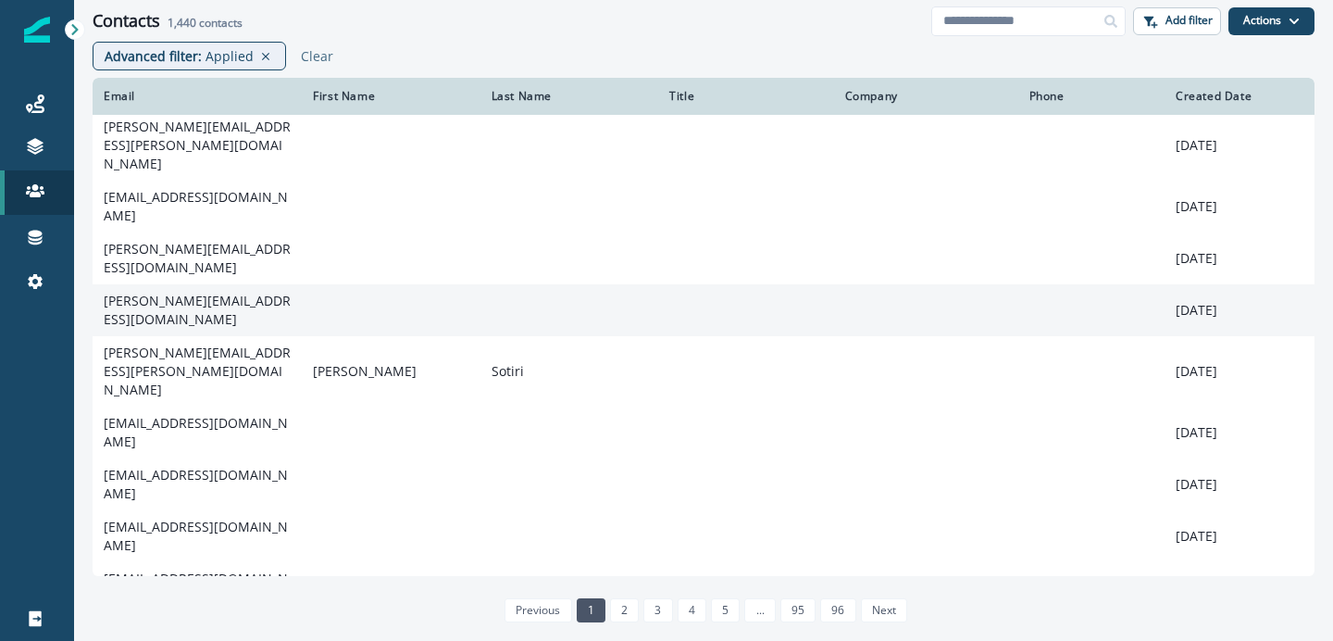
click at [229, 284] on td "[PERSON_NAME][EMAIL_ADDRESS][DOMAIN_NAME]" at bounding box center [197, 310] width 209 height 52
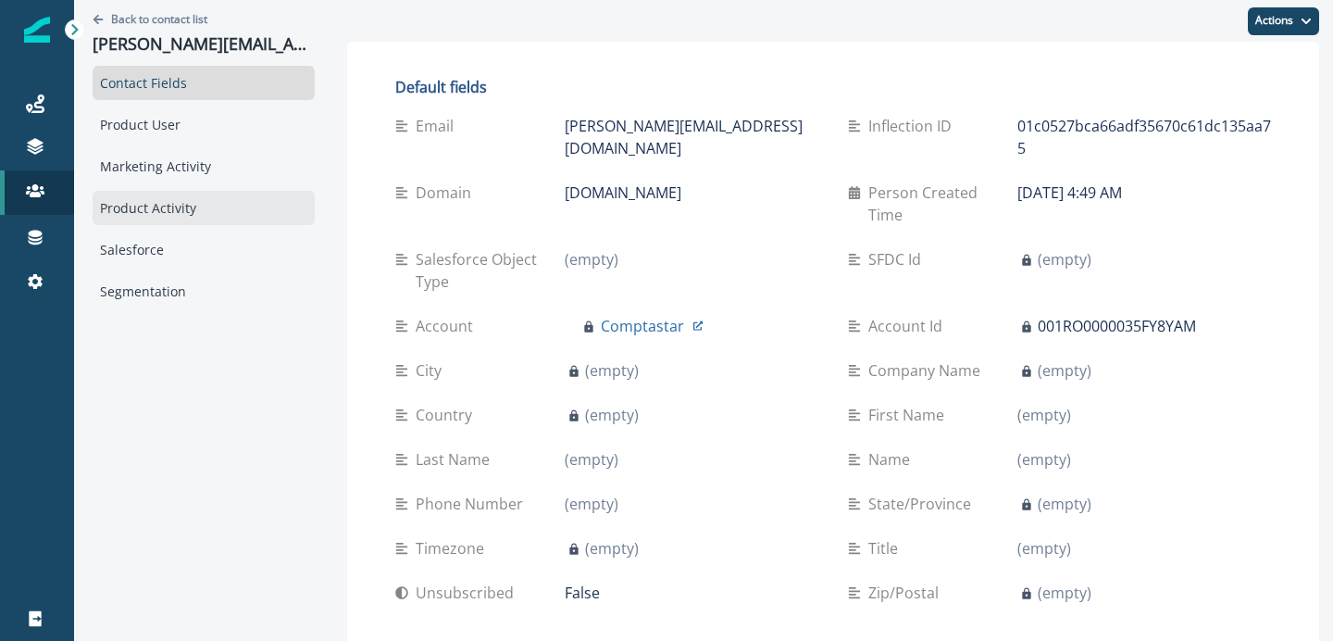
click at [169, 211] on div "Product Activity" at bounding box center [204, 208] width 222 height 34
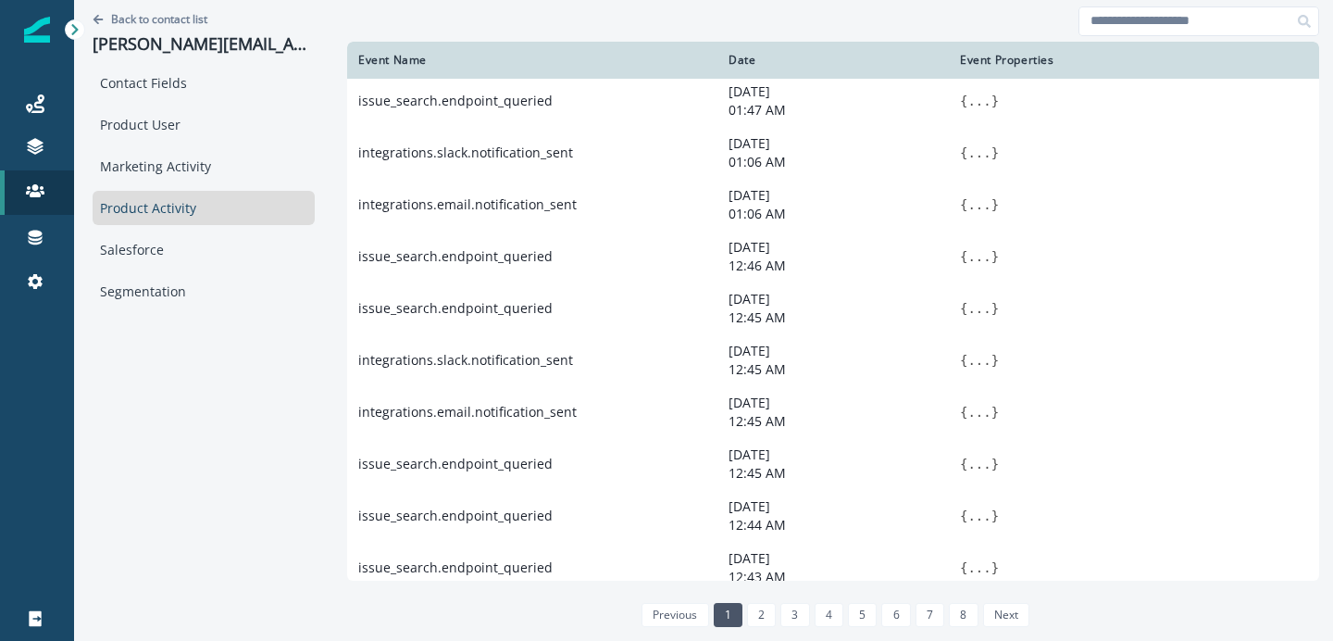
scroll to position [867, 0]
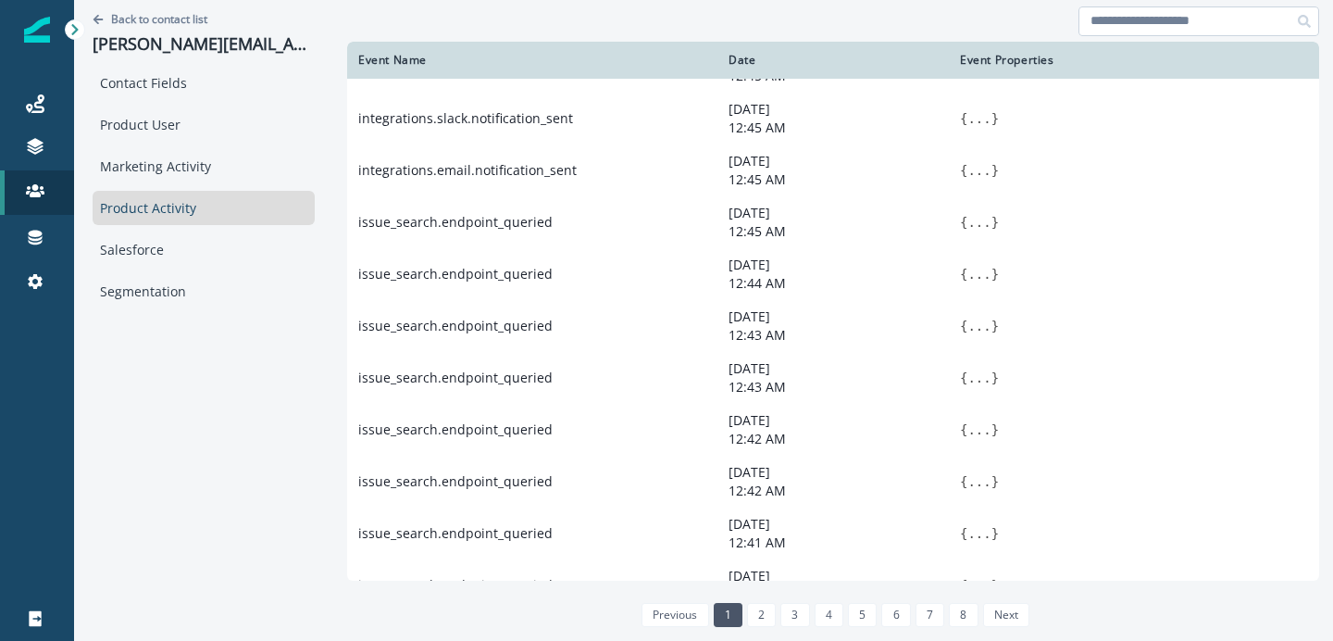
click at [1142, 35] on input at bounding box center [1199, 21] width 241 height 30
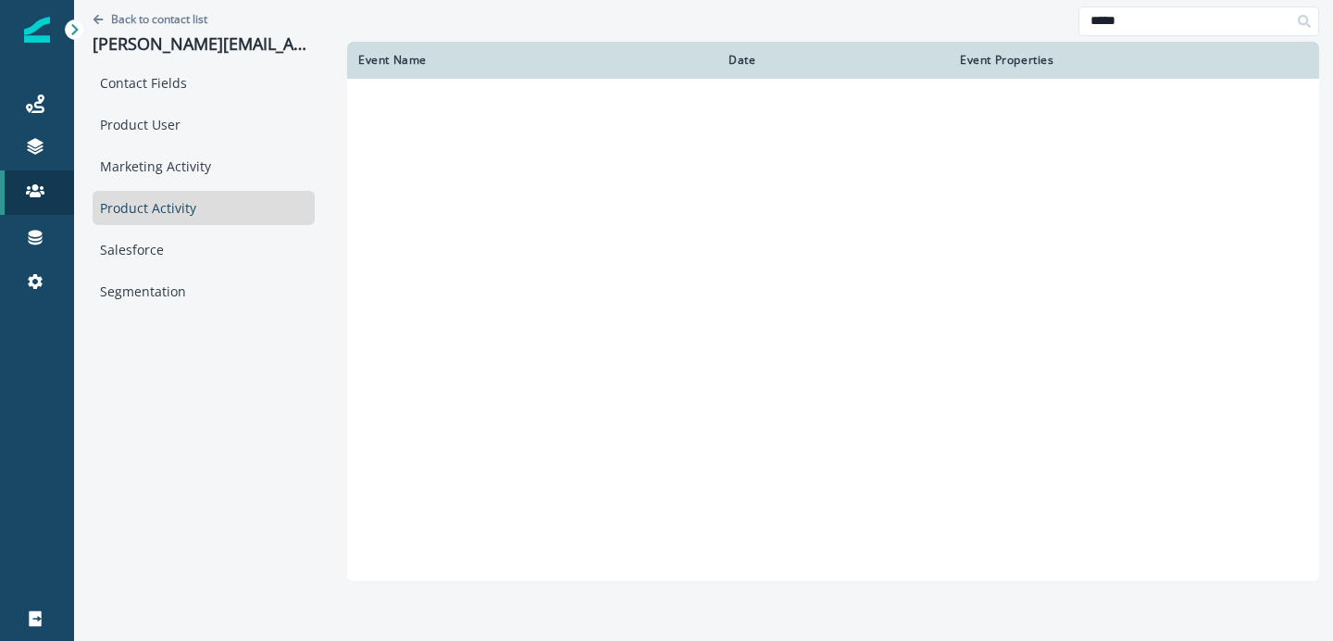
scroll to position [0, 0]
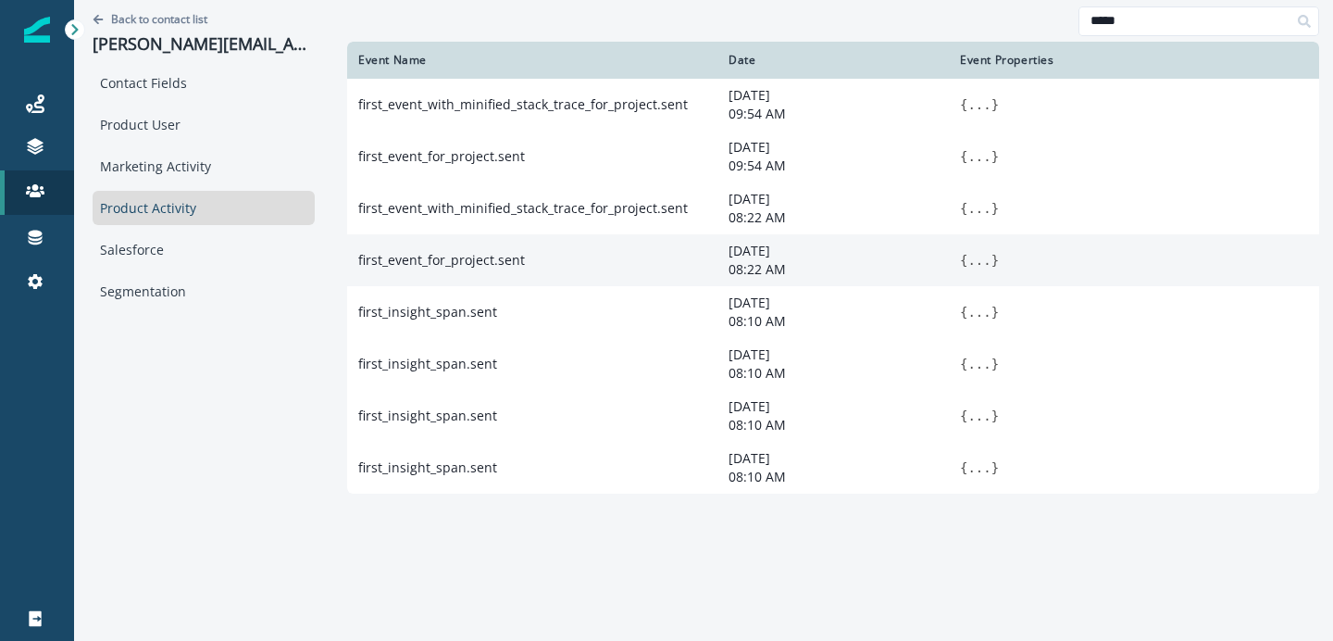
type input "*****"
click at [960, 262] on span "{" at bounding box center [963, 260] width 7 height 15
click at [967, 262] on button "..." at bounding box center [978, 260] width 23 height 19
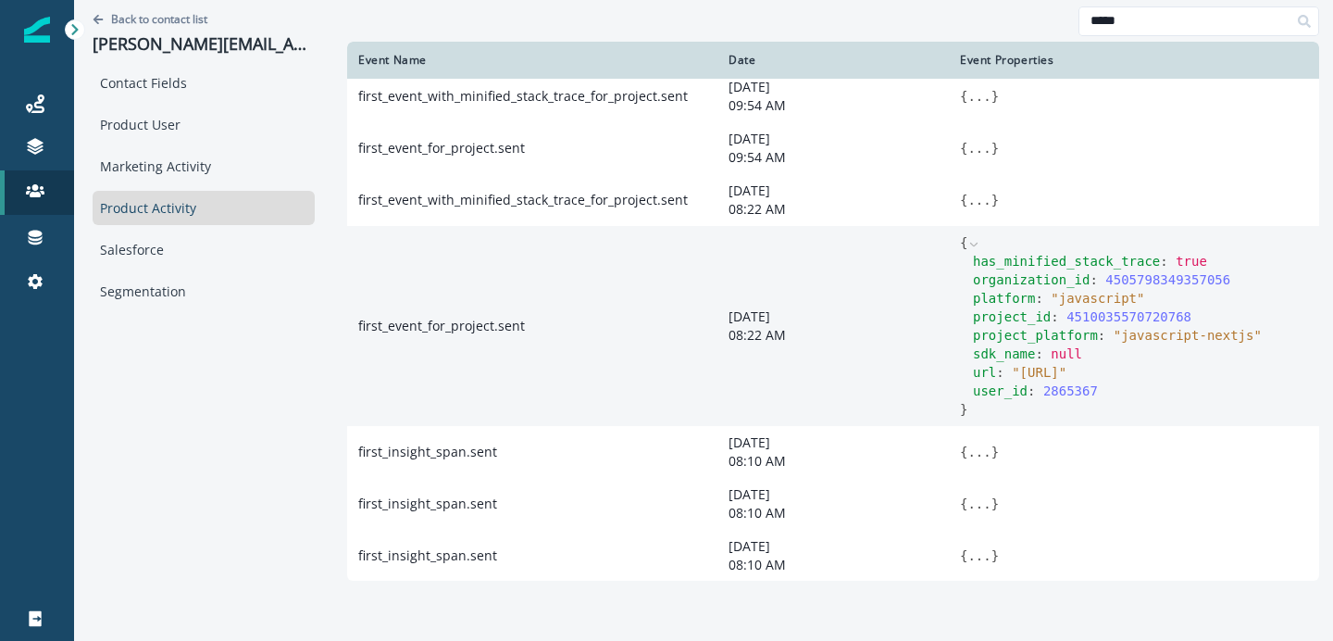
scroll to position [20, 0]
